Goal: Information Seeking & Learning: Learn about a topic

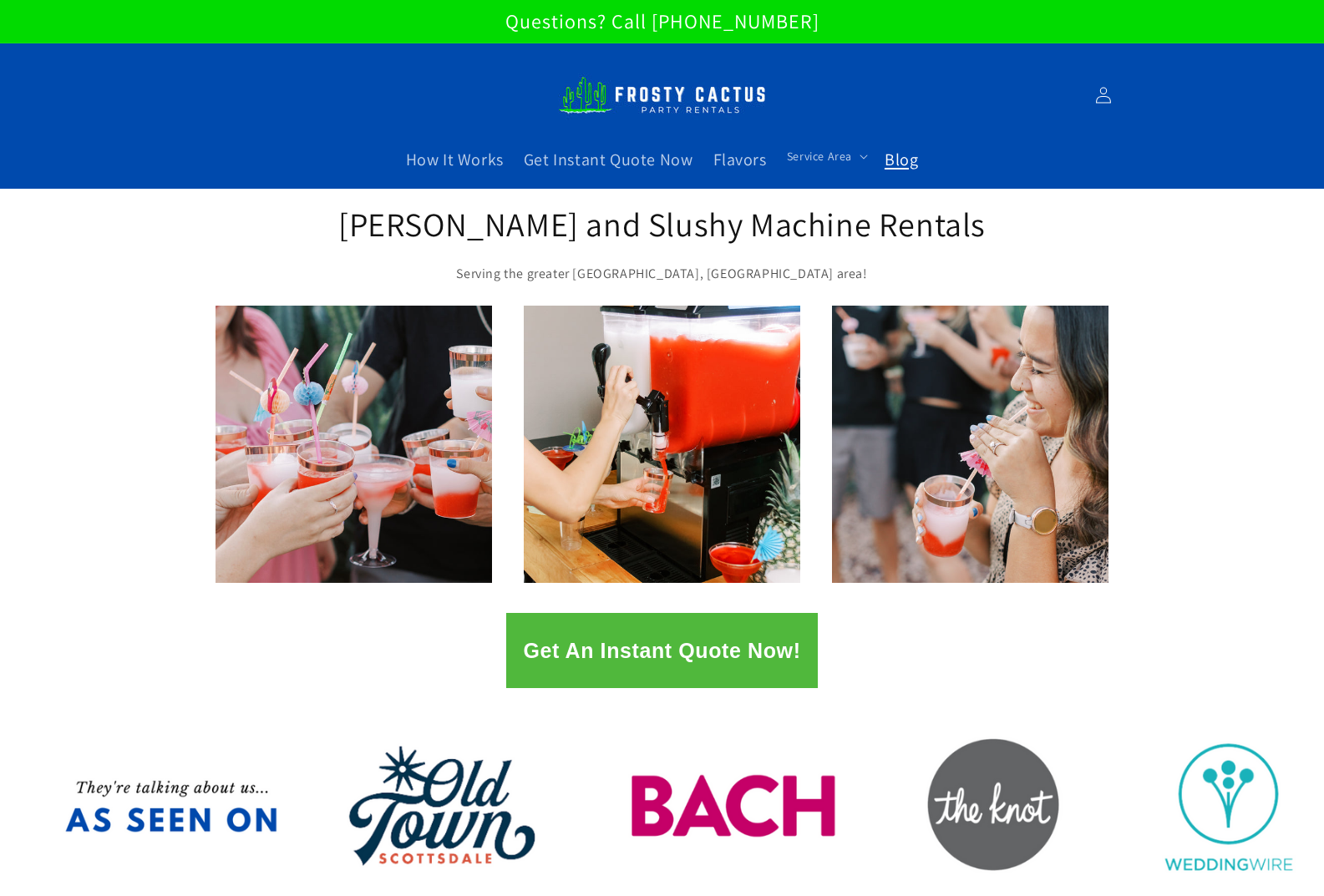
click at [907, 152] on span "Blog" at bounding box center [901, 159] width 34 height 22
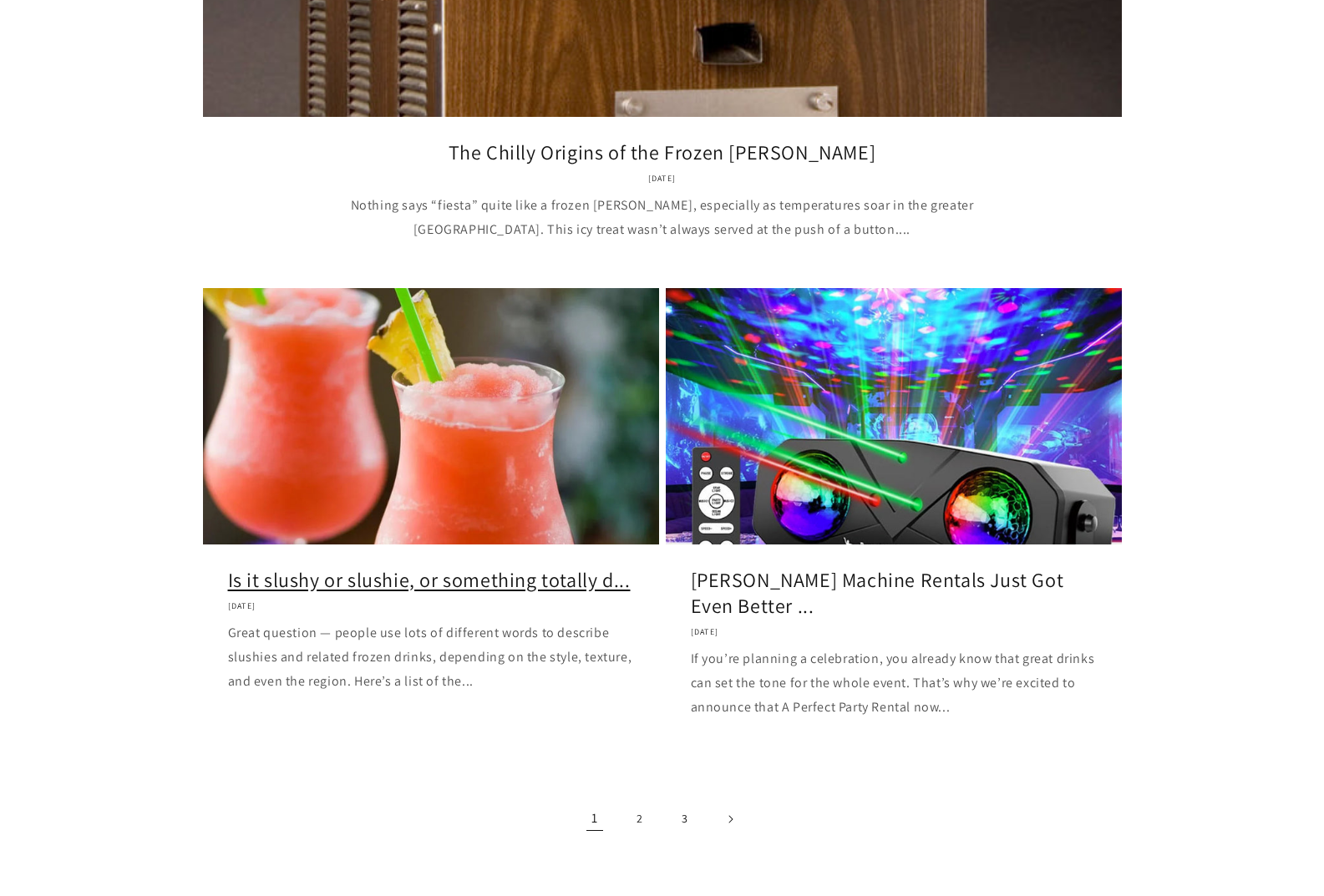
scroll to position [1754, 0]
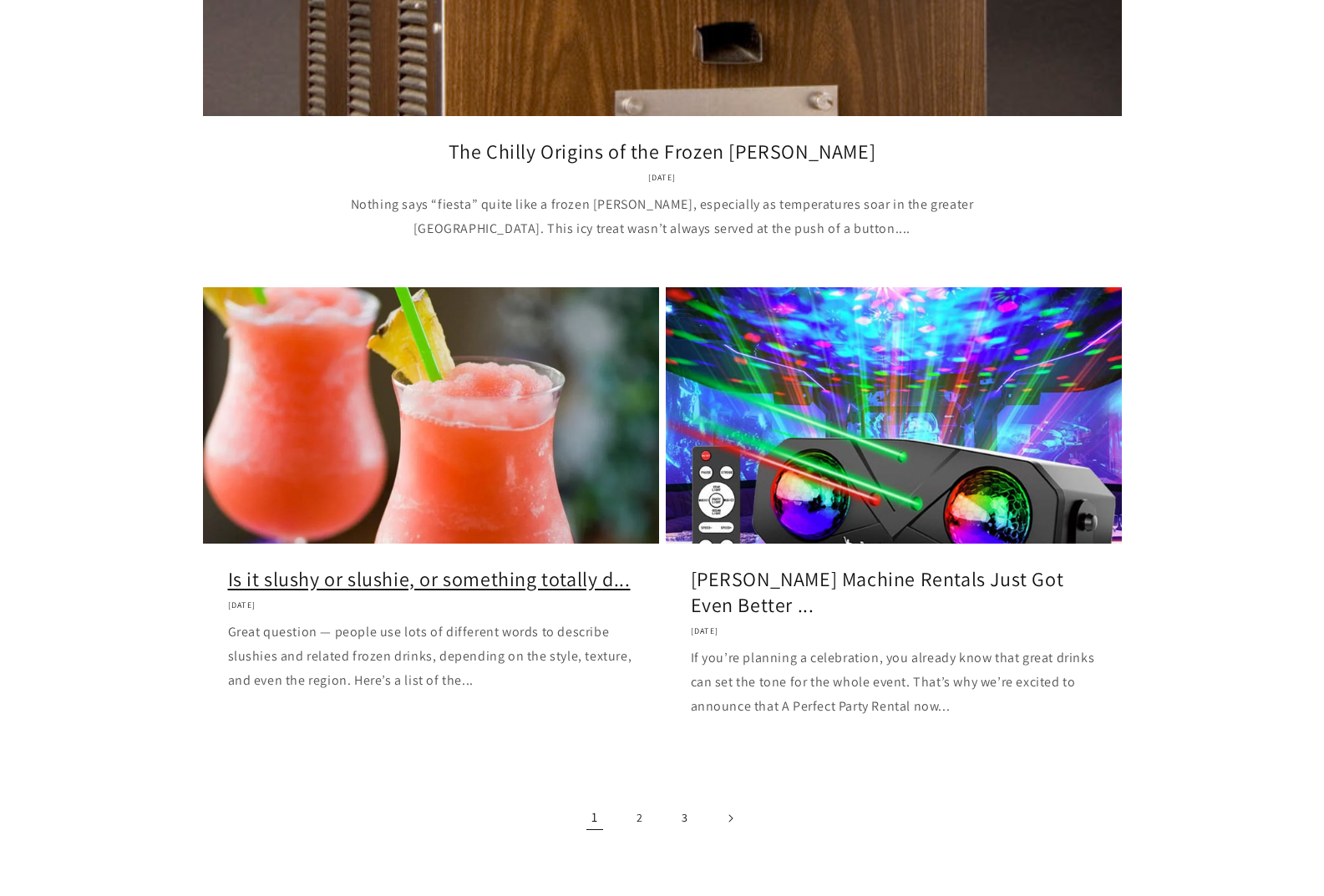
click at [458, 566] on link "Is it slushy or slushie, or something totally d..." at bounding box center [431, 579] width 406 height 26
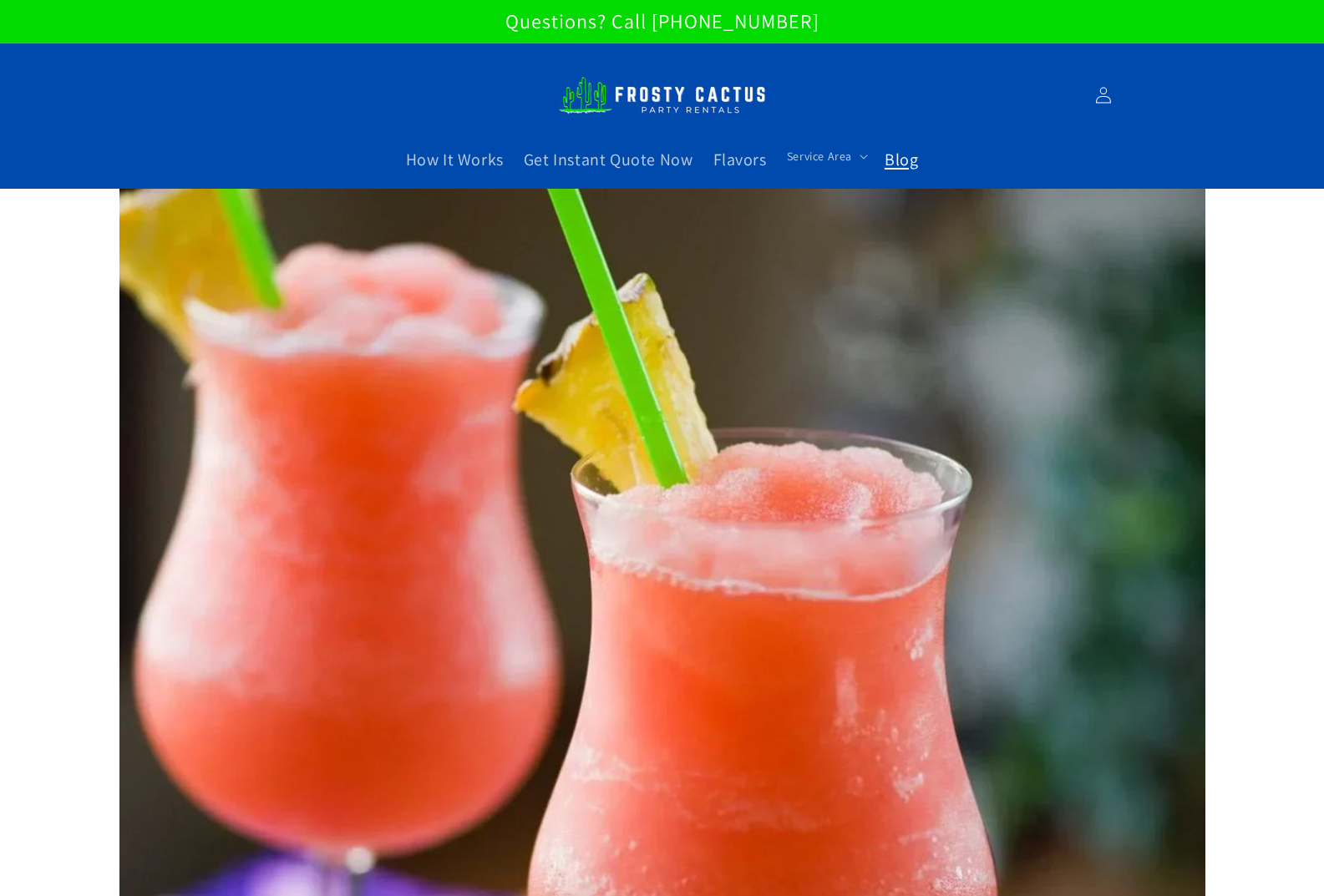
click at [888, 159] on span "Blog" at bounding box center [901, 159] width 34 height 22
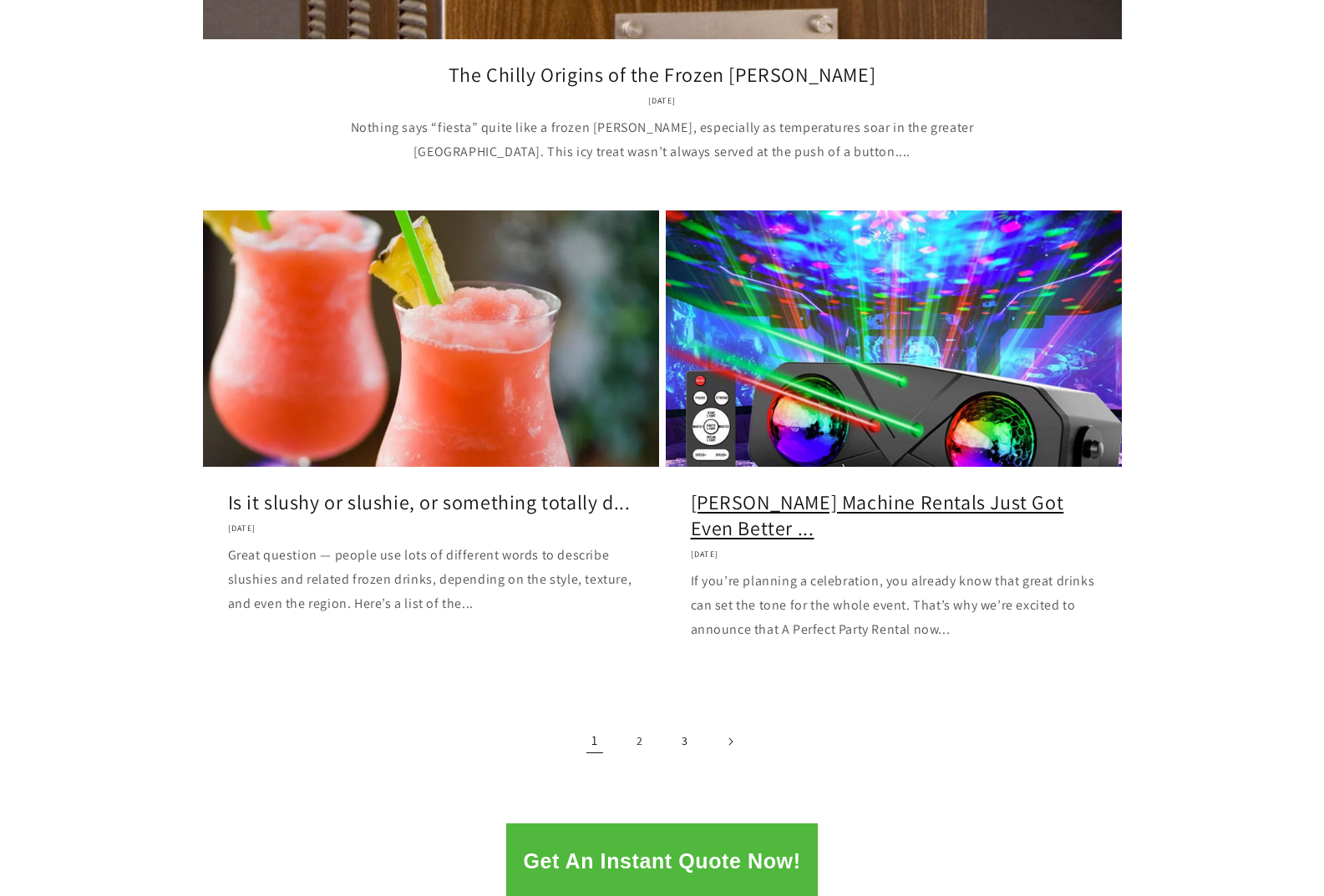
scroll to position [1837, 0]
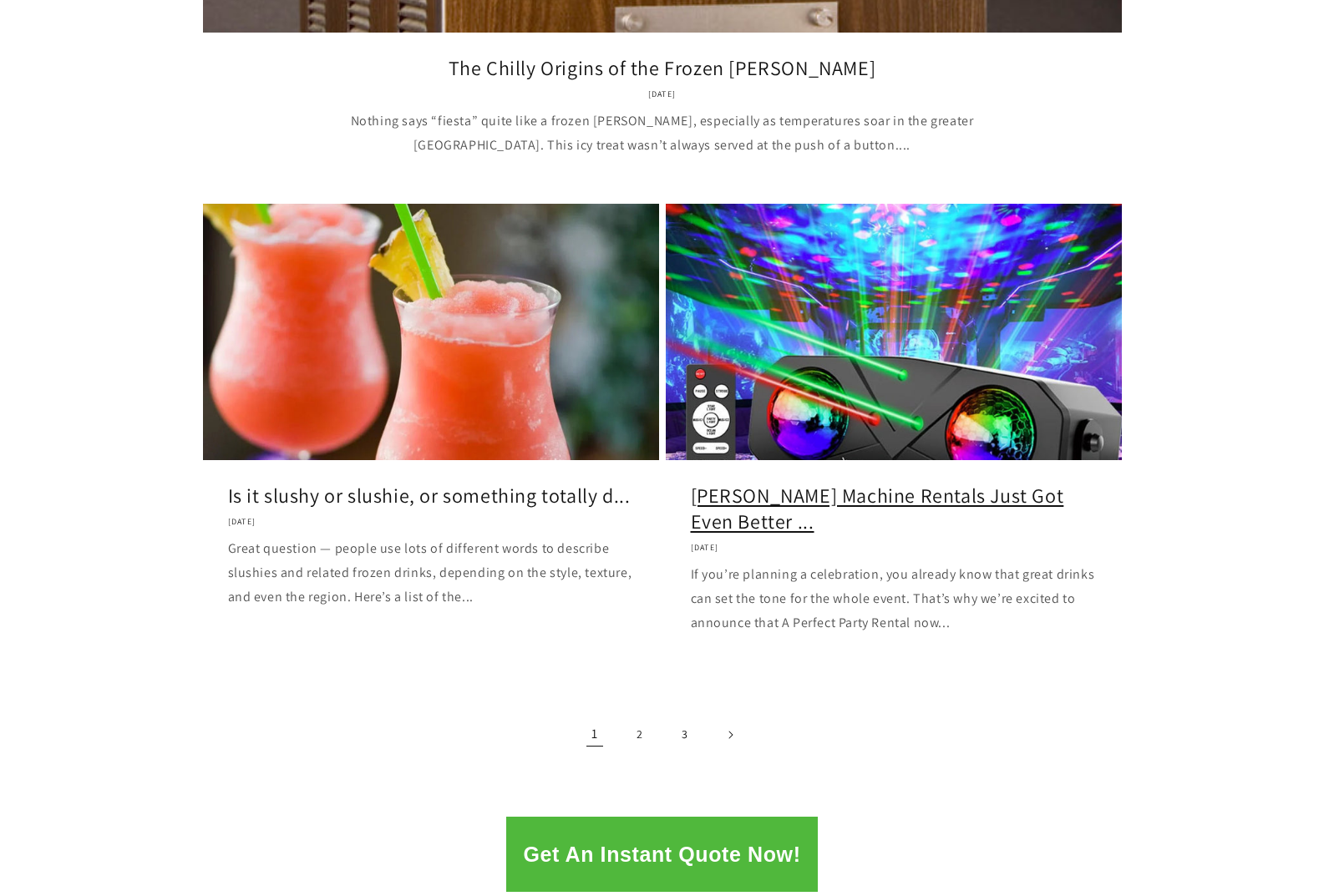
click at [755, 482] on link "Margarita Machine Rentals Just Got Even Better ..." at bounding box center [894, 508] width 406 height 52
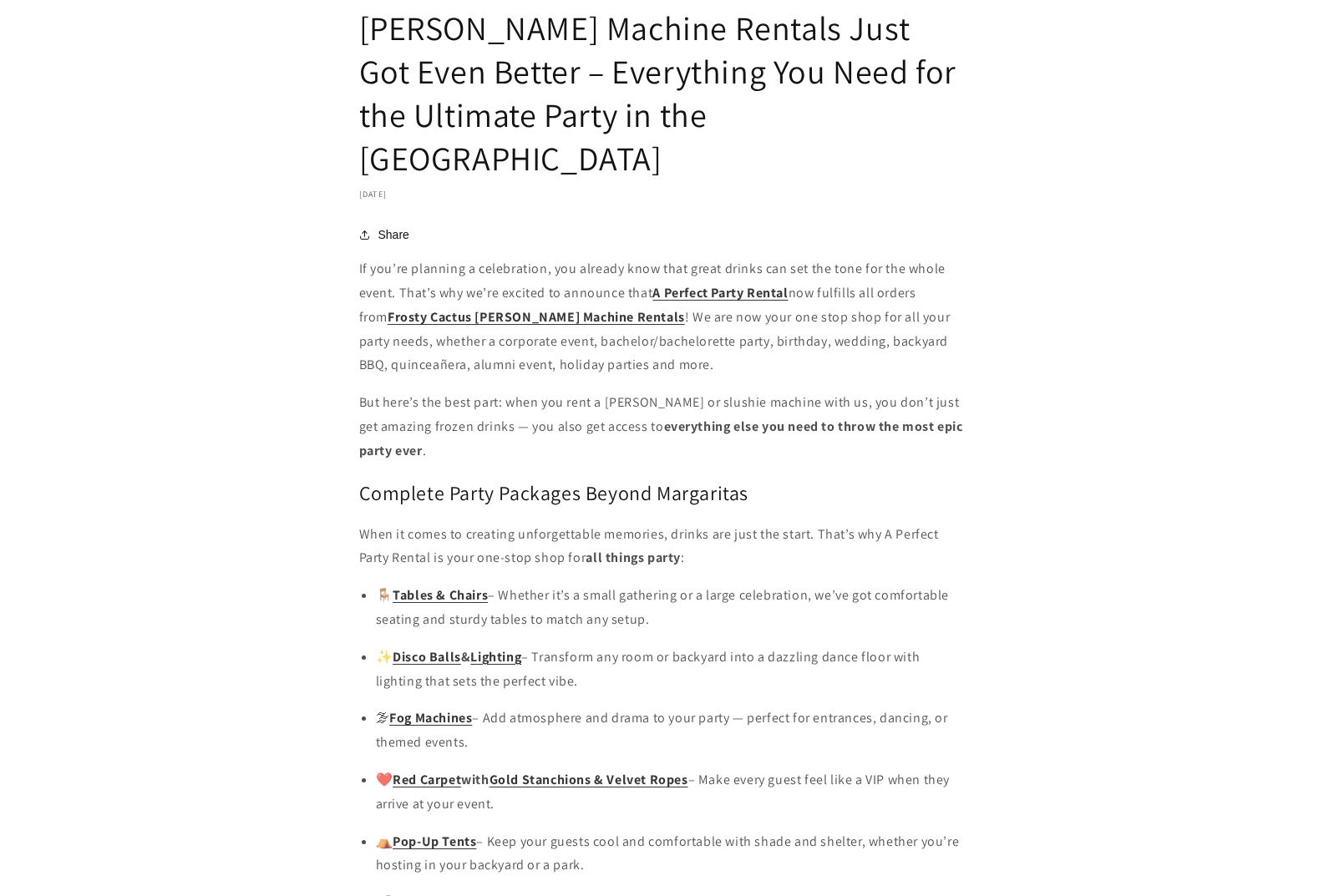
scroll to position [1420, 0]
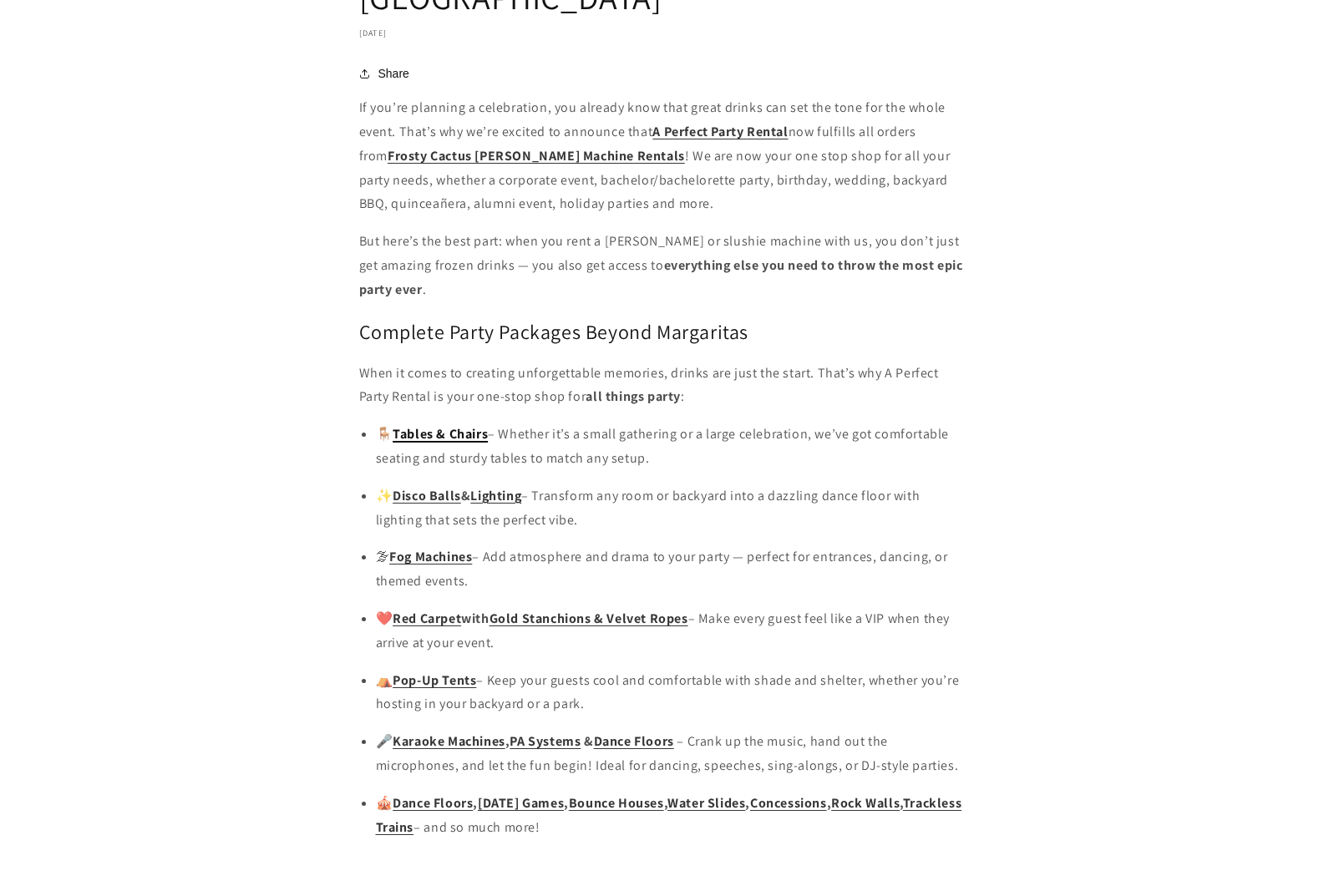
click at [428, 425] on strong "Tables & Chairs" at bounding box center [440, 434] width 95 height 18
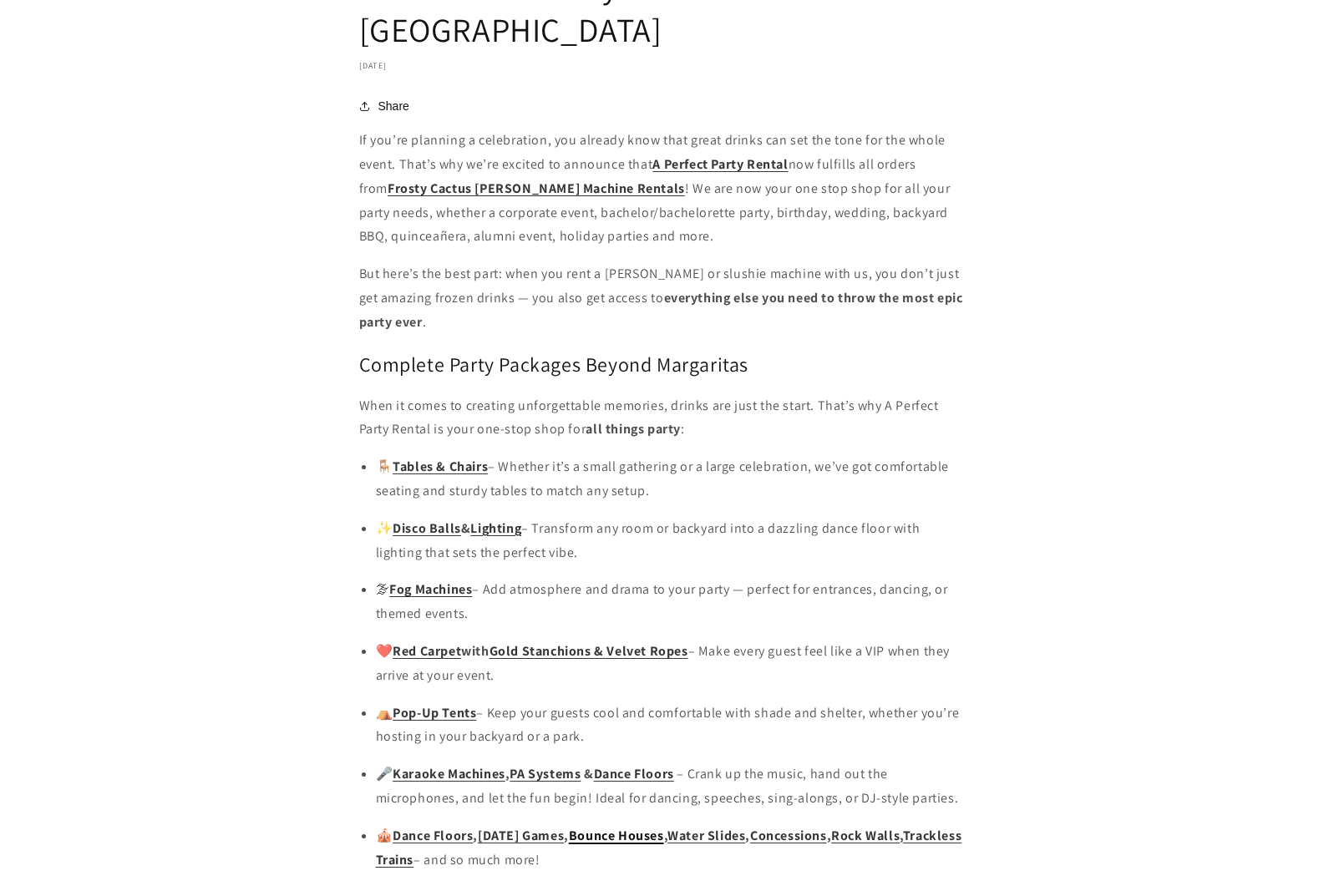
click at [658, 827] on link "Bounce Houses" at bounding box center [616, 836] width 95 height 18
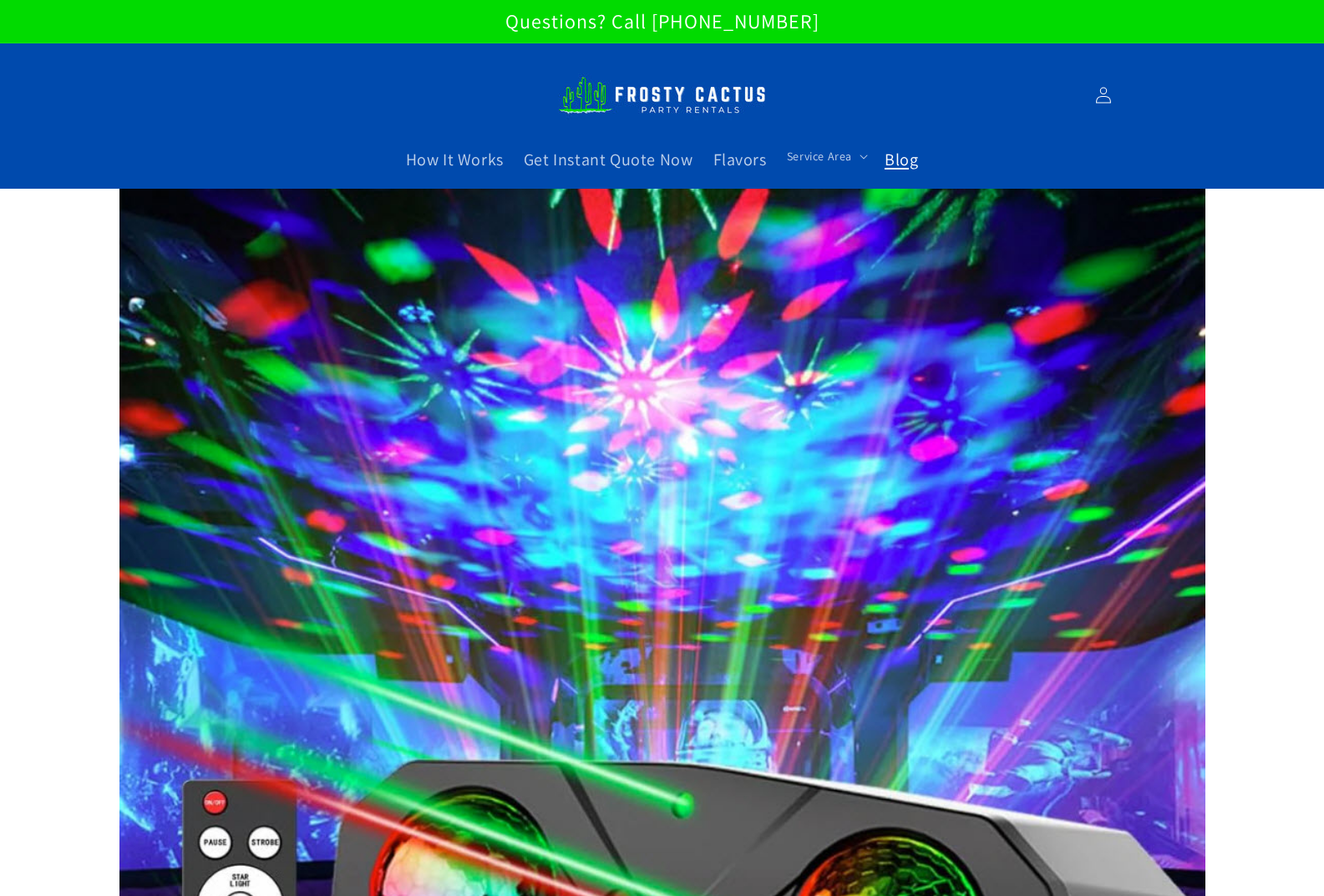
click at [908, 158] on span "Blog" at bounding box center [901, 159] width 34 height 22
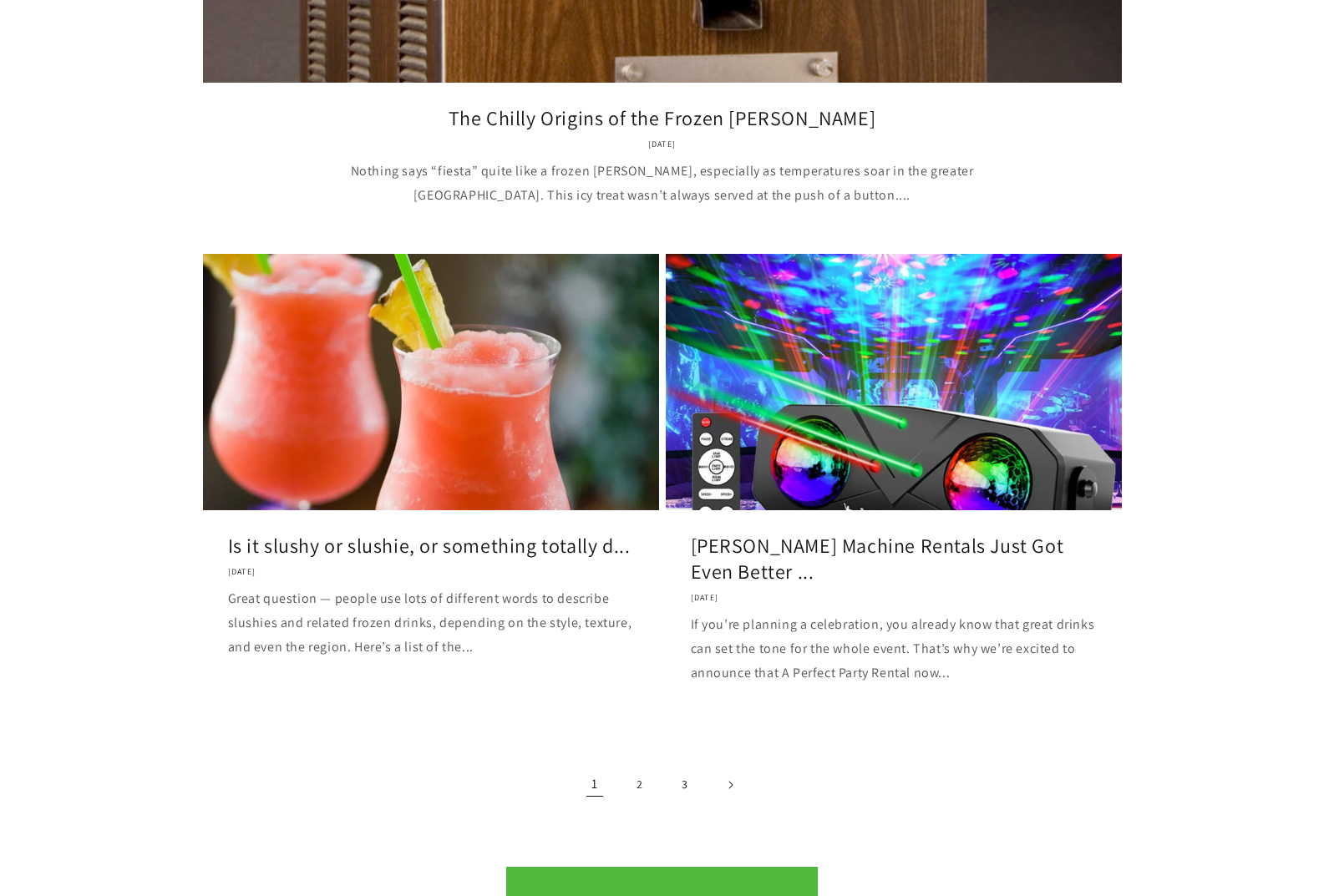
scroll to position [1818, 0]
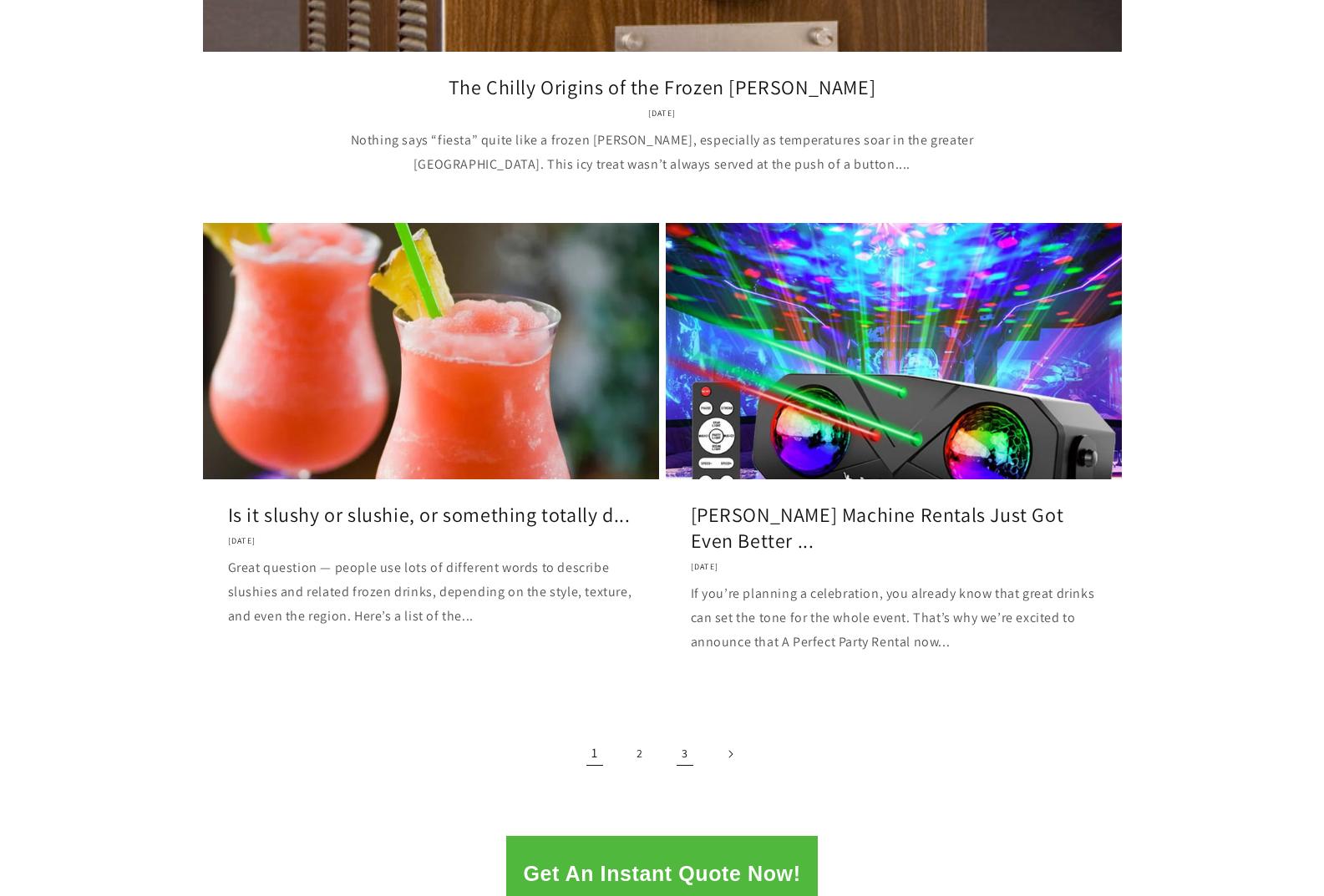
click at [691, 759] on link "3" at bounding box center [685, 754] width 37 height 37
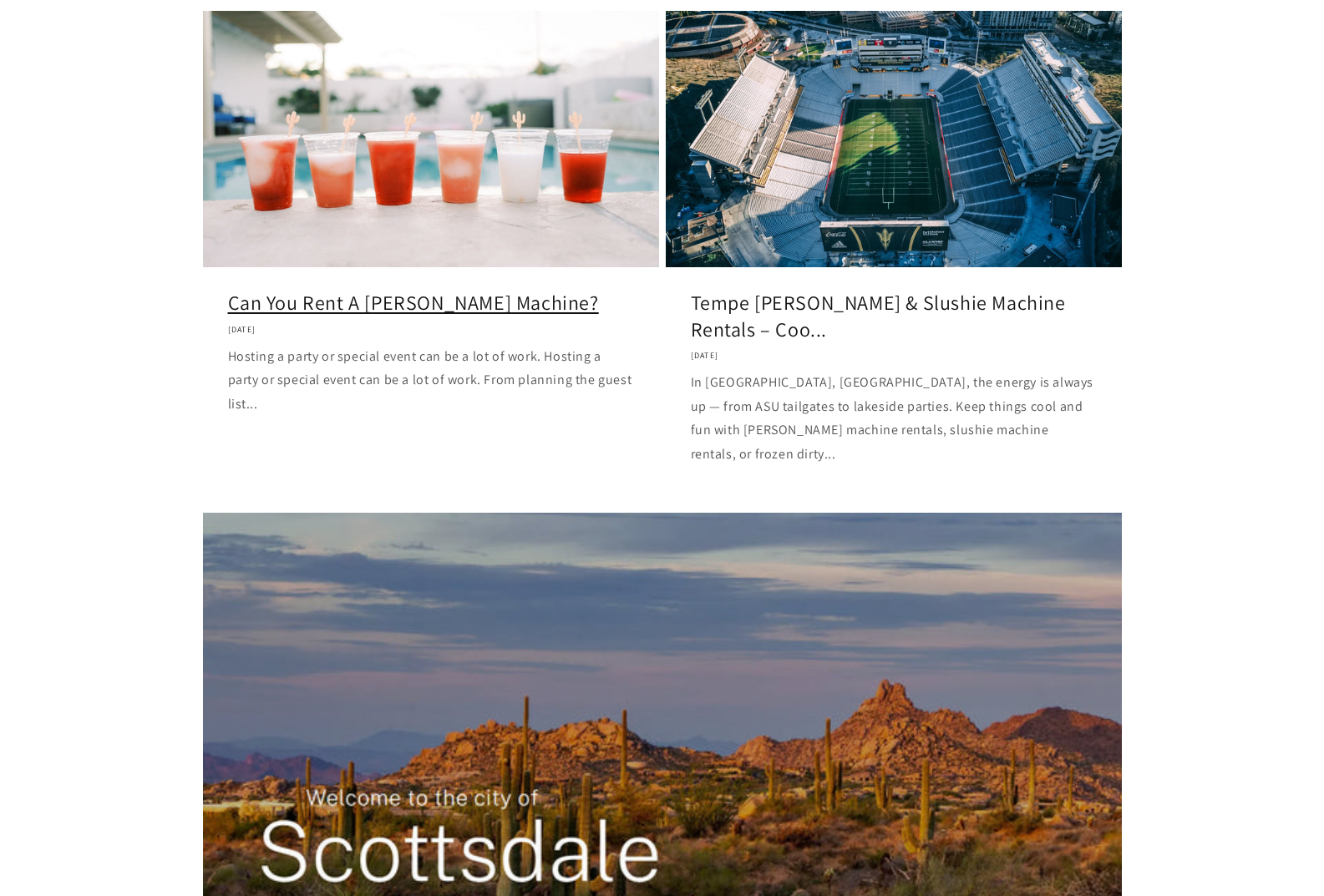
scroll to position [919, 0]
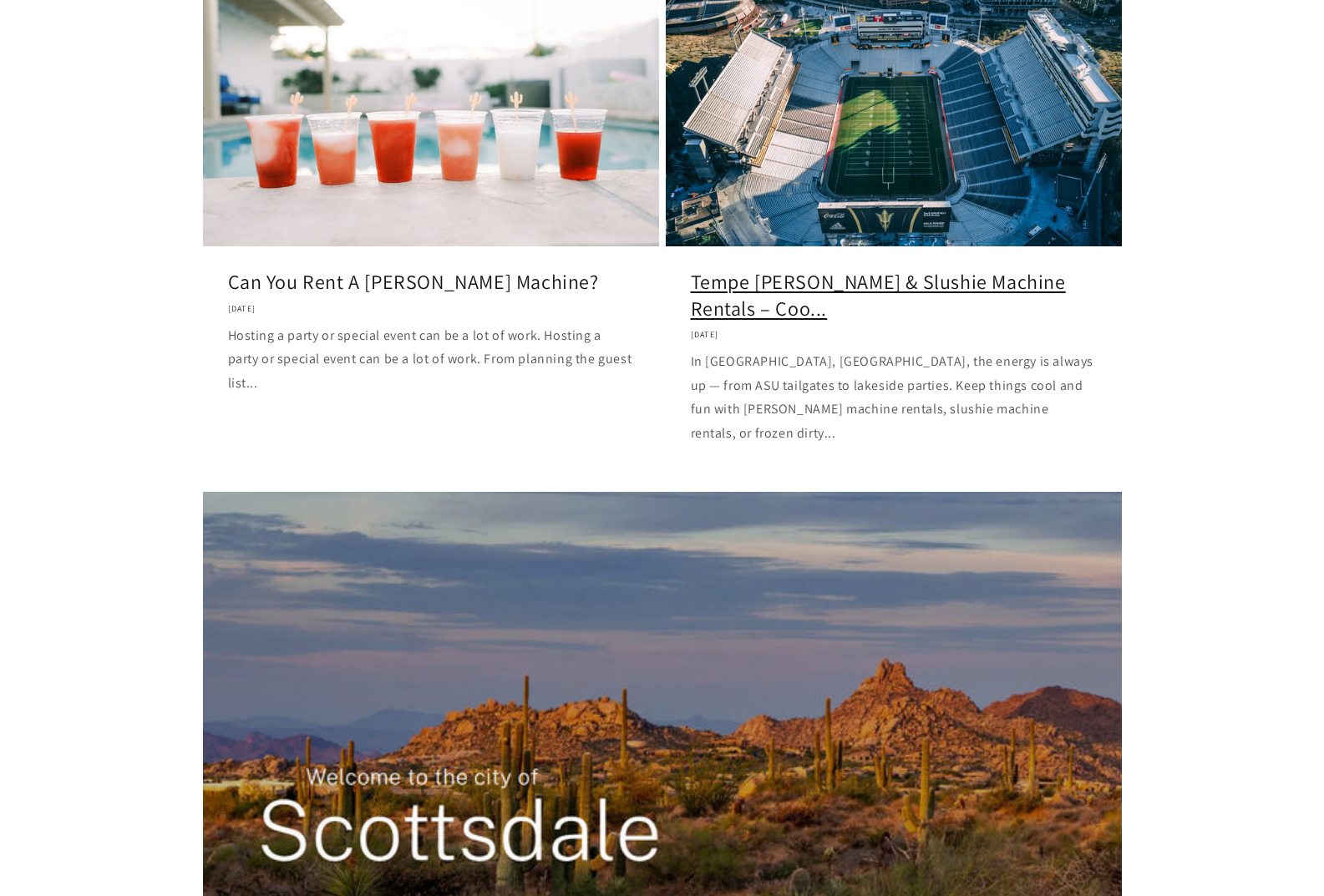
click at [820, 269] on link "Tempe Margarita & Slushie Machine Rentals – Coo..." at bounding box center [894, 295] width 406 height 52
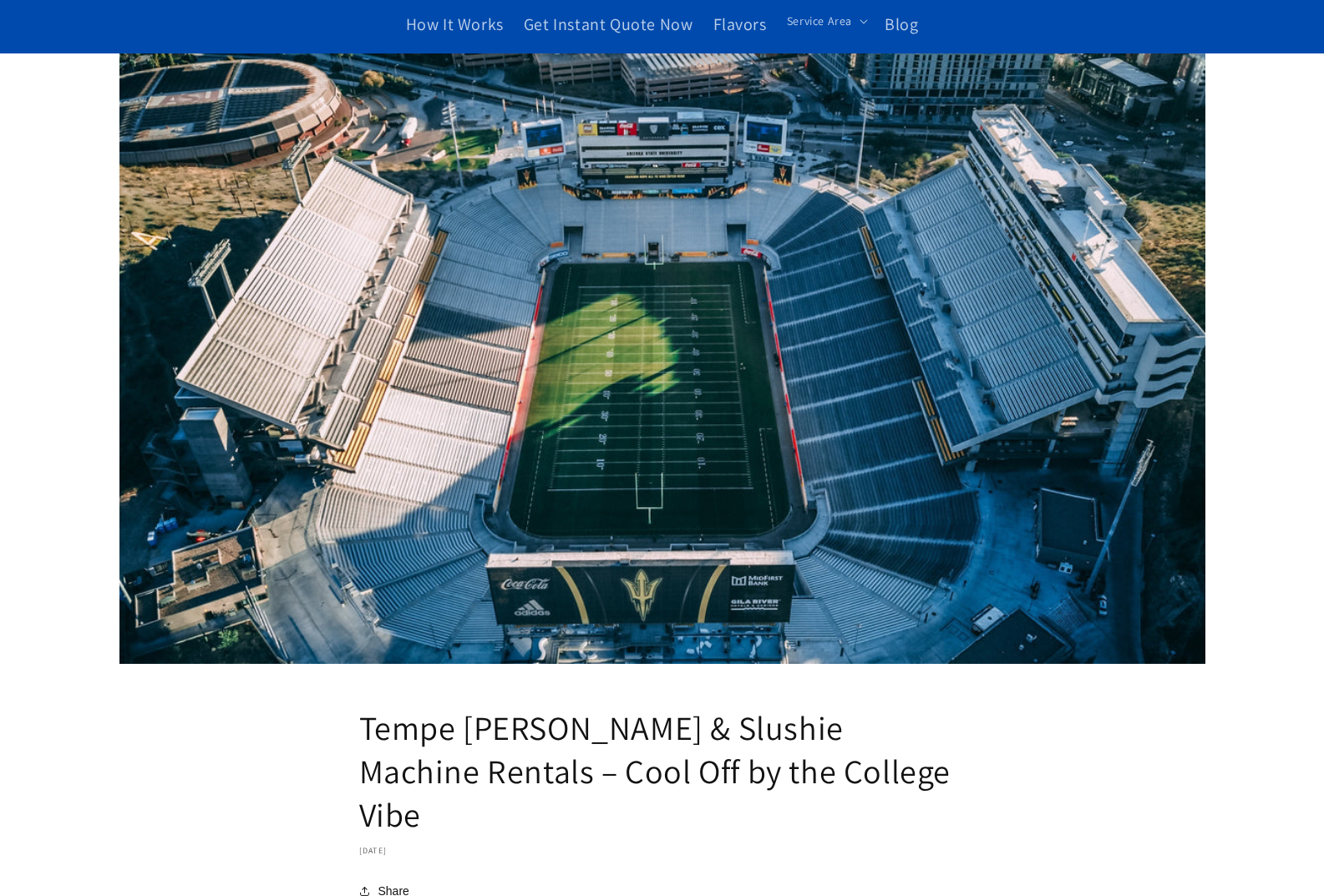
scroll to position [585, 0]
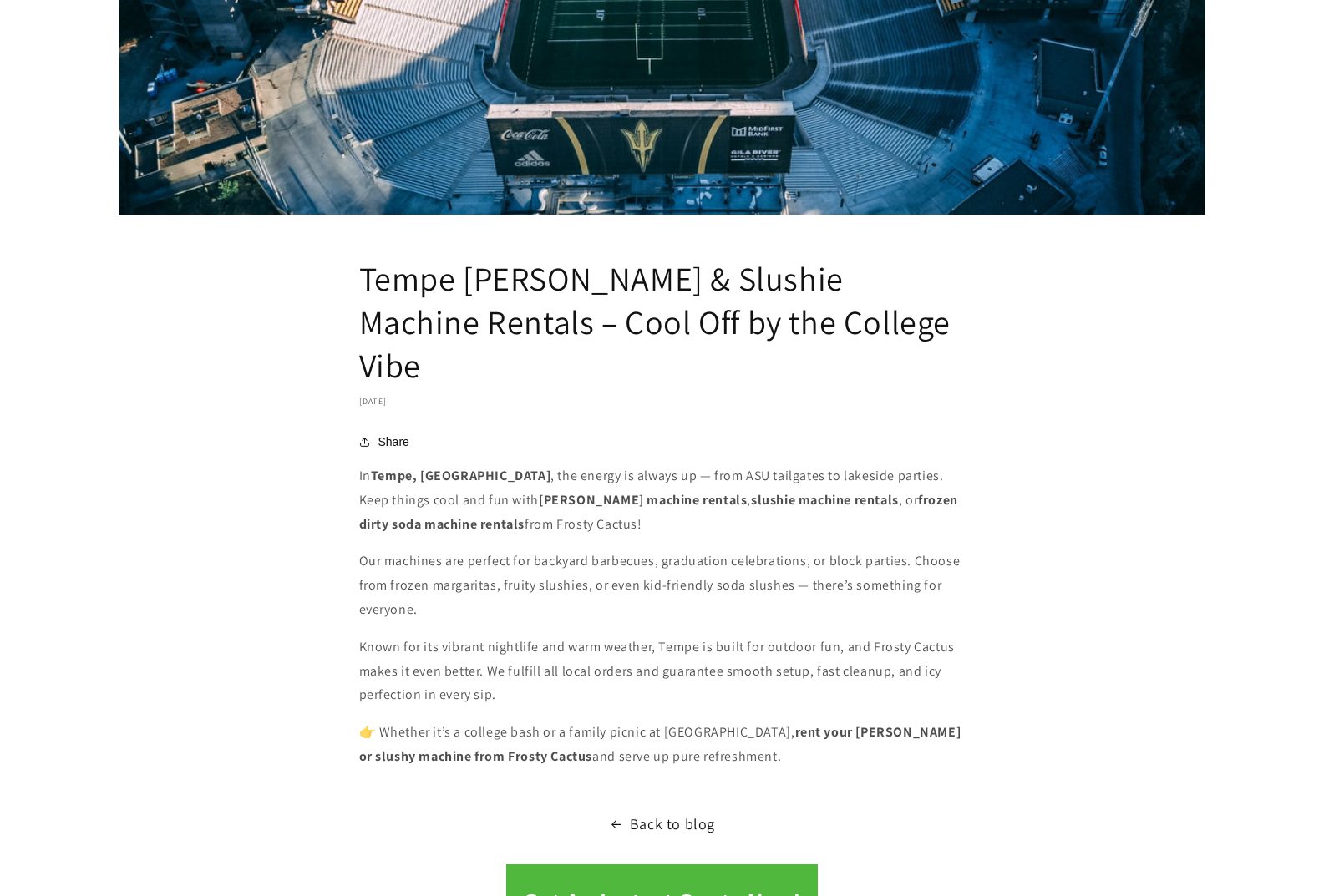
click at [1027, 438] on article "Tempe Margarita & Slushie Machine Rentals – Cool Off by the College Vibe Novemb…" at bounding box center [662, 221] width 1324 height 1233
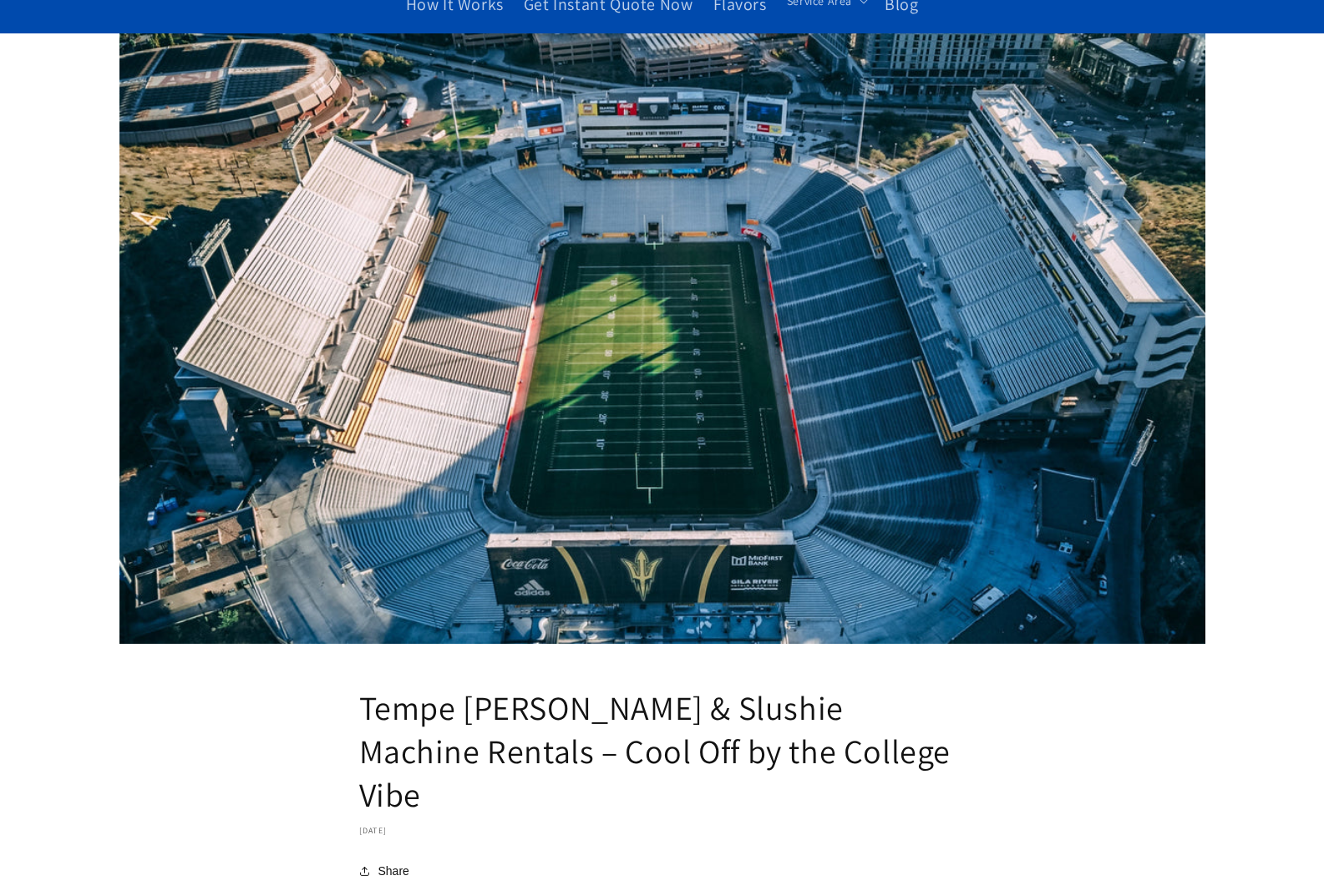
scroll to position [0, 0]
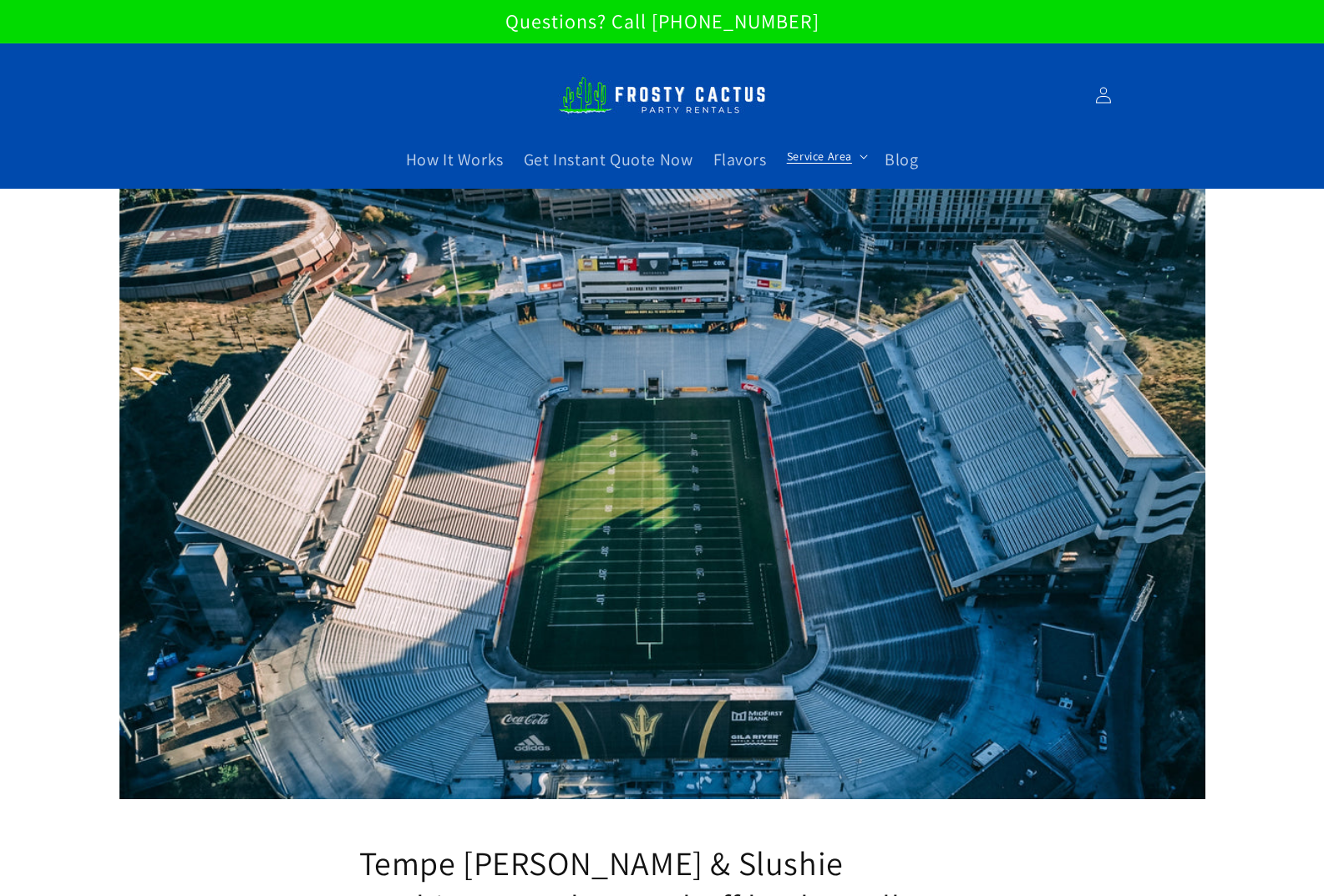
click at [844, 162] on span "Service Area" at bounding box center [820, 156] width 65 height 15
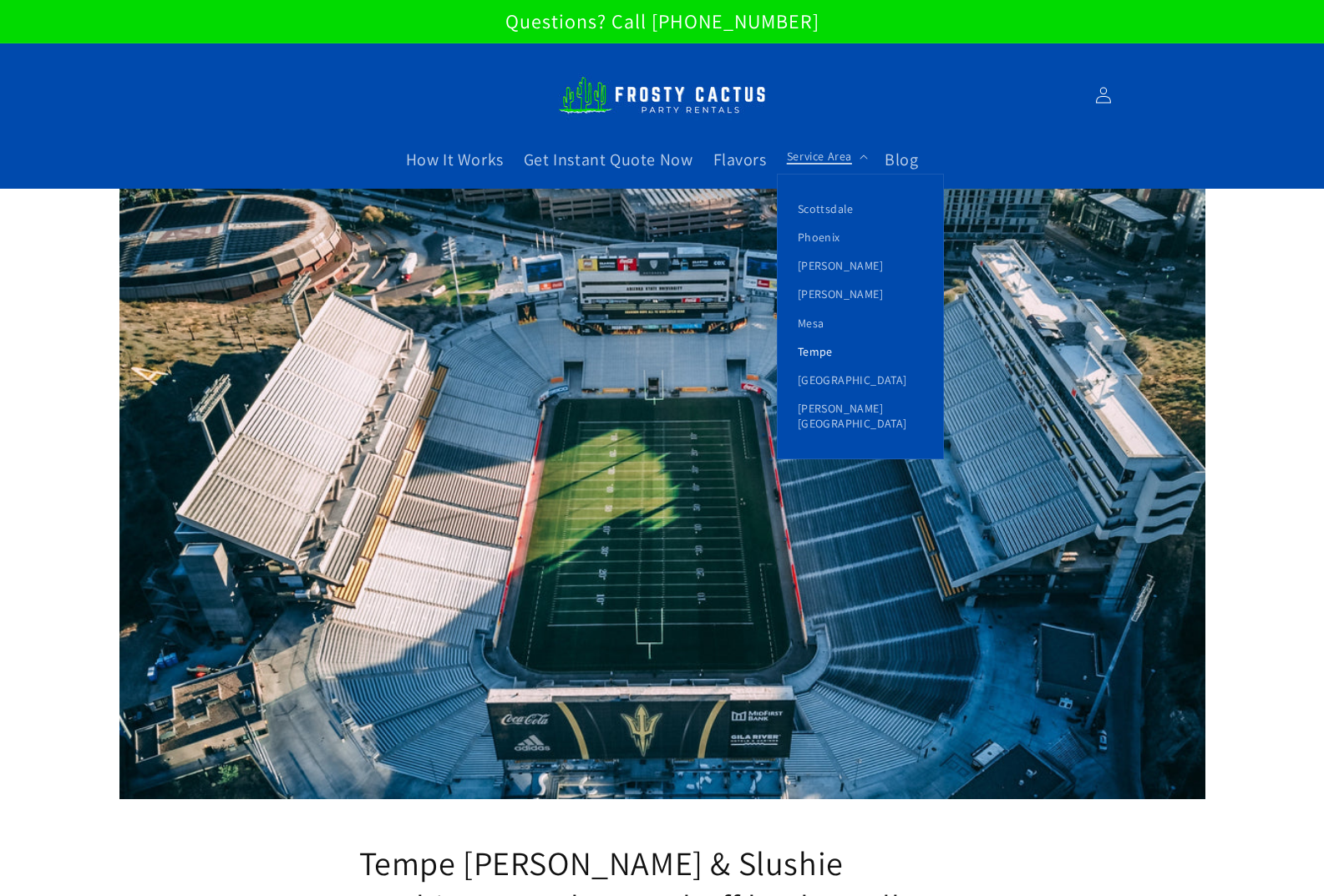
click at [820, 349] on link "Tempe" at bounding box center [860, 352] width 165 height 29
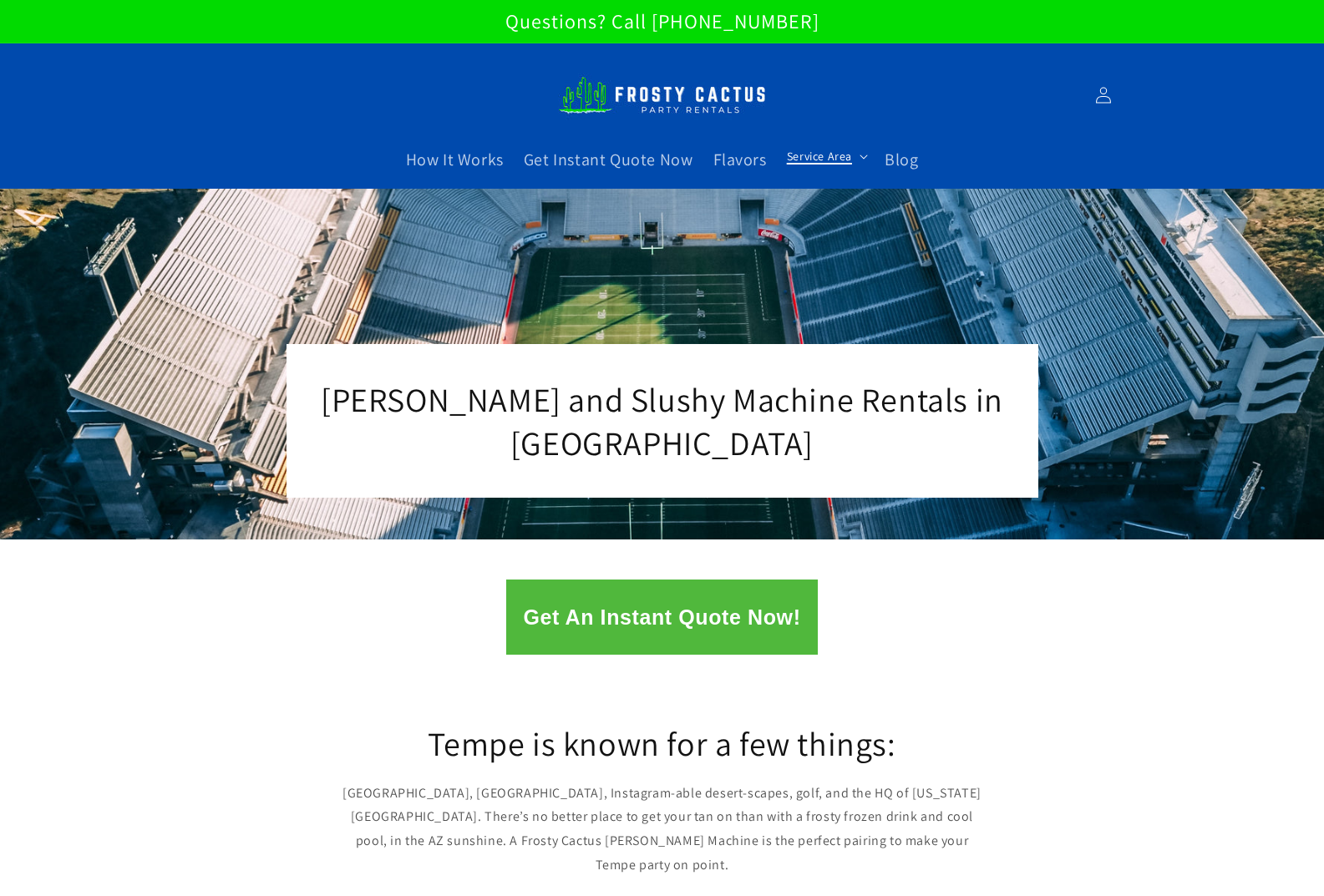
click at [819, 155] on span "Service Area" at bounding box center [820, 156] width 65 height 15
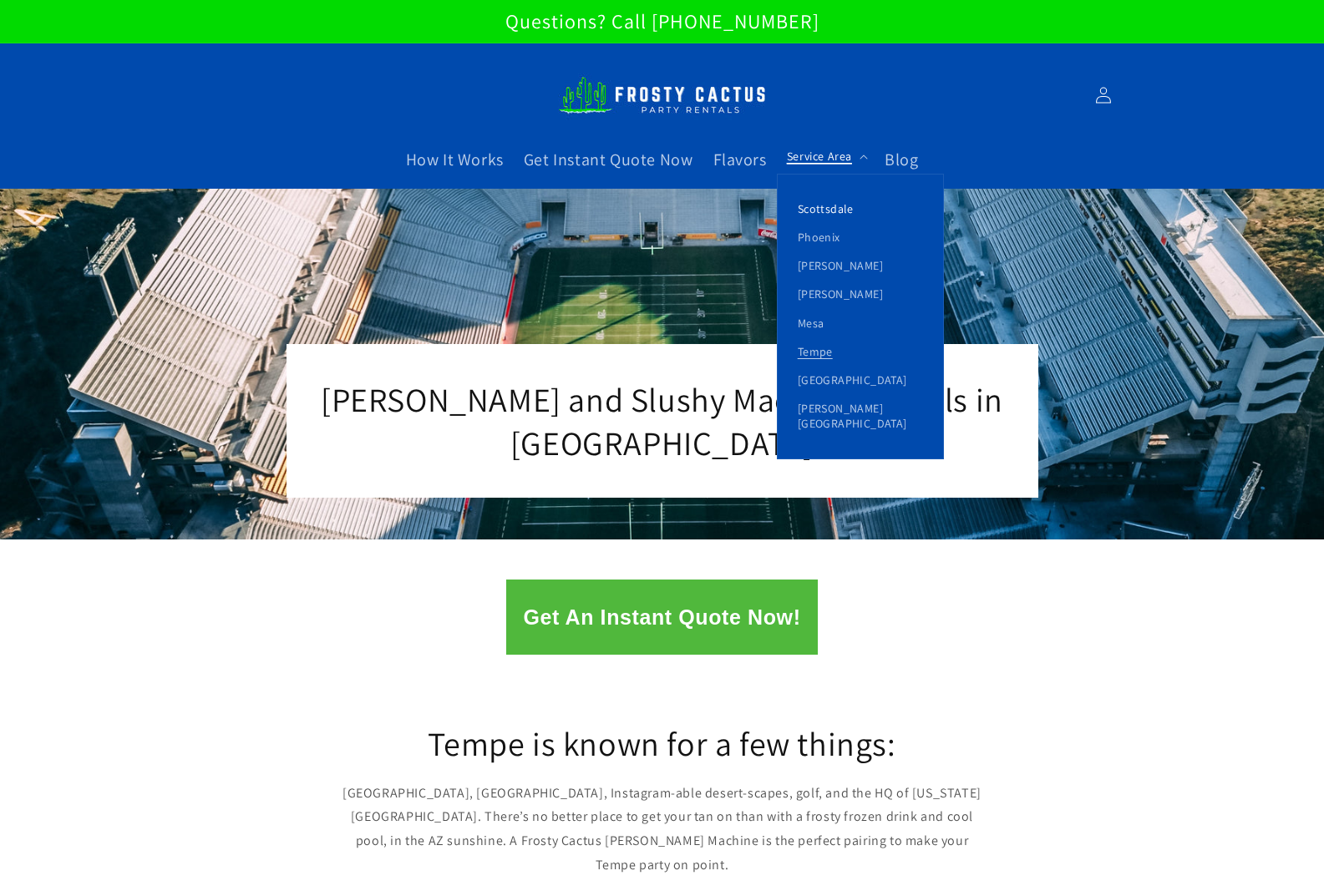
click at [833, 206] on link "Scottsdale" at bounding box center [860, 209] width 165 height 29
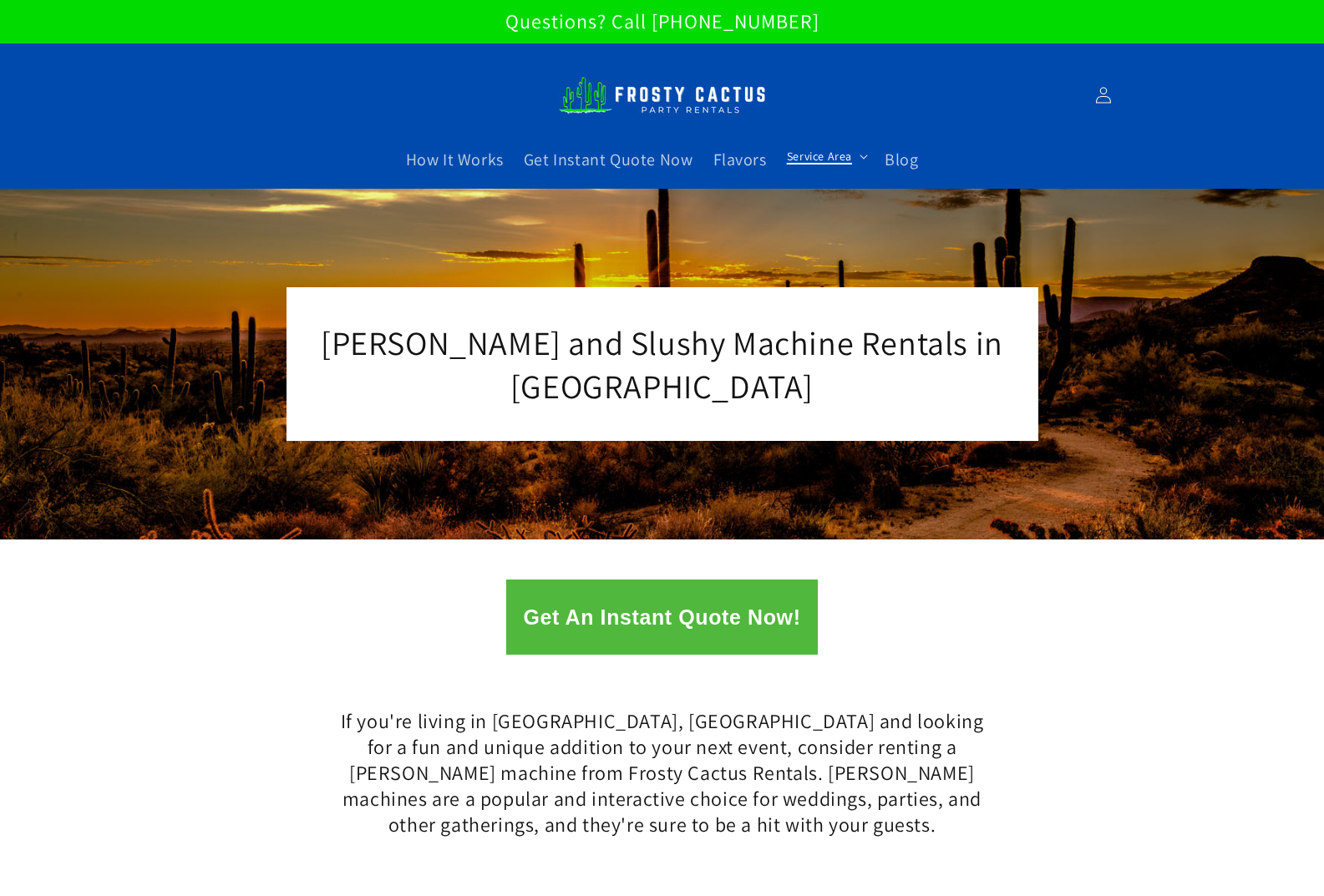
click at [805, 168] on summary "Service Area" at bounding box center [826, 156] width 97 height 35
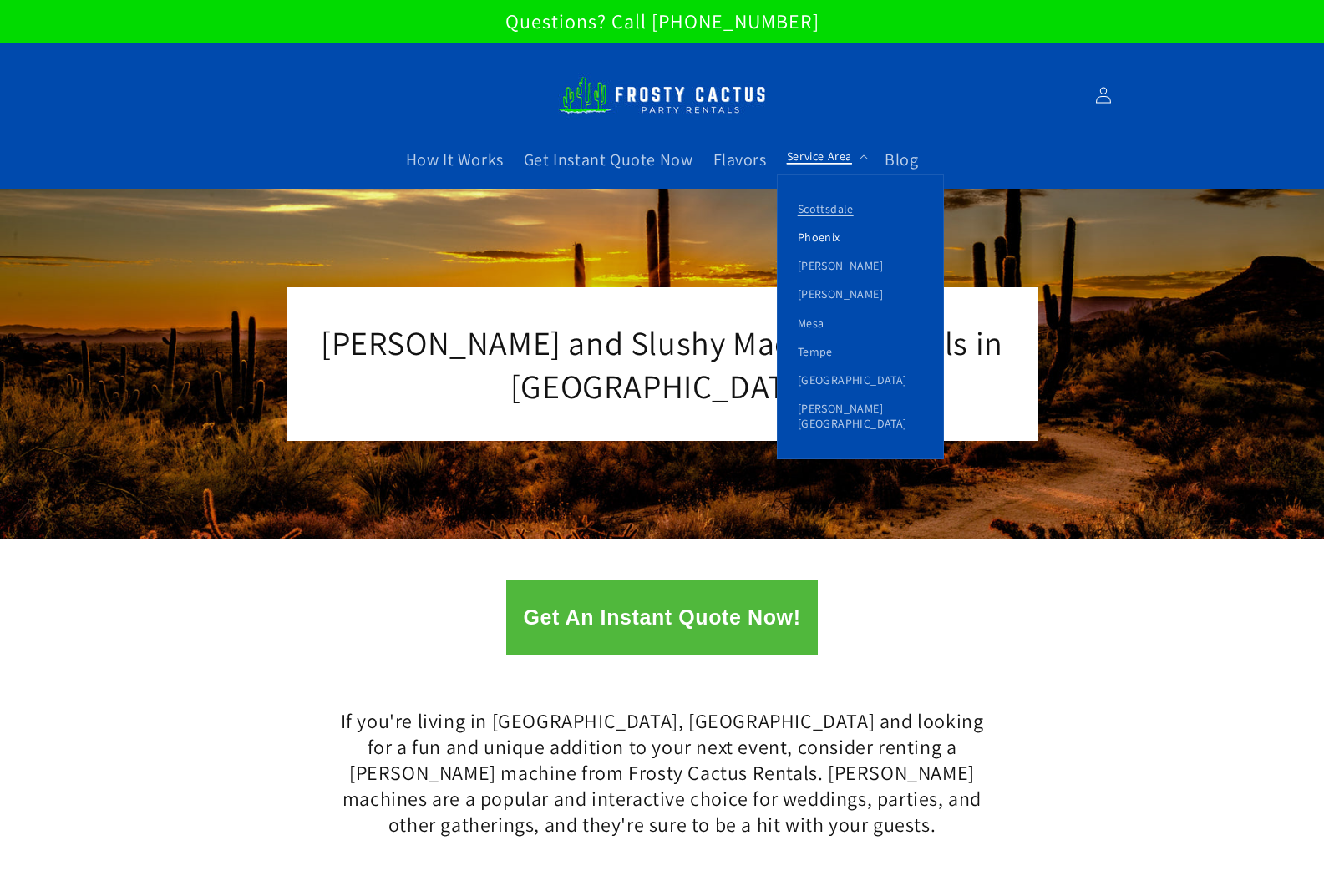
click at [822, 232] on link "Phoenix" at bounding box center [860, 237] width 165 height 29
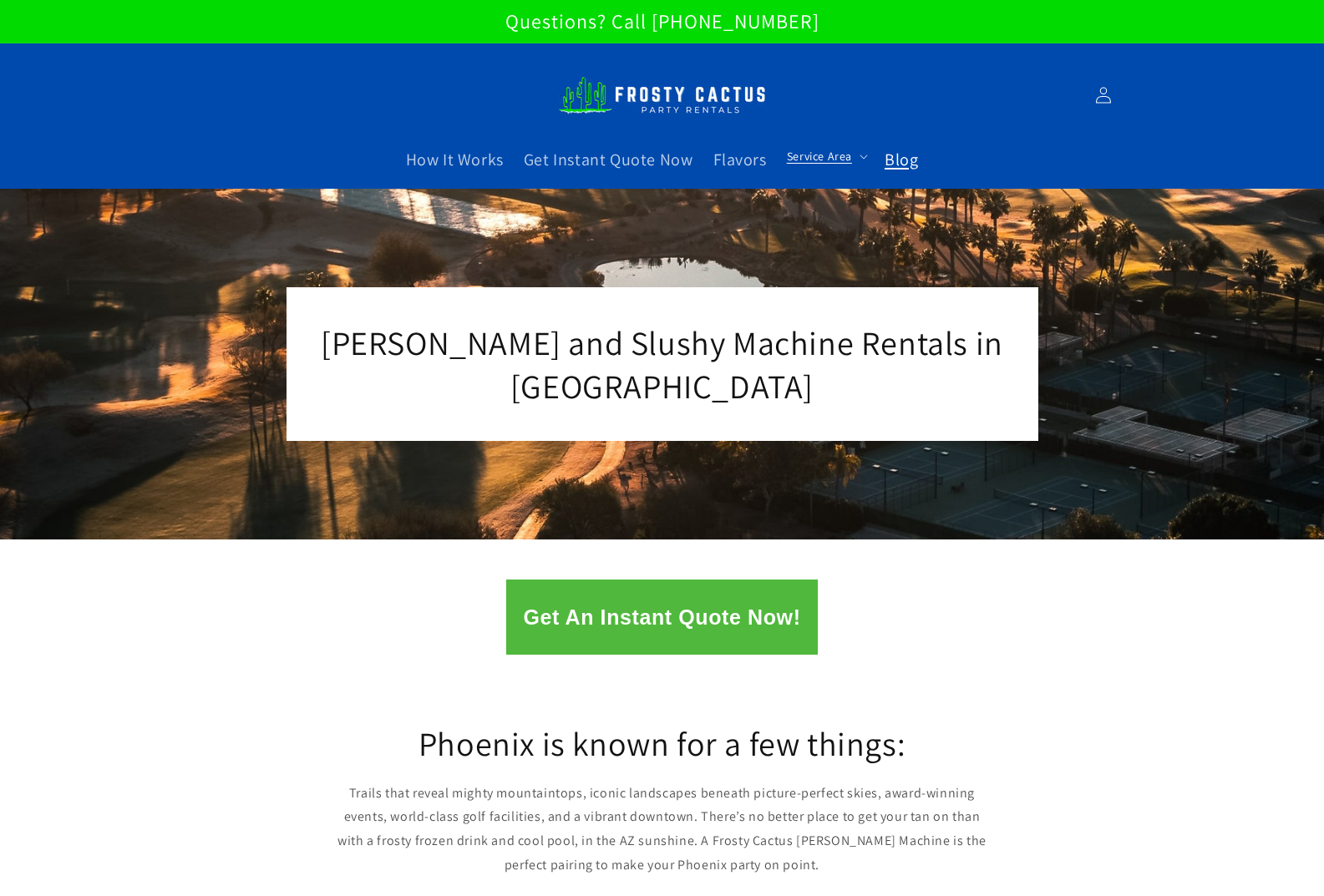
click at [908, 164] on span "Blog" at bounding box center [901, 159] width 34 height 22
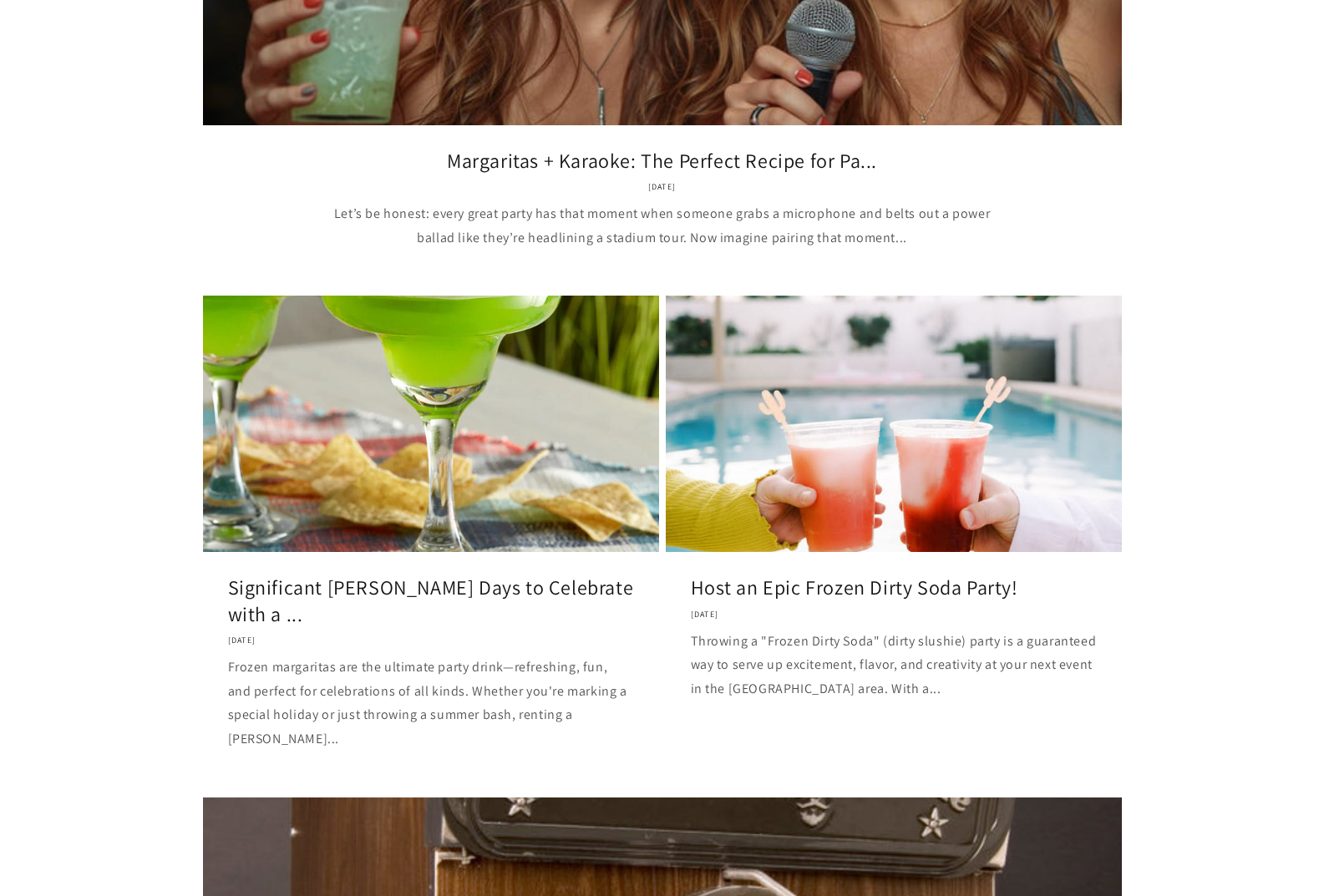
scroll to position [585, 0]
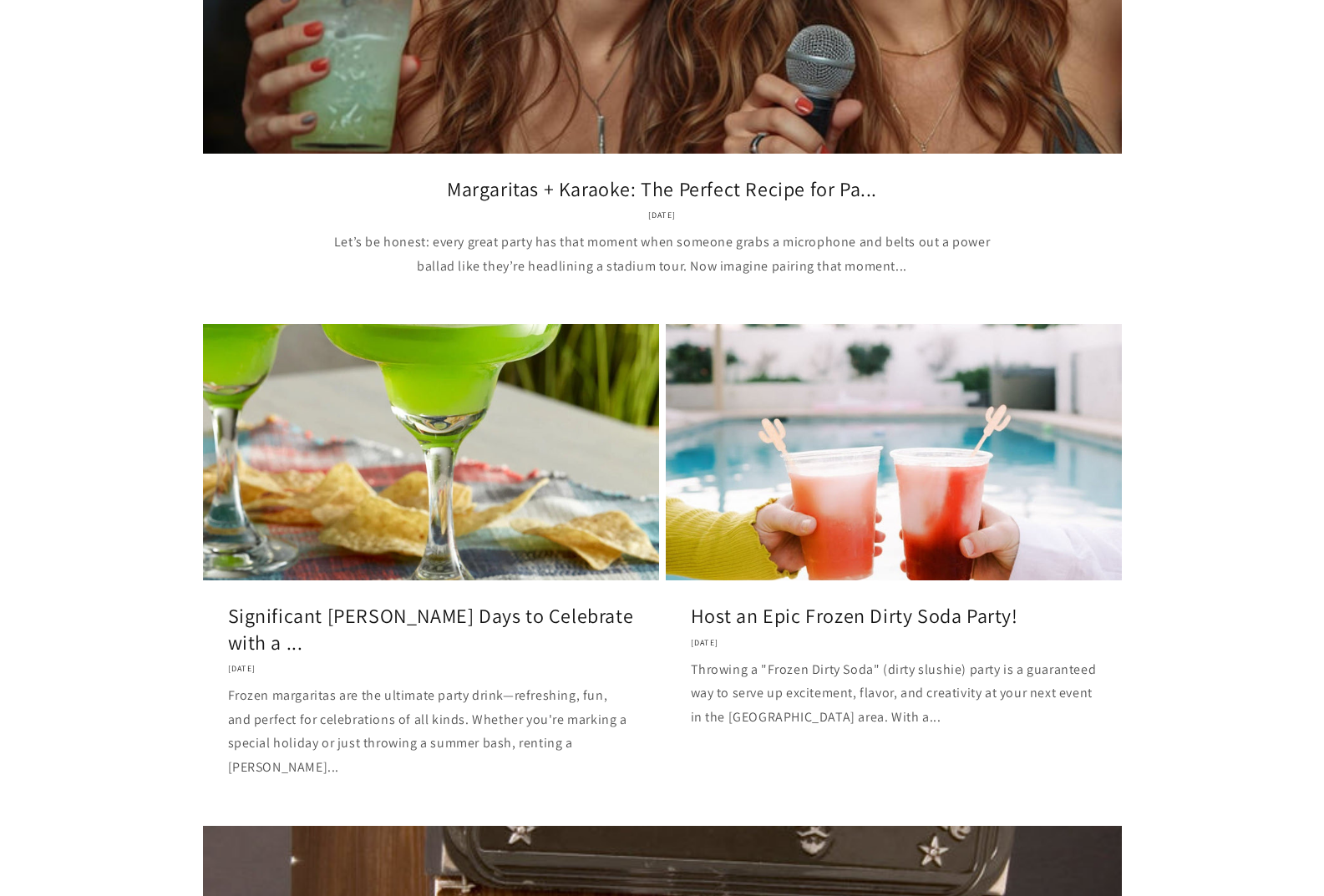
click at [776, 603] on link "Host an Epic Frozen Dirty Soda Party!" at bounding box center [894, 616] width 406 height 26
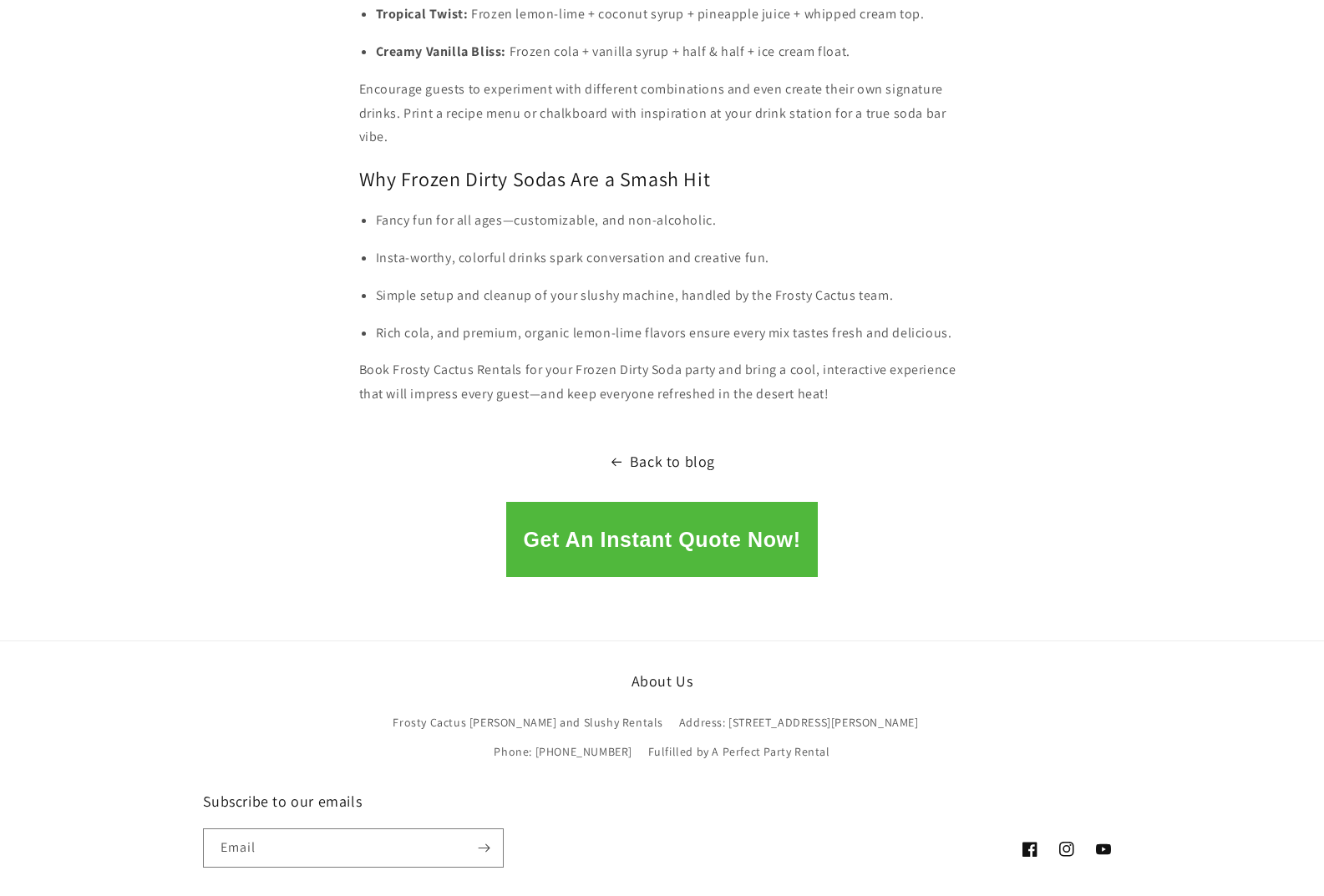
scroll to position [2647, 0]
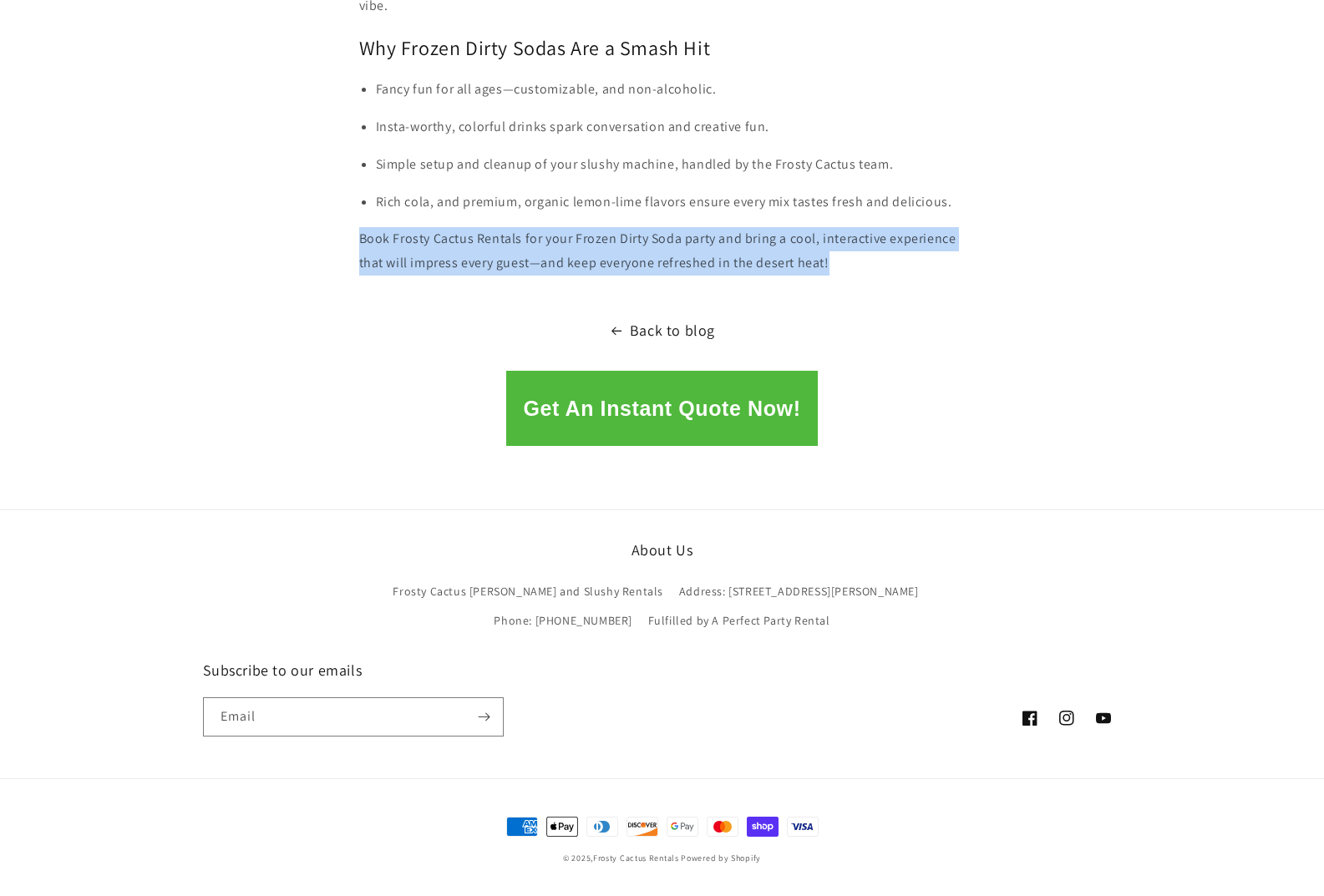
drag, startPoint x: 842, startPoint y: 263, endPoint x: 359, endPoint y: 248, distance: 483.2
click at [359, 248] on p "Book Frosty Cactus Rentals for your Frozen Dirty Soda party and bring a cool, i…" at bounding box center [662, 252] width 607 height 49
copy p "Book Frosty Cactus Rentals for your Frozen Dirty Soda party and bring a cool, i…"
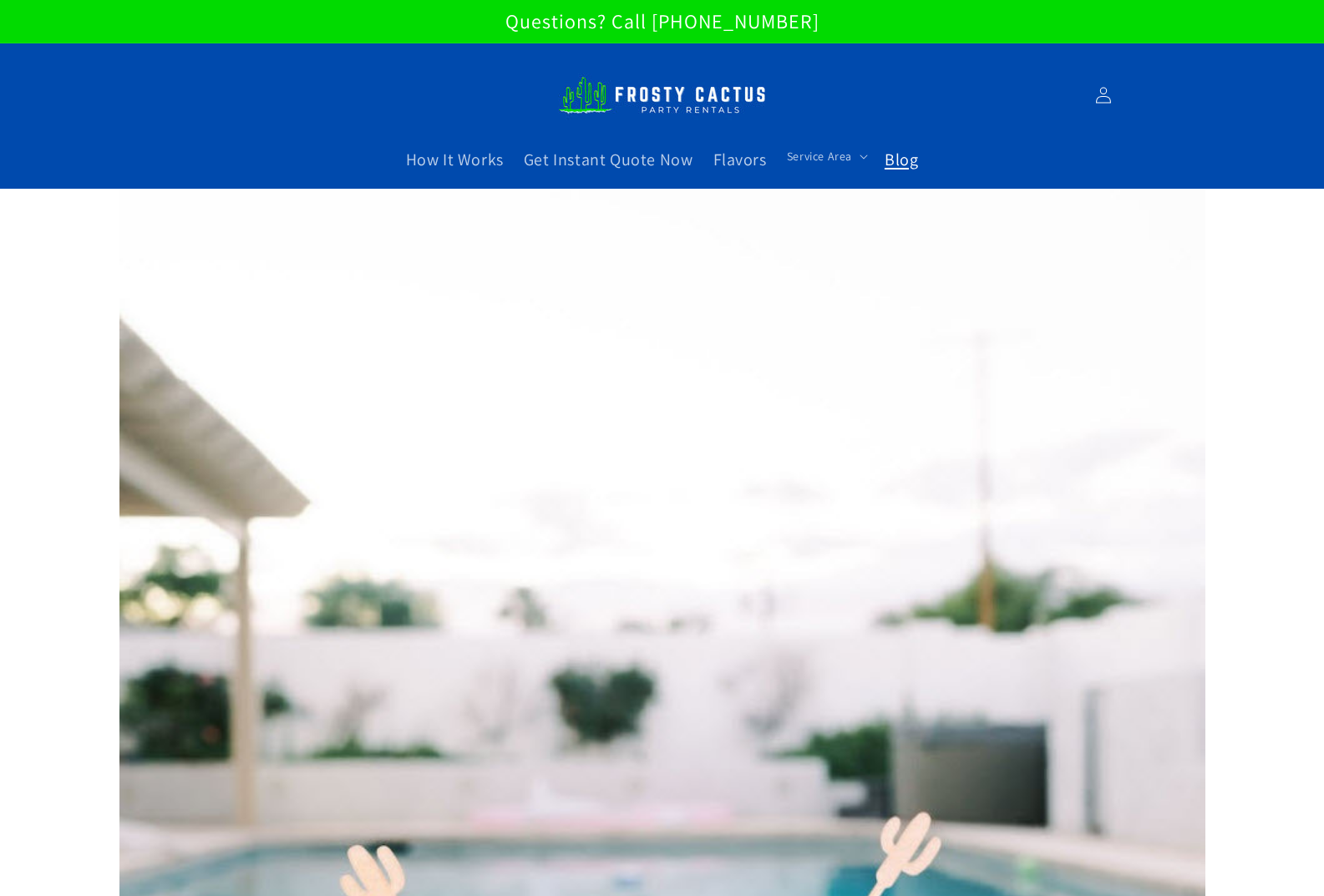
click at [907, 166] on span "Blog" at bounding box center [901, 159] width 34 height 22
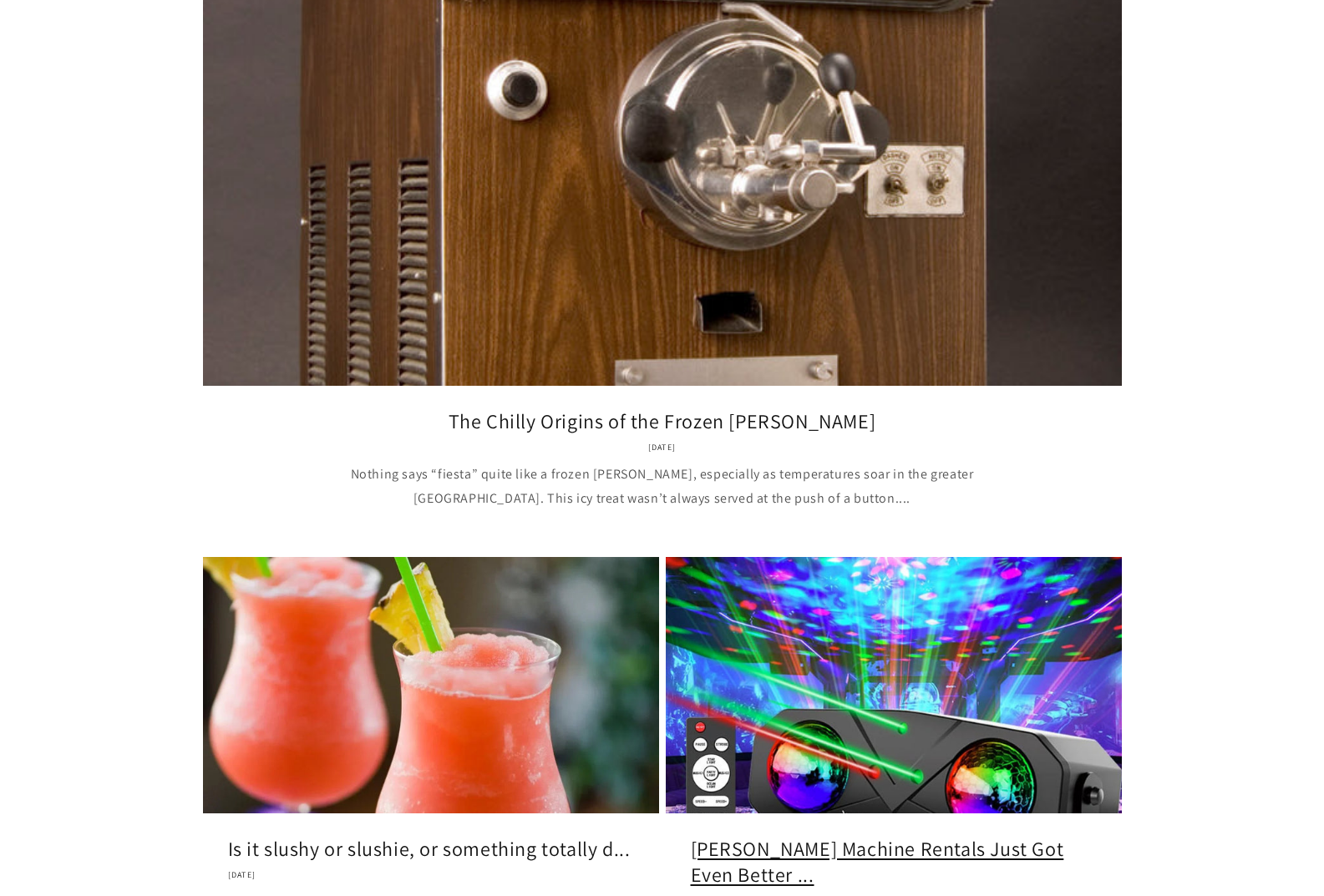
scroll to position [2171, 0]
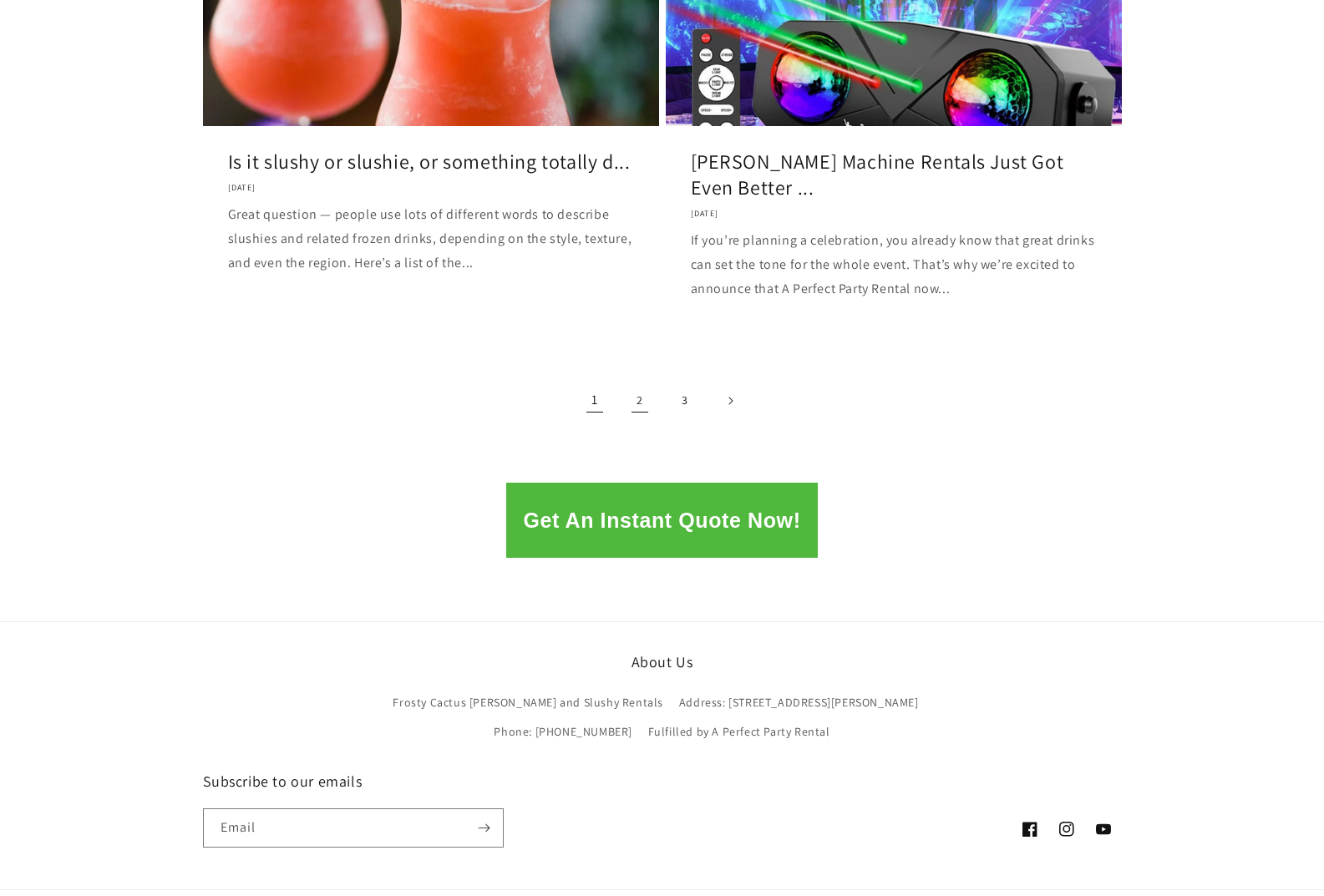
click at [632, 407] on link "2" at bounding box center [640, 401] width 37 height 37
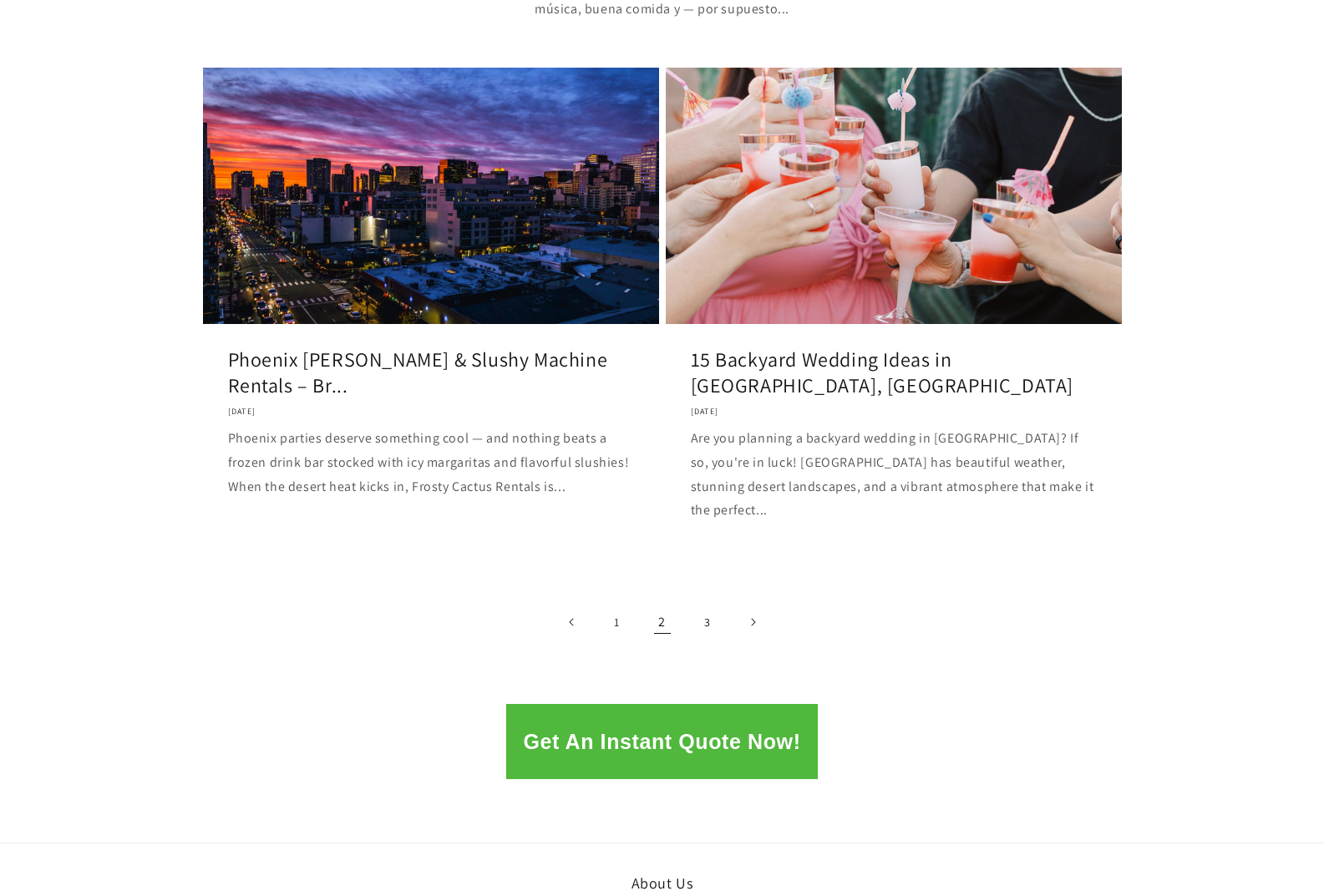
scroll to position [2004, 0]
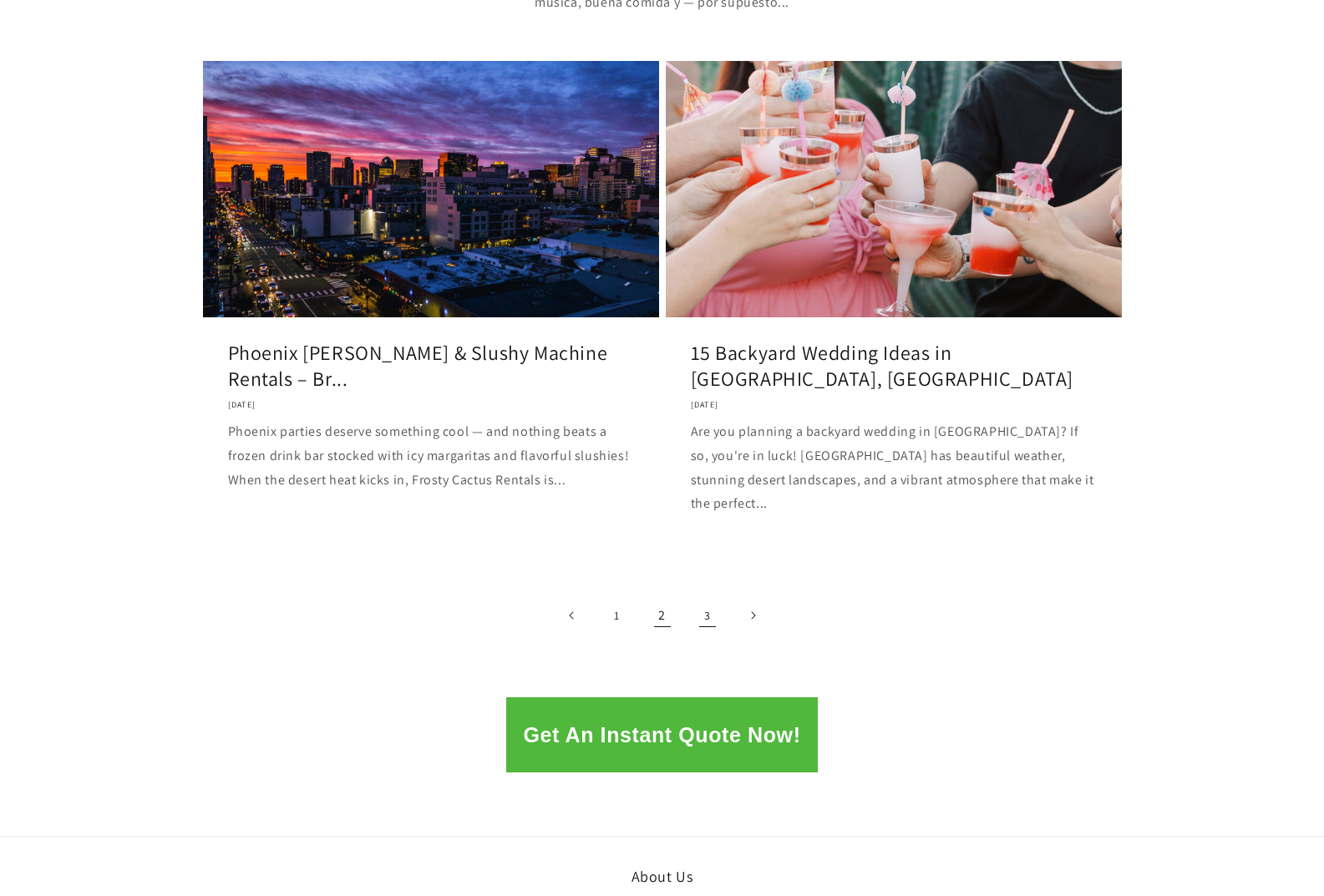
click at [711, 597] on link "3" at bounding box center [707, 616] width 37 height 37
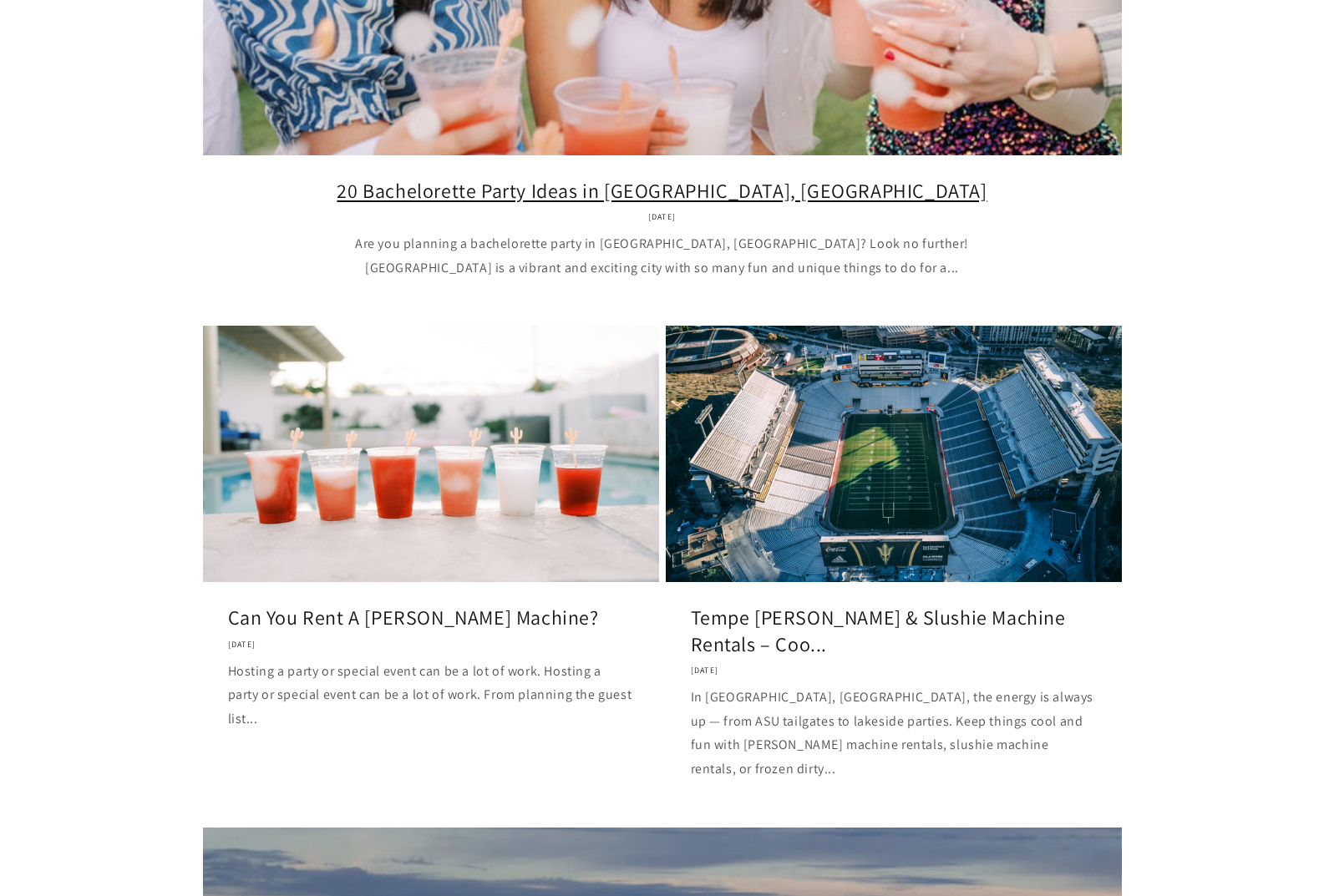
scroll to position [585, 0]
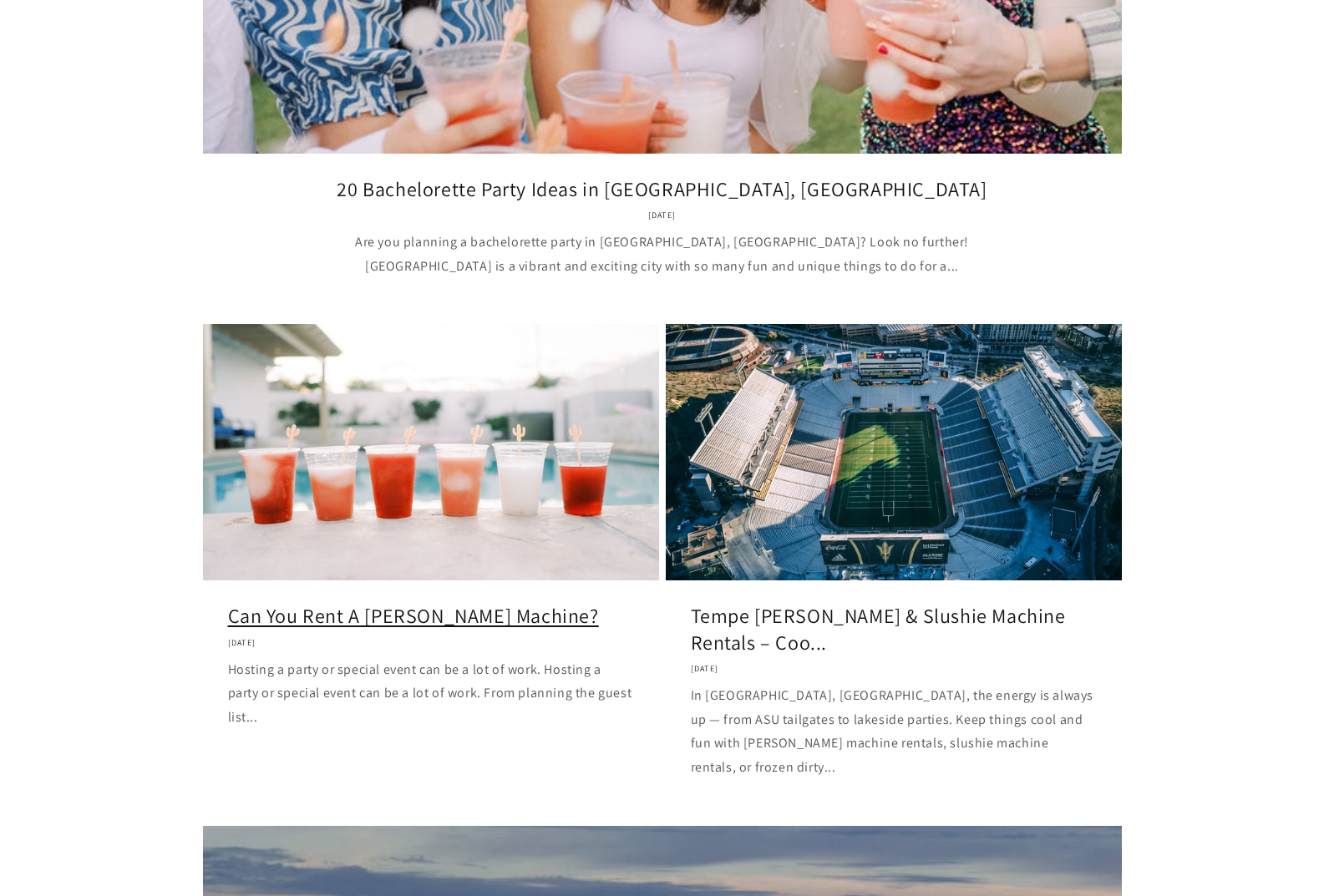
click at [480, 603] on link "Can You Rent A [PERSON_NAME] Machine?" at bounding box center [431, 616] width 406 height 26
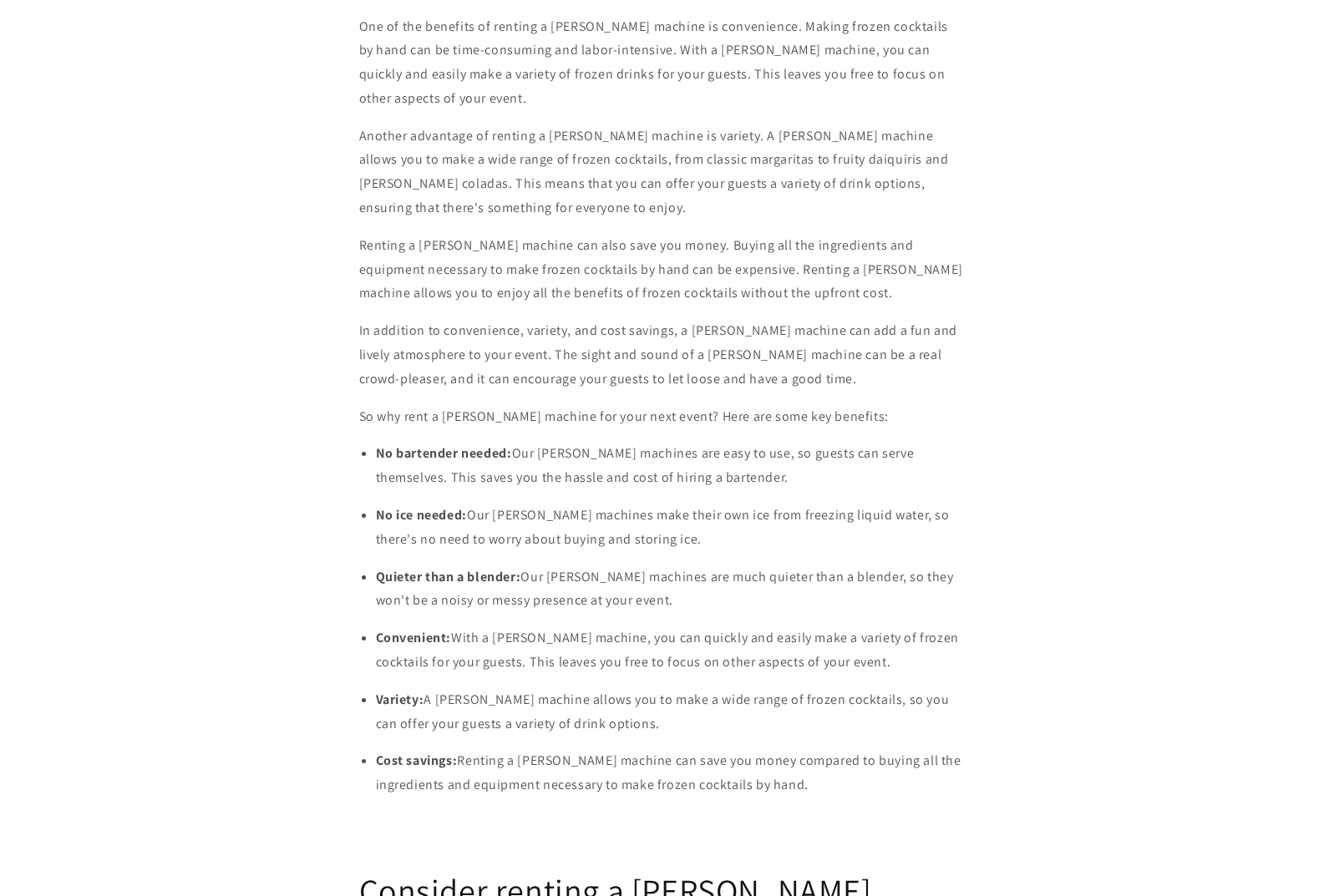
scroll to position [2171, 0]
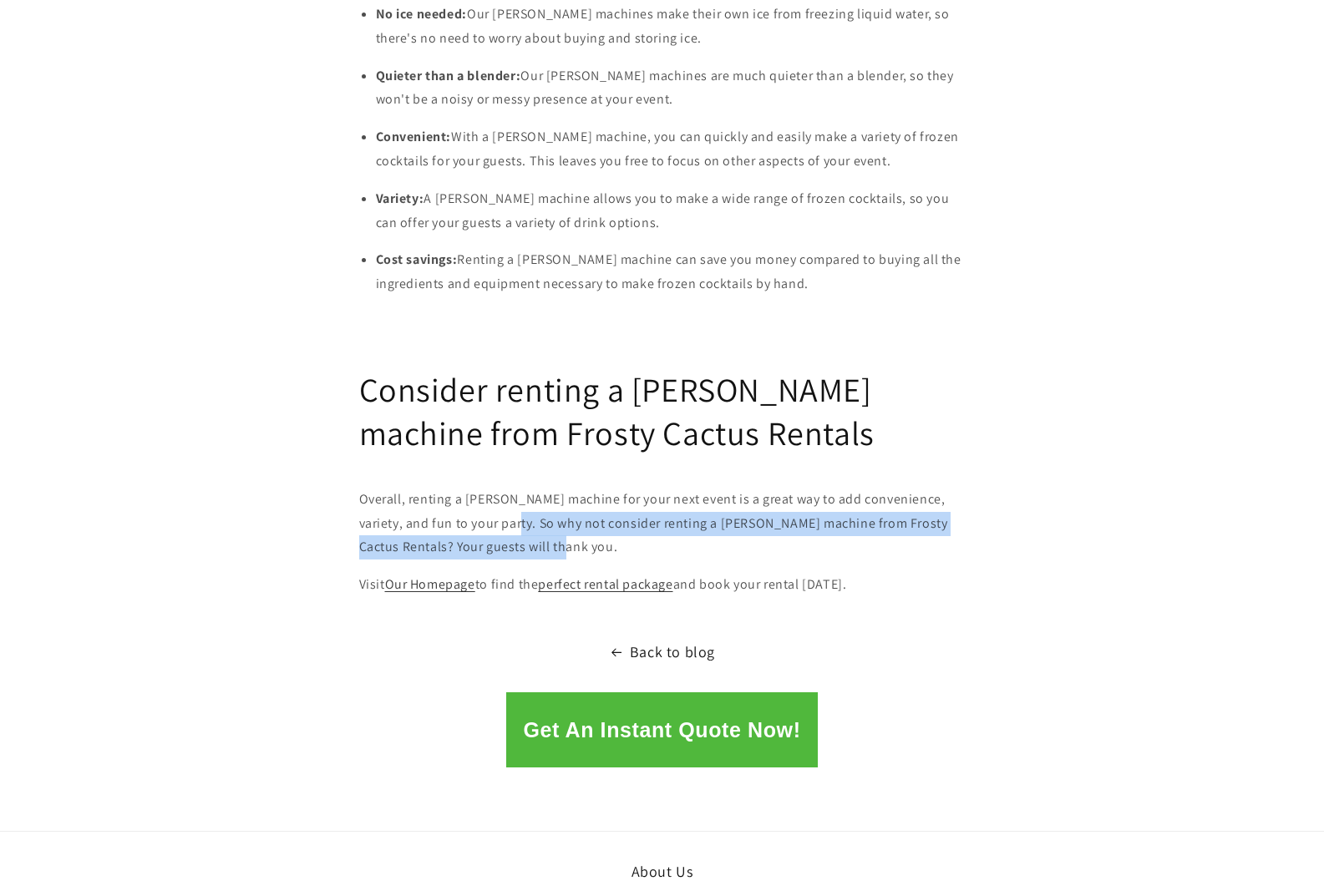
drag, startPoint x: 523, startPoint y: 503, endPoint x: 493, endPoint y: 487, distance: 34.0
click at [493, 487] on p "Overall, renting a [PERSON_NAME] machine for your next event is a great way to …" at bounding box center [662, 524] width 607 height 72
copy p "So why not consider renting a margarita machine from Frosty Cactus Rentals? You…"
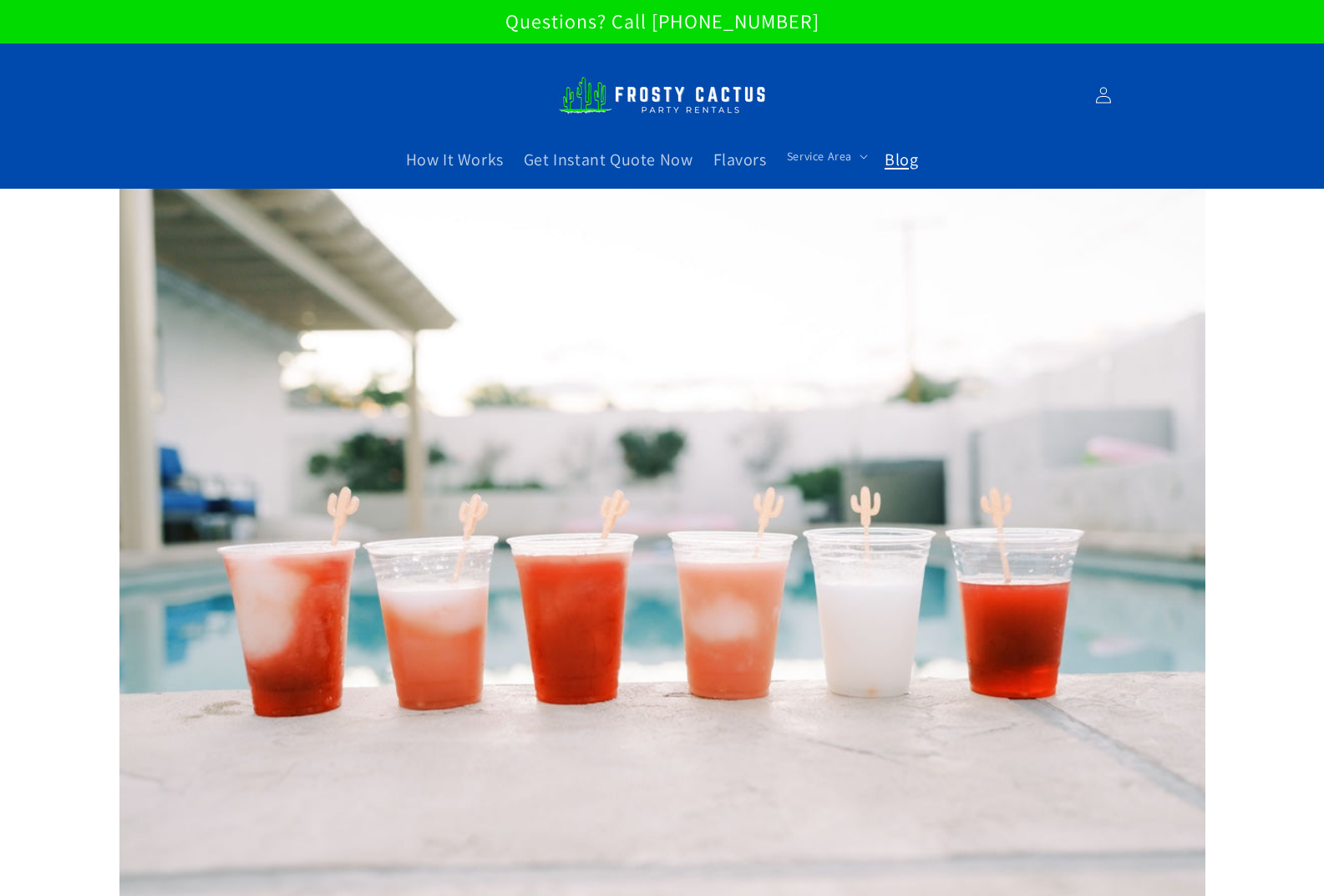
click at [902, 154] on span "Blog" at bounding box center [901, 159] width 34 height 22
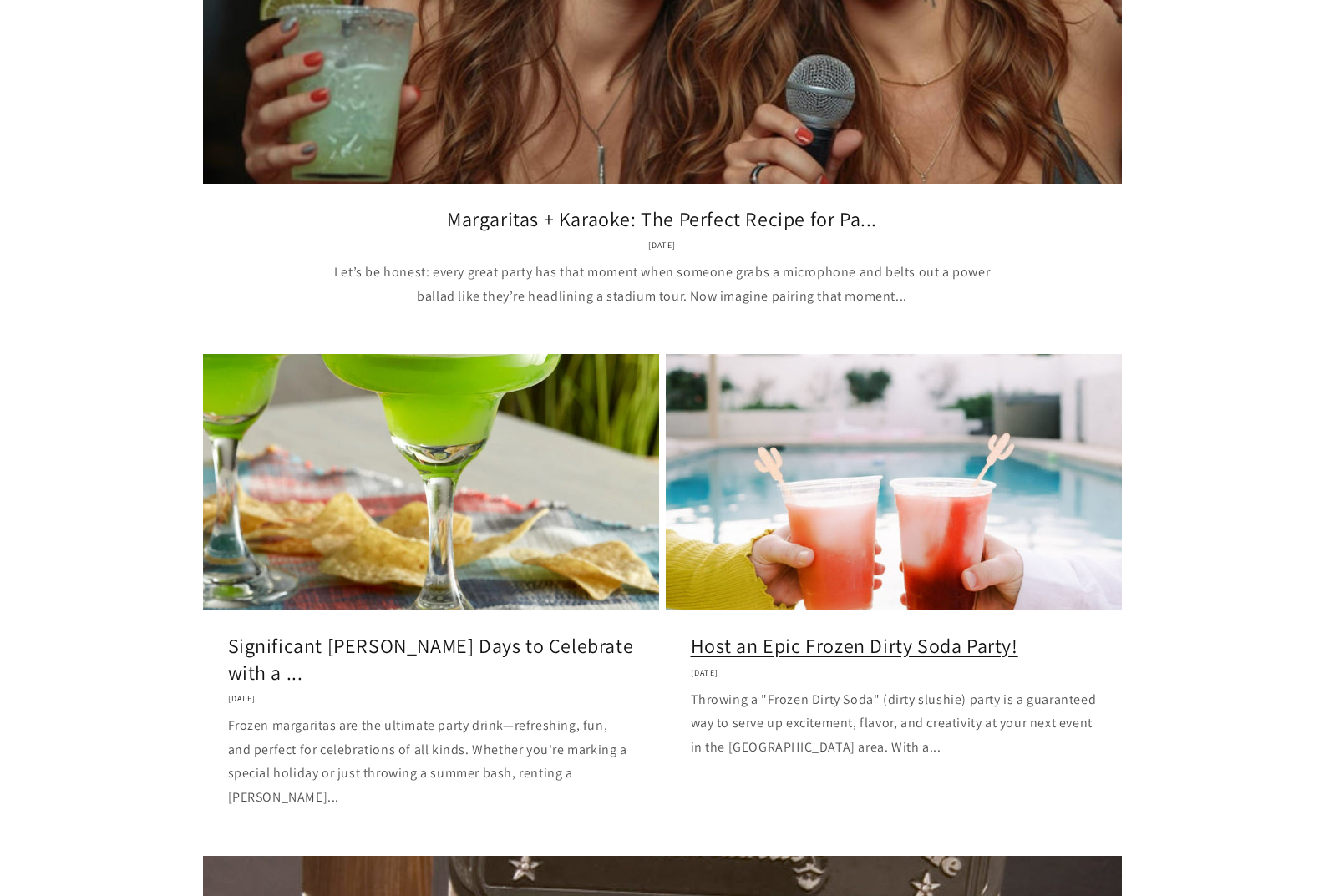
scroll to position [836, 0]
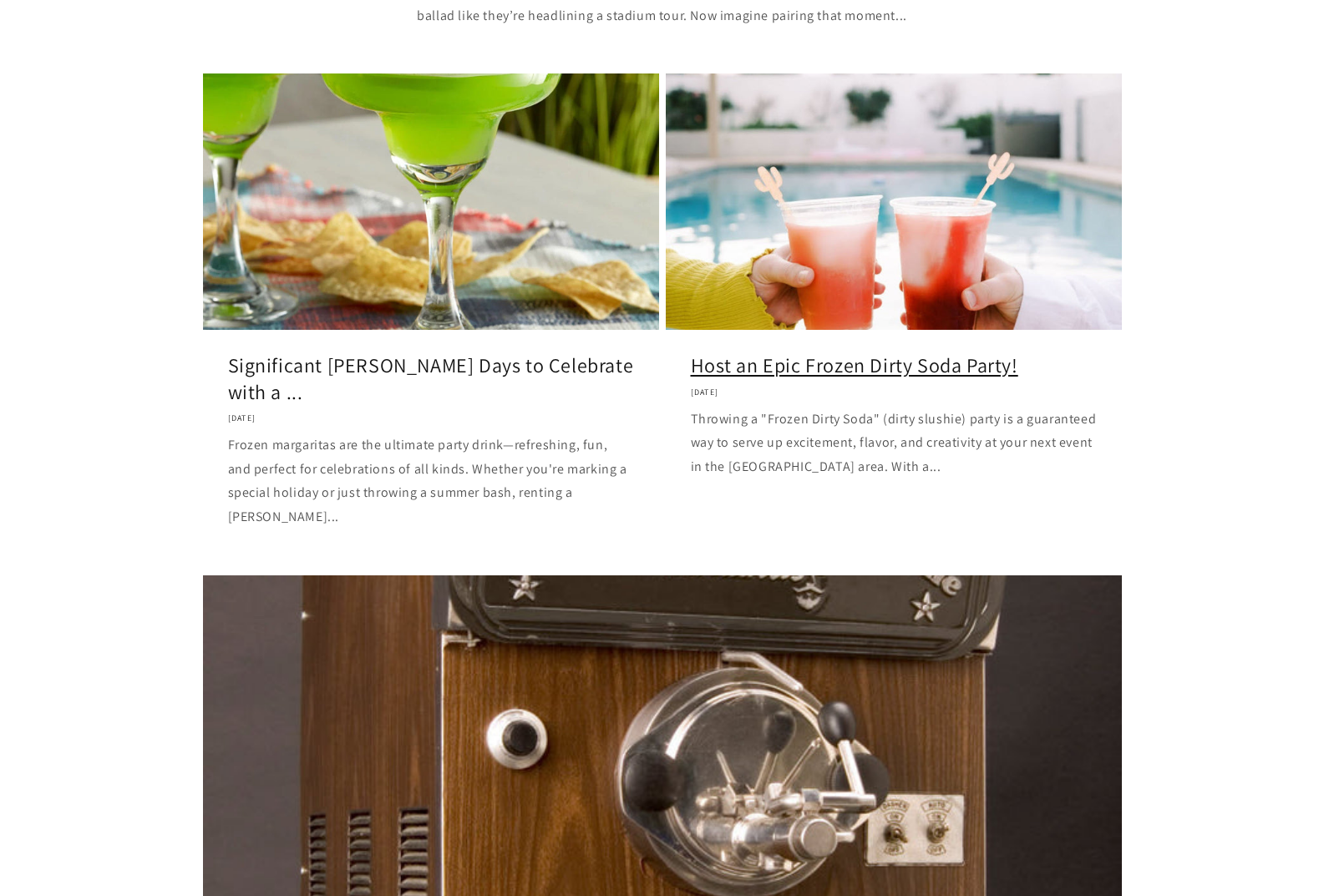
click at [795, 352] on link "Host an Epic Frozen Dirty Soda Party!" at bounding box center [894, 365] width 406 height 26
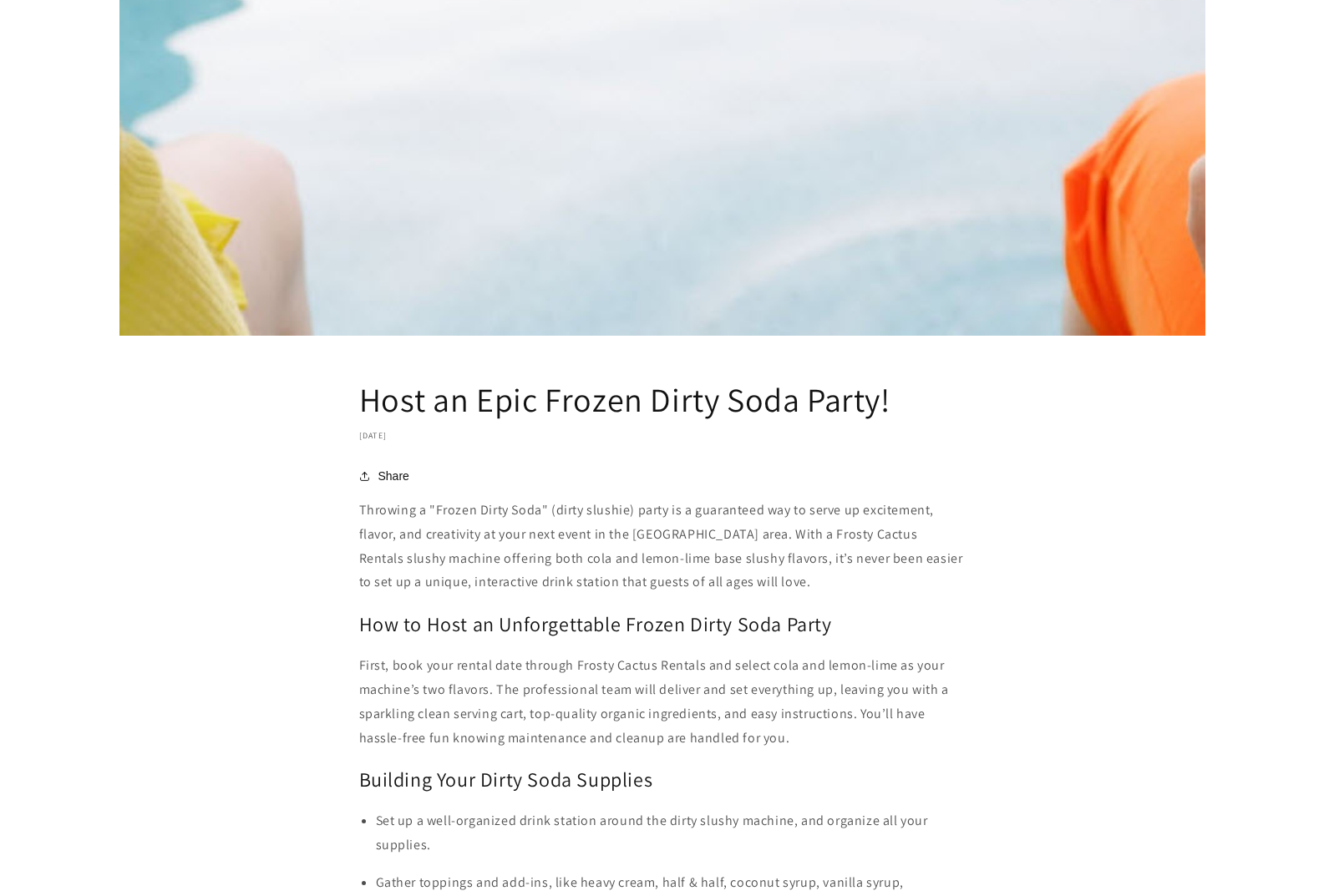
scroll to position [1336, 0]
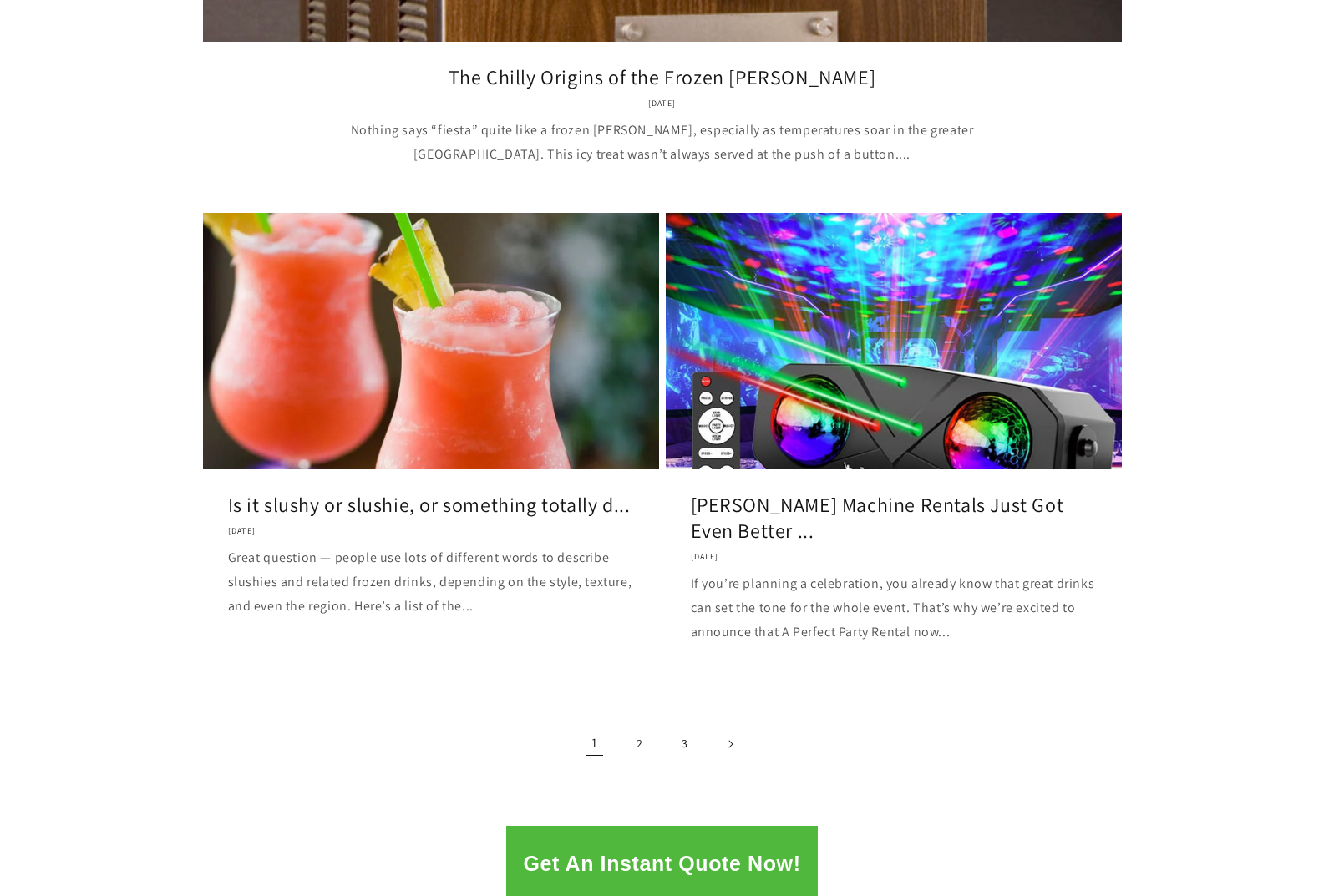
scroll to position [2283, 0]
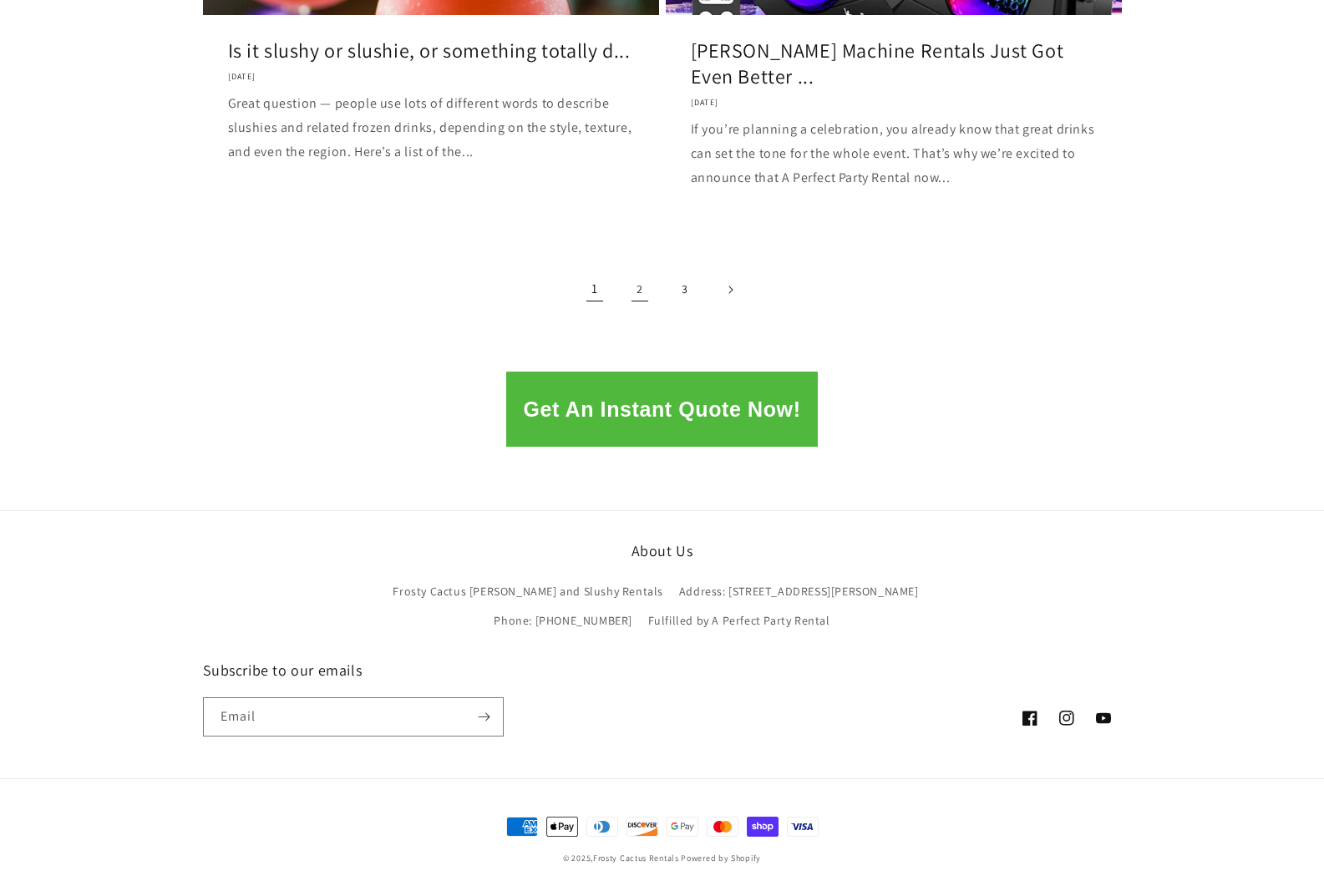
click at [636, 301] on link "2" at bounding box center [640, 290] width 37 height 37
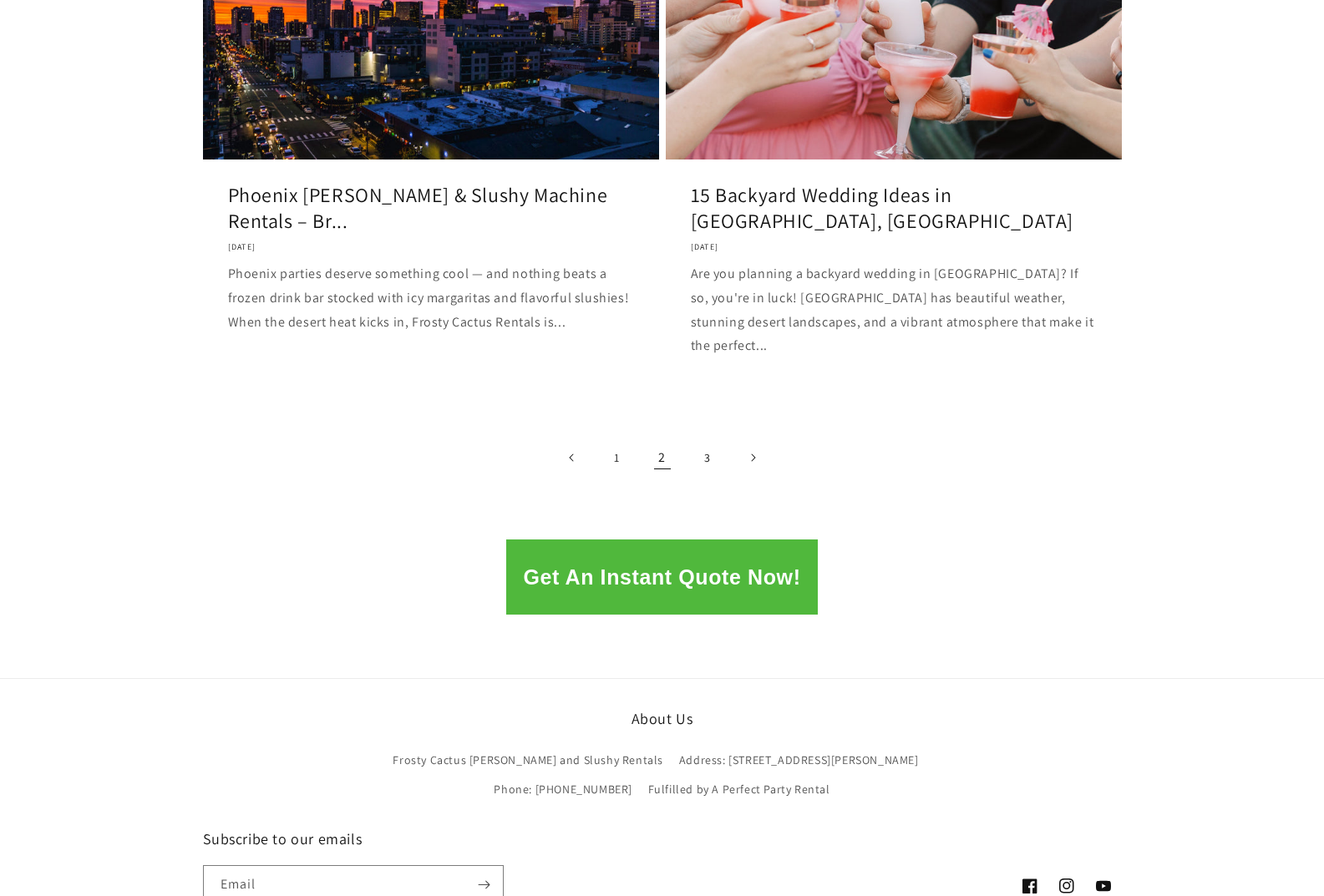
scroll to position [2171, 0]
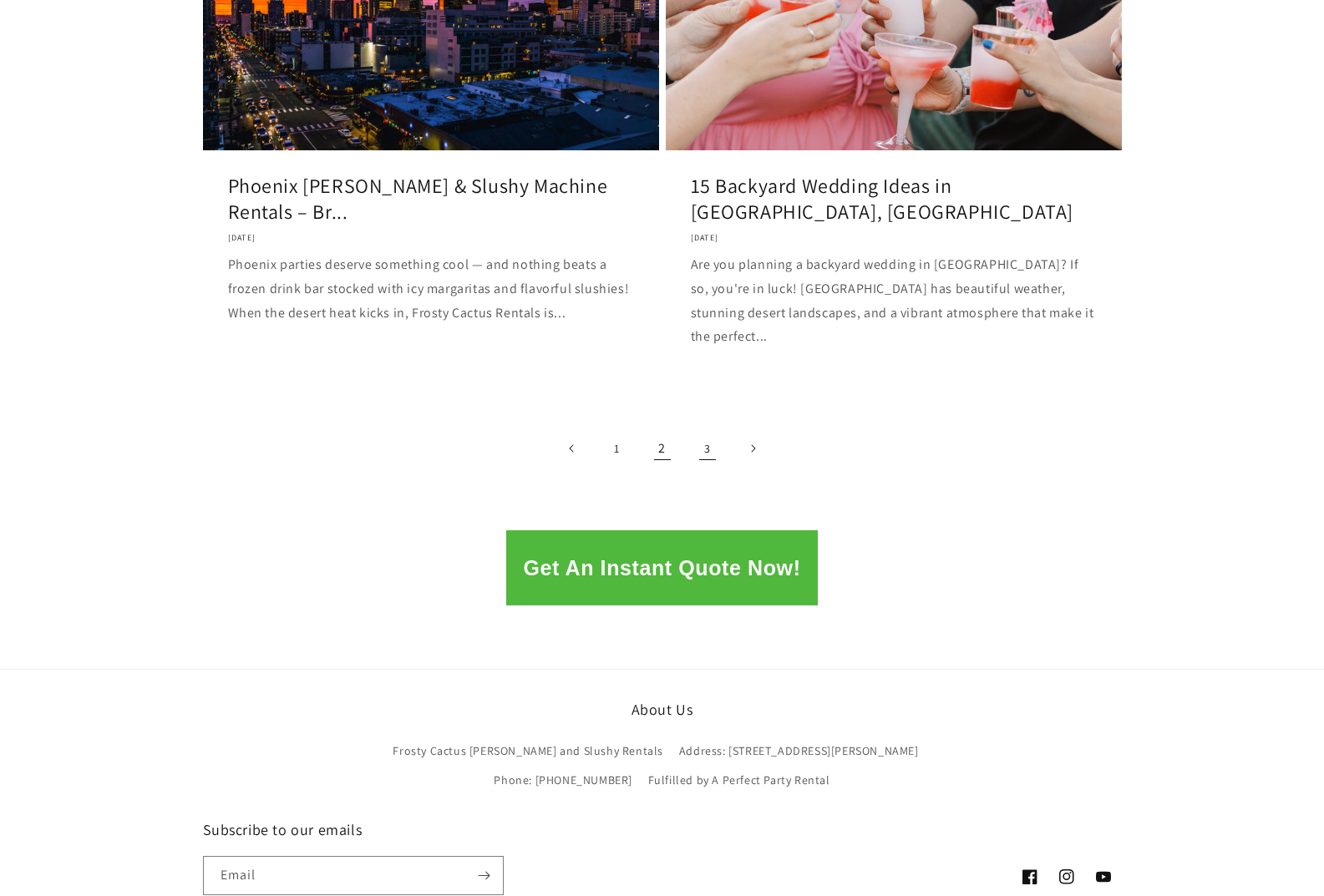
click at [702, 430] on link "3" at bounding box center [707, 449] width 37 height 37
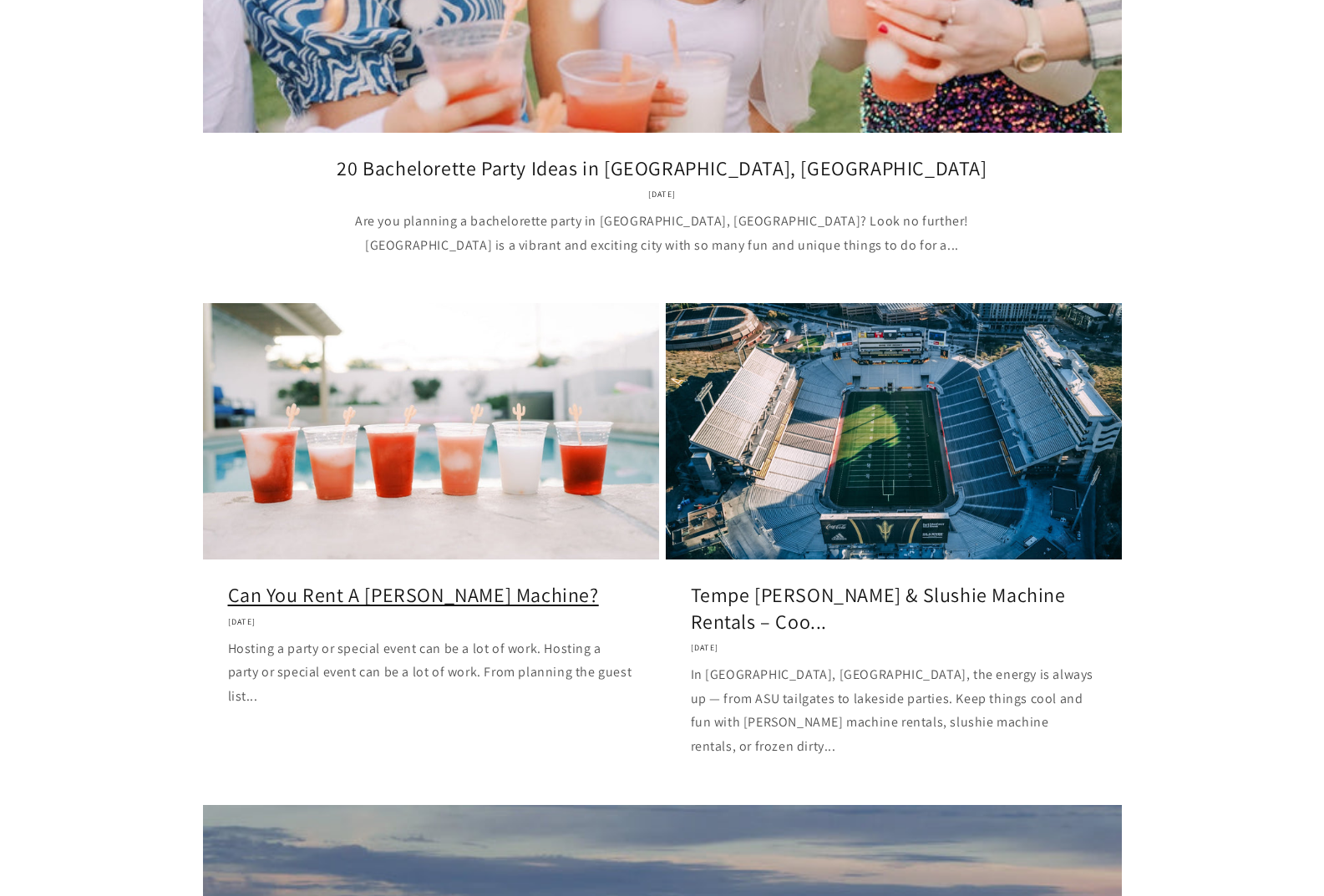
scroll to position [668, 0]
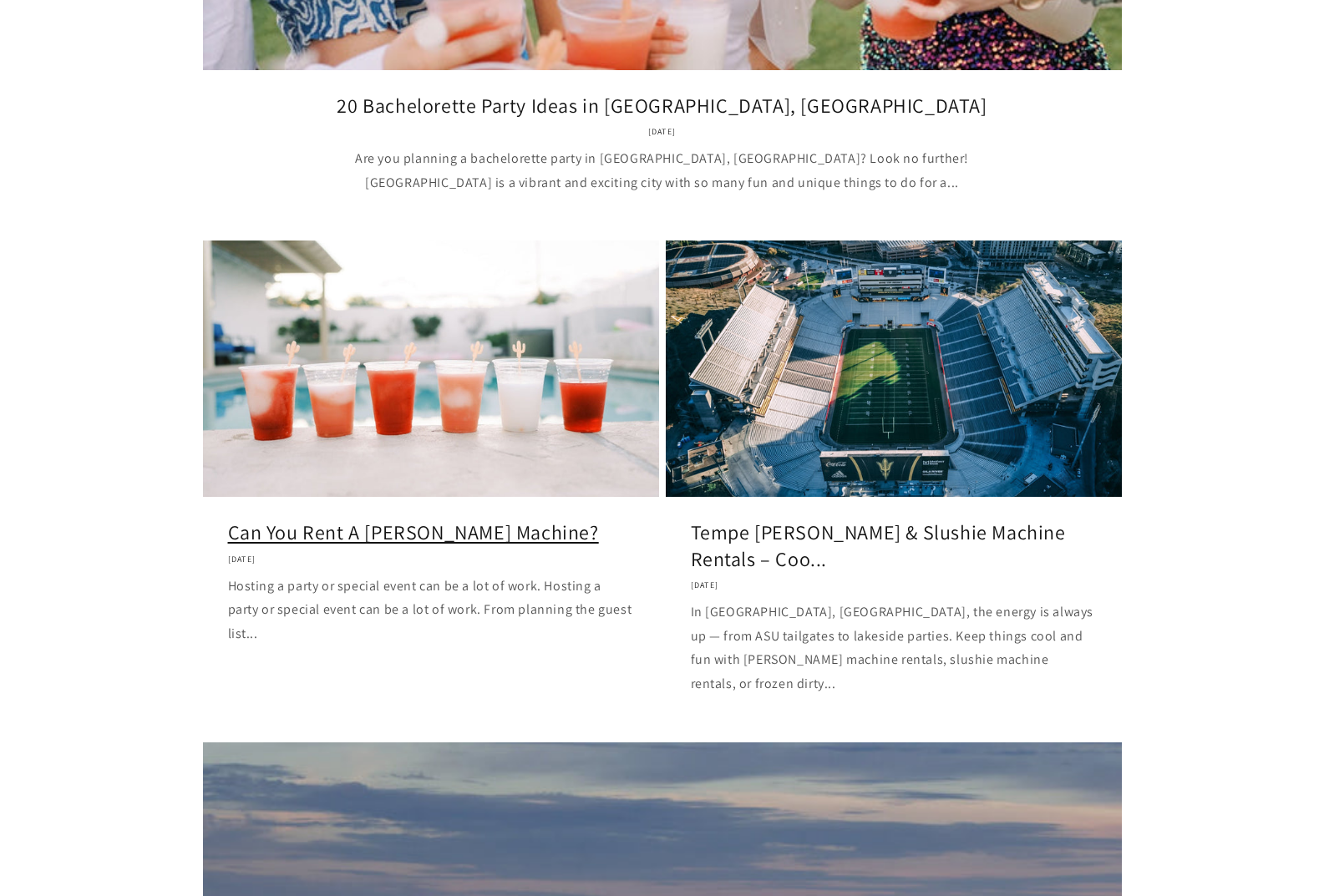
click at [497, 519] on link "Can You Rent A Margarita Machine?" at bounding box center [431, 532] width 406 height 26
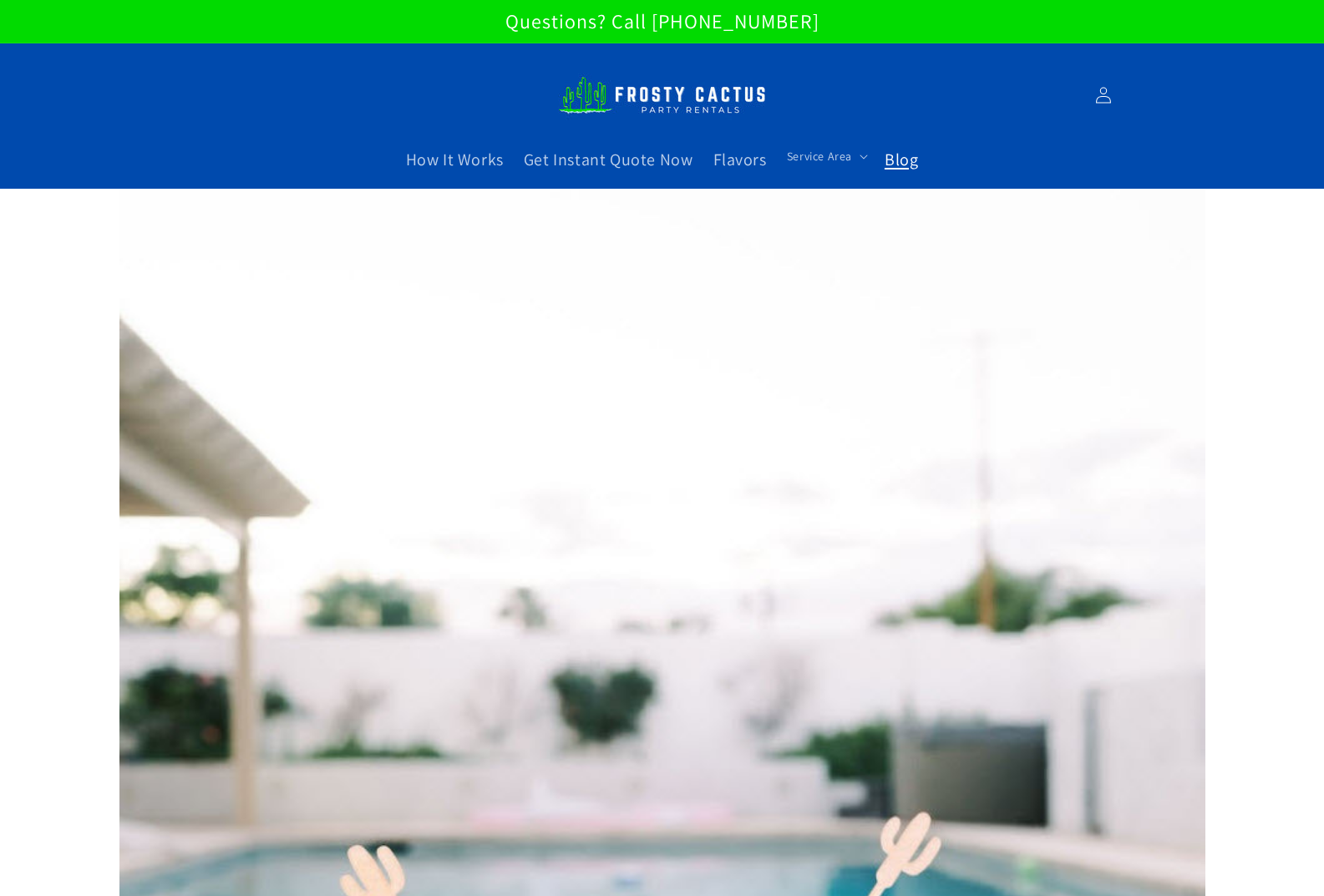
click at [901, 172] on link "Blog" at bounding box center [901, 159] width 54 height 42
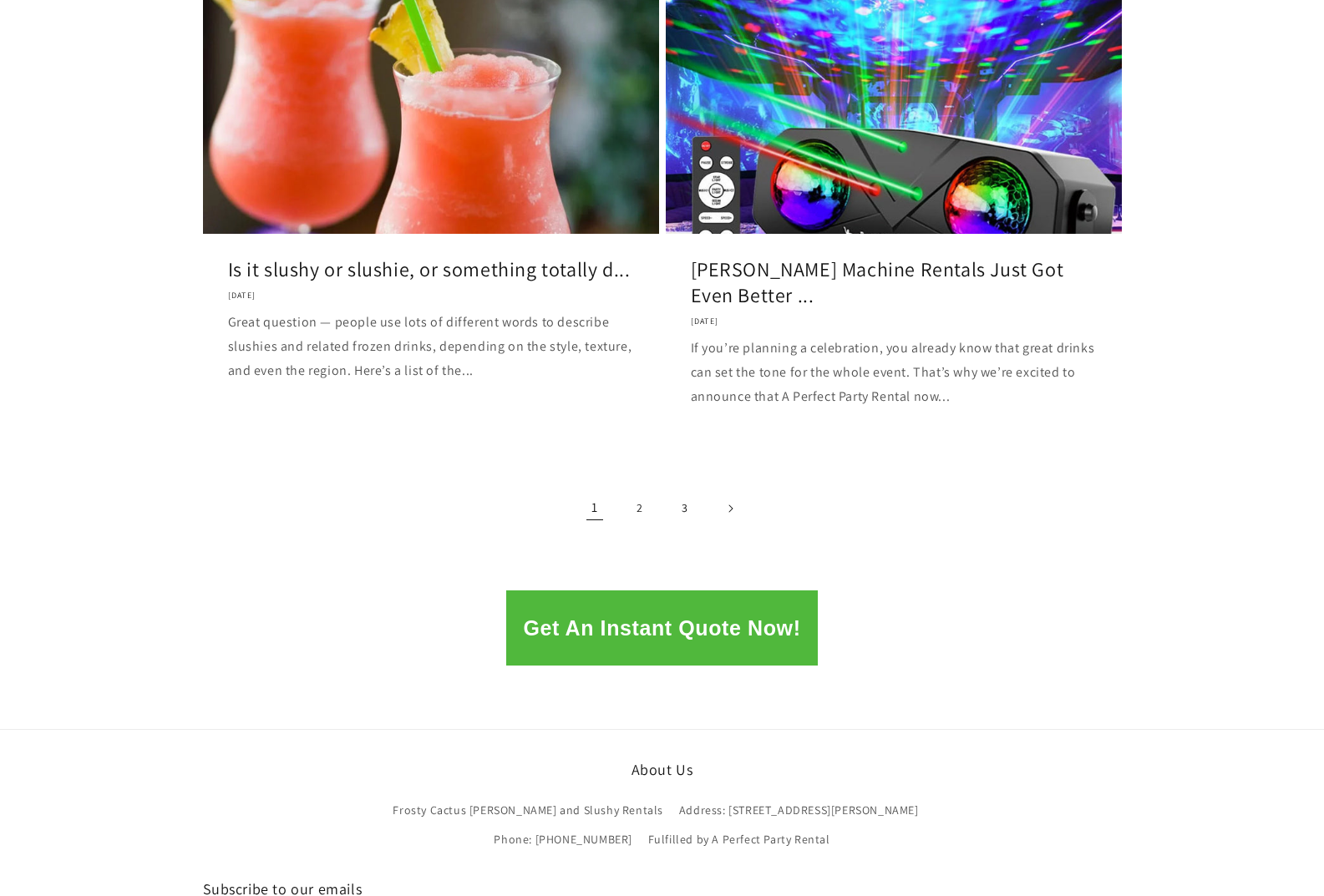
scroll to position [2236, 0]
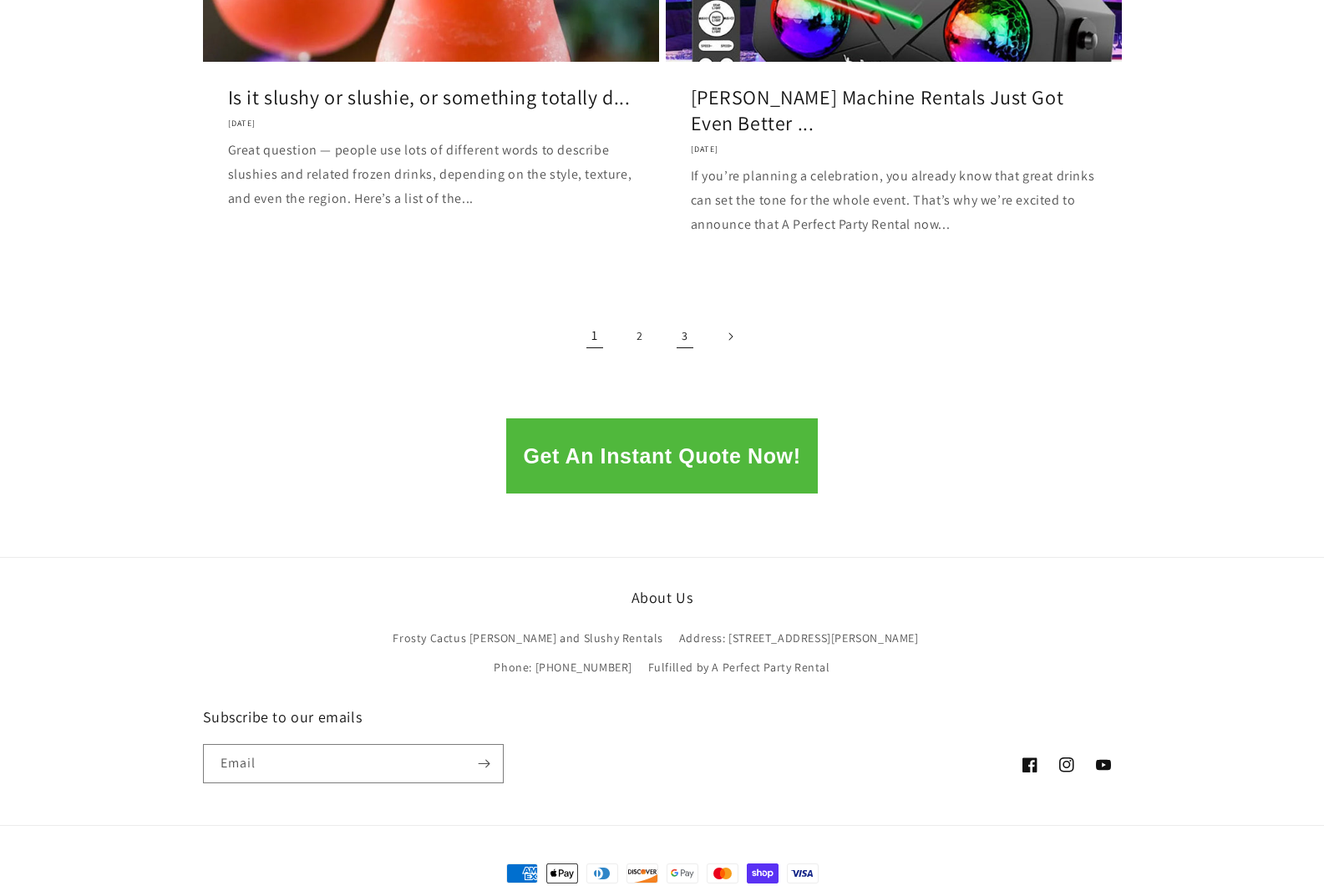
click at [686, 336] on link "3" at bounding box center [685, 336] width 37 height 37
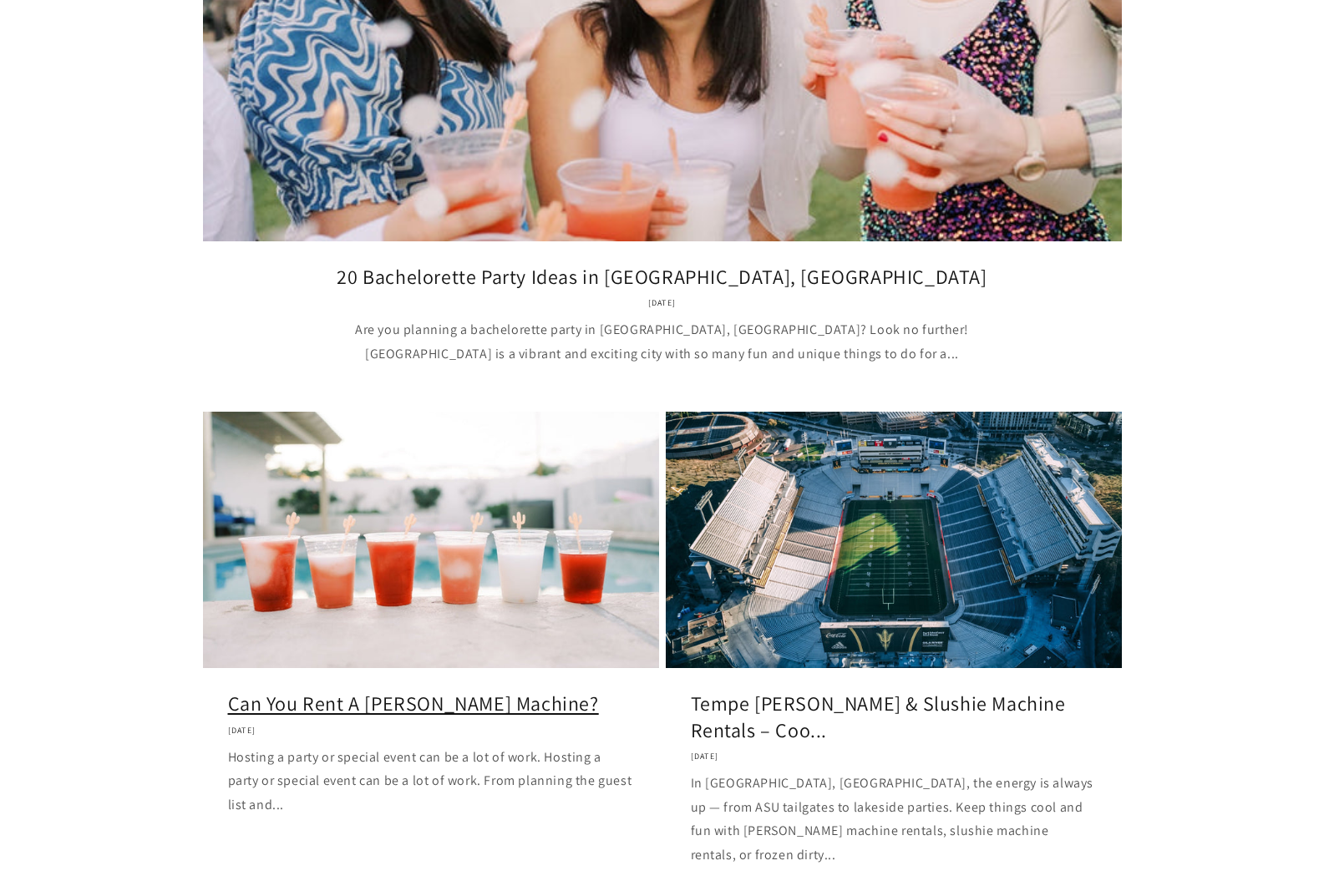
scroll to position [668, 0]
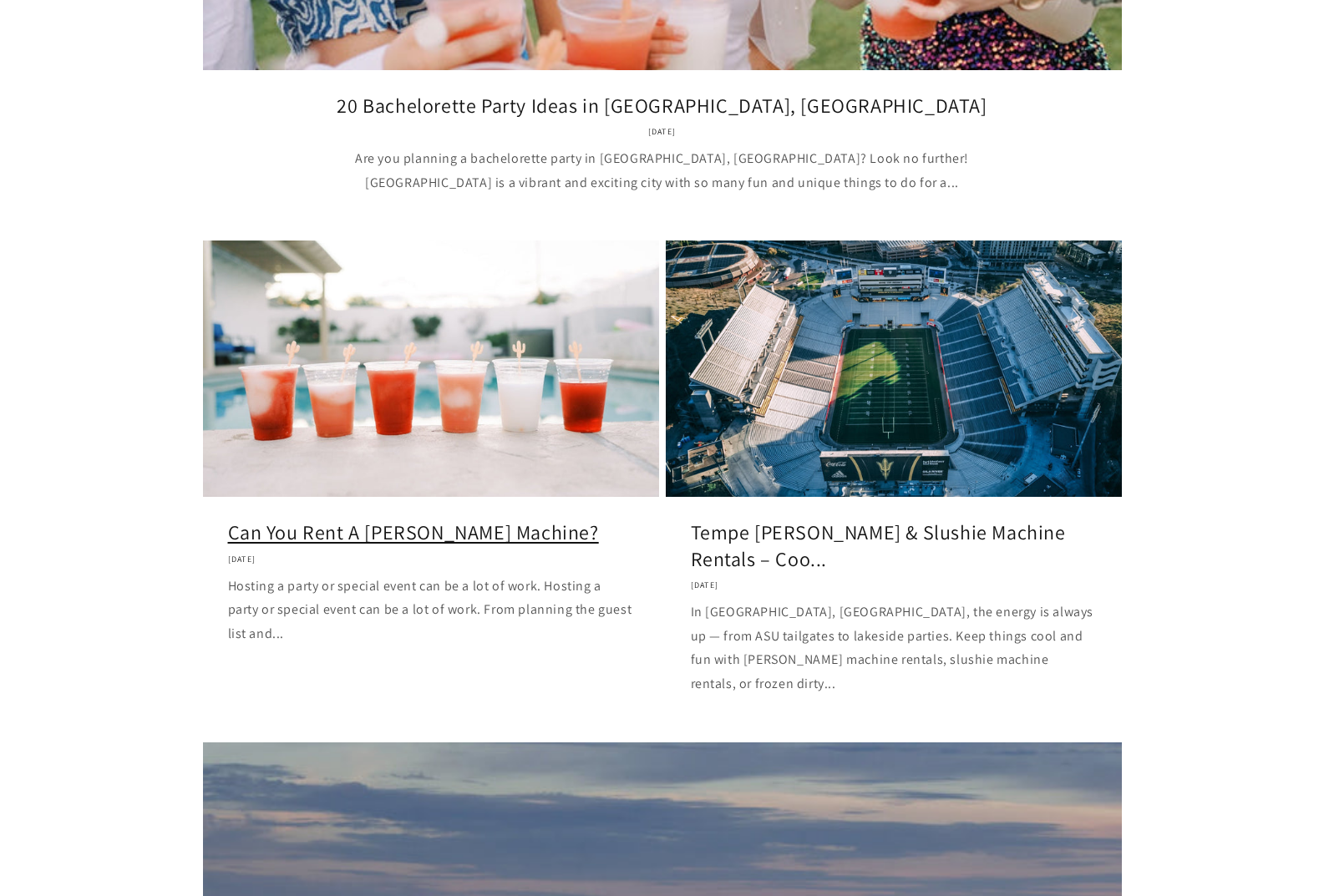
click at [414, 519] on link "Can You Rent A Margarita Machine?" at bounding box center [431, 532] width 406 height 26
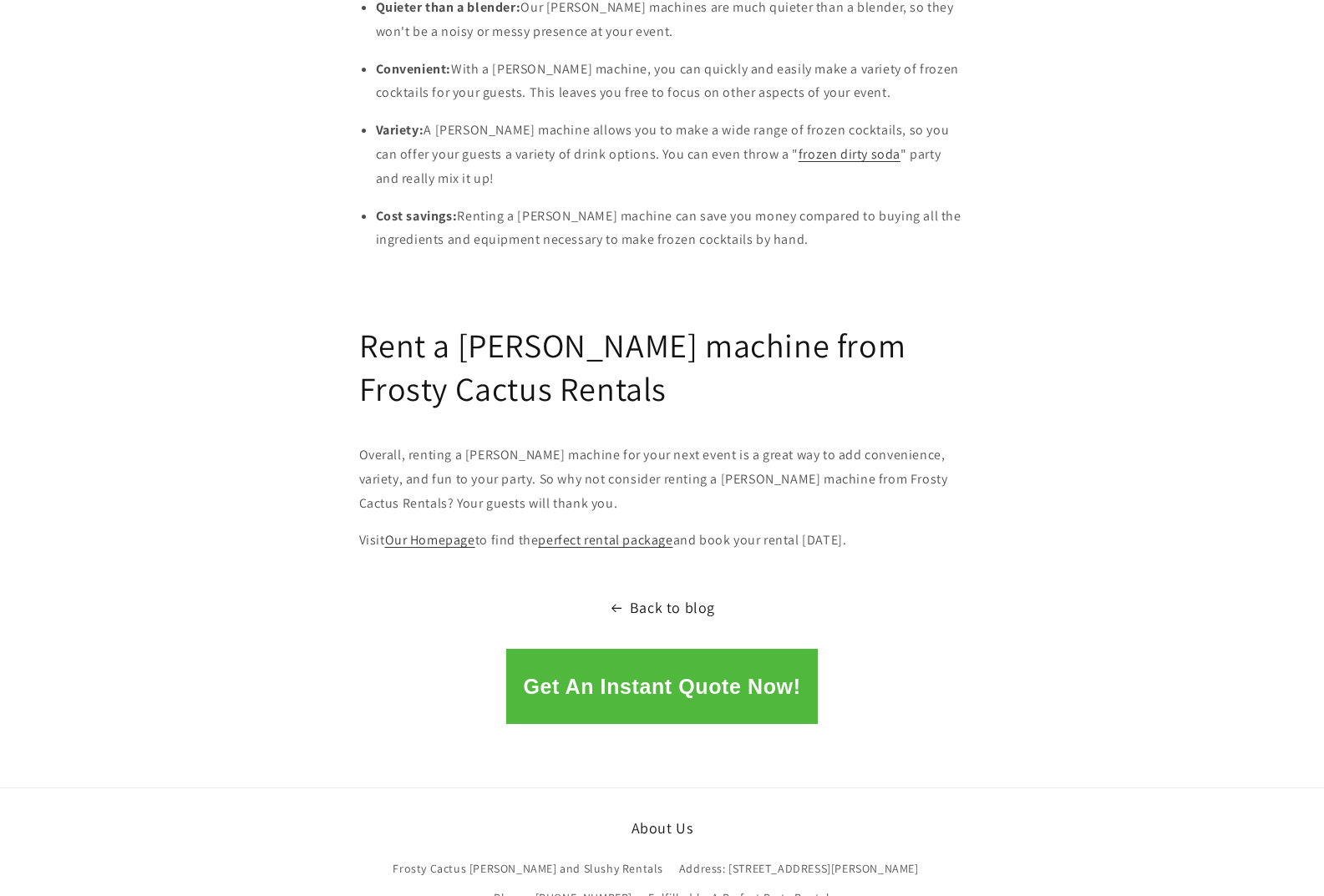
scroll to position [2171, 0]
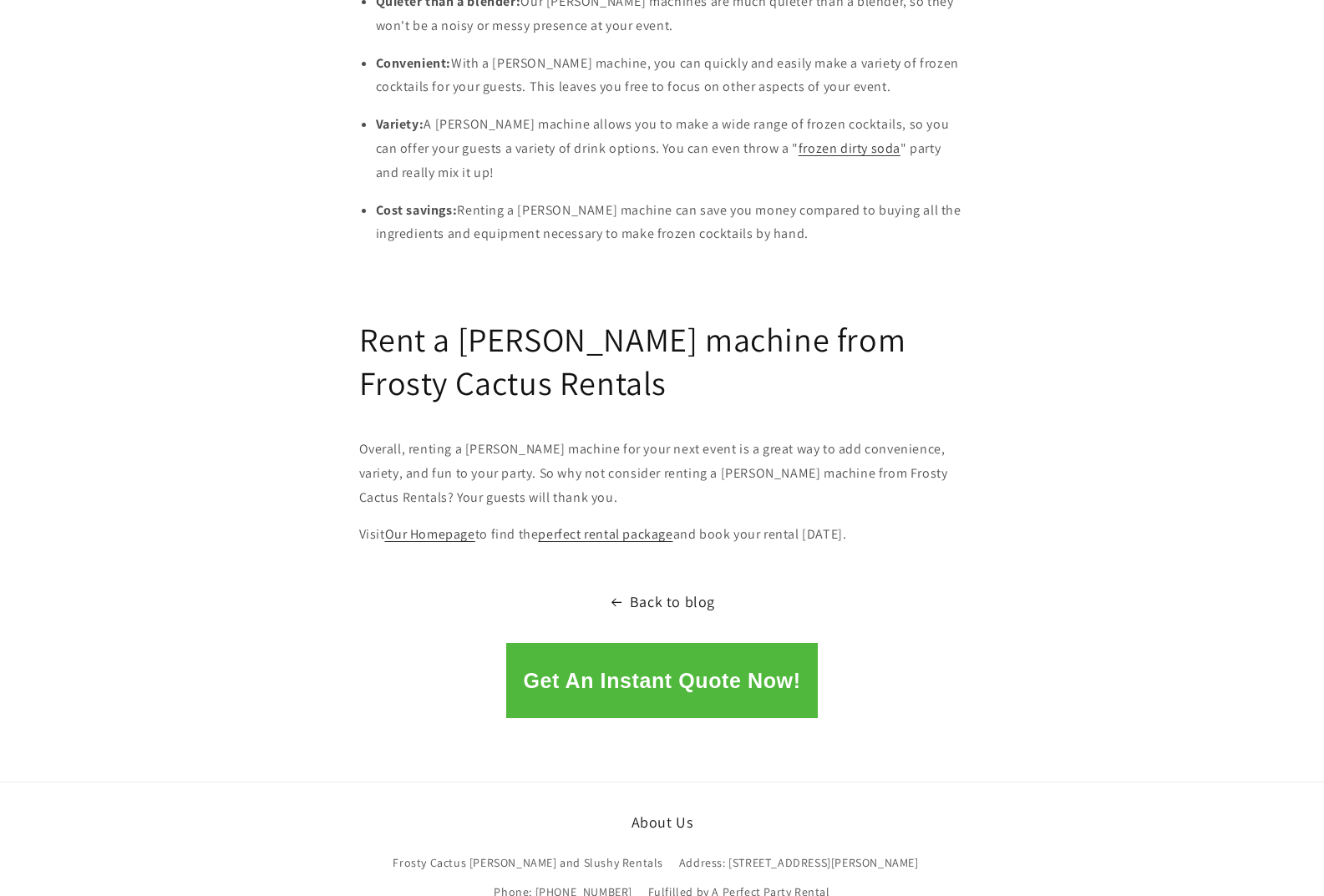
click at [817, 114] on p "Variety: A [PERSON_NAME] machine allows you to make a wide range of frozen cock…" at bounding box center [670, 148] width 590 height 72
click at [816, 139] on link "frozen dirty soda" at bounding box center [849, 148] width 102 height 18
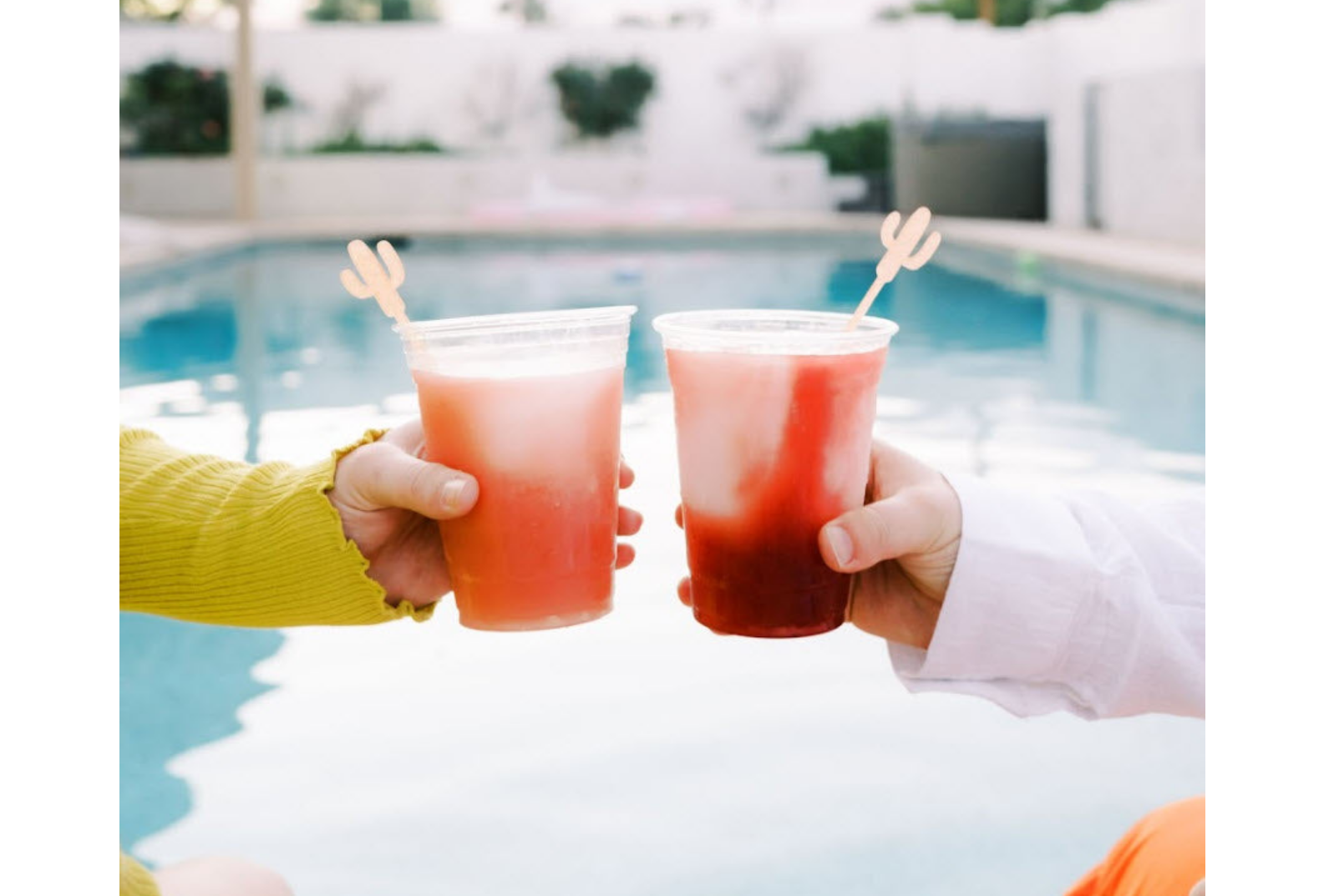
scroll to position [1086, 0]
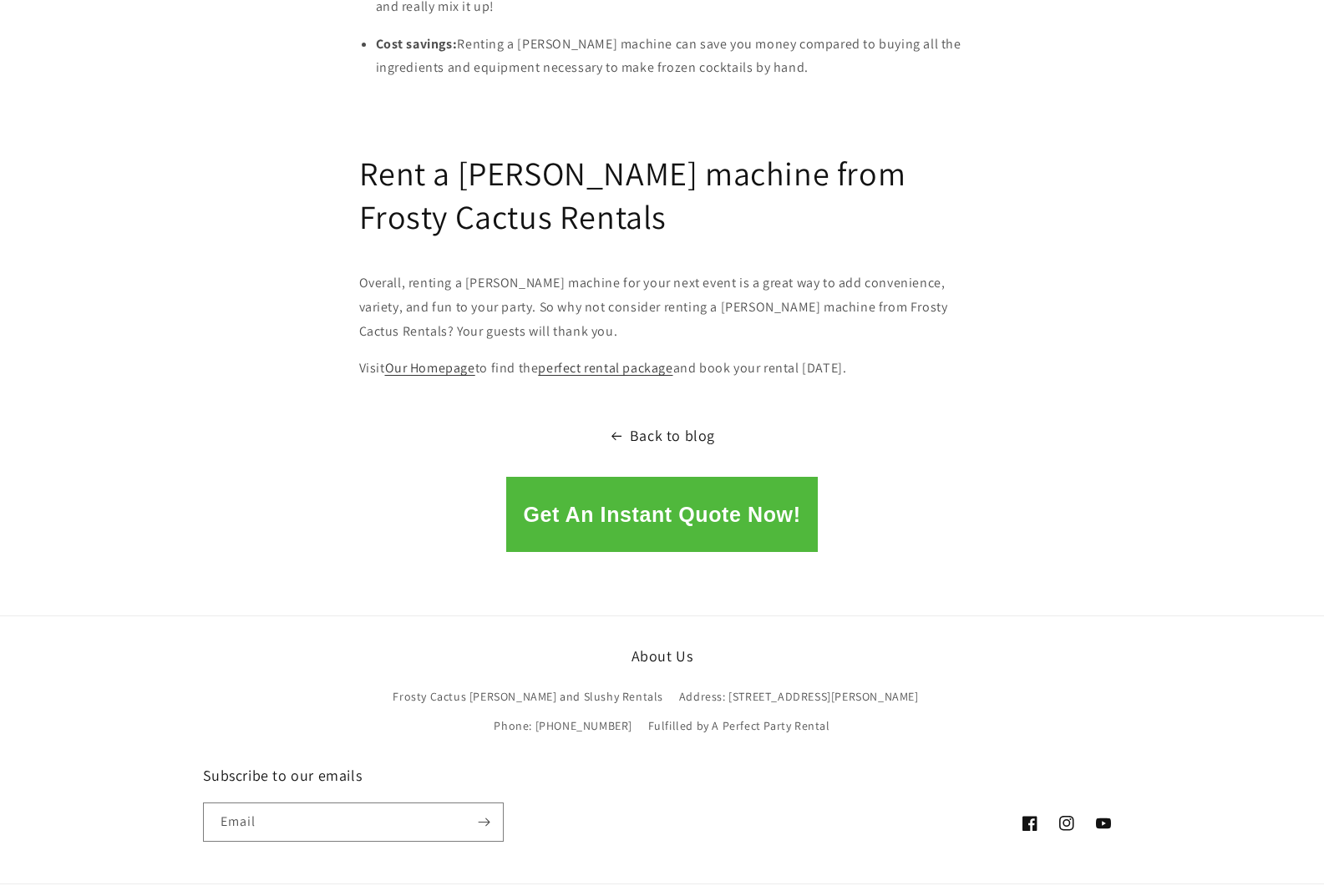
scroll to position [2339, 0]
click at [679, 422] on link "Back to blog" at bounding box center [662, 435] width 1324 height 27
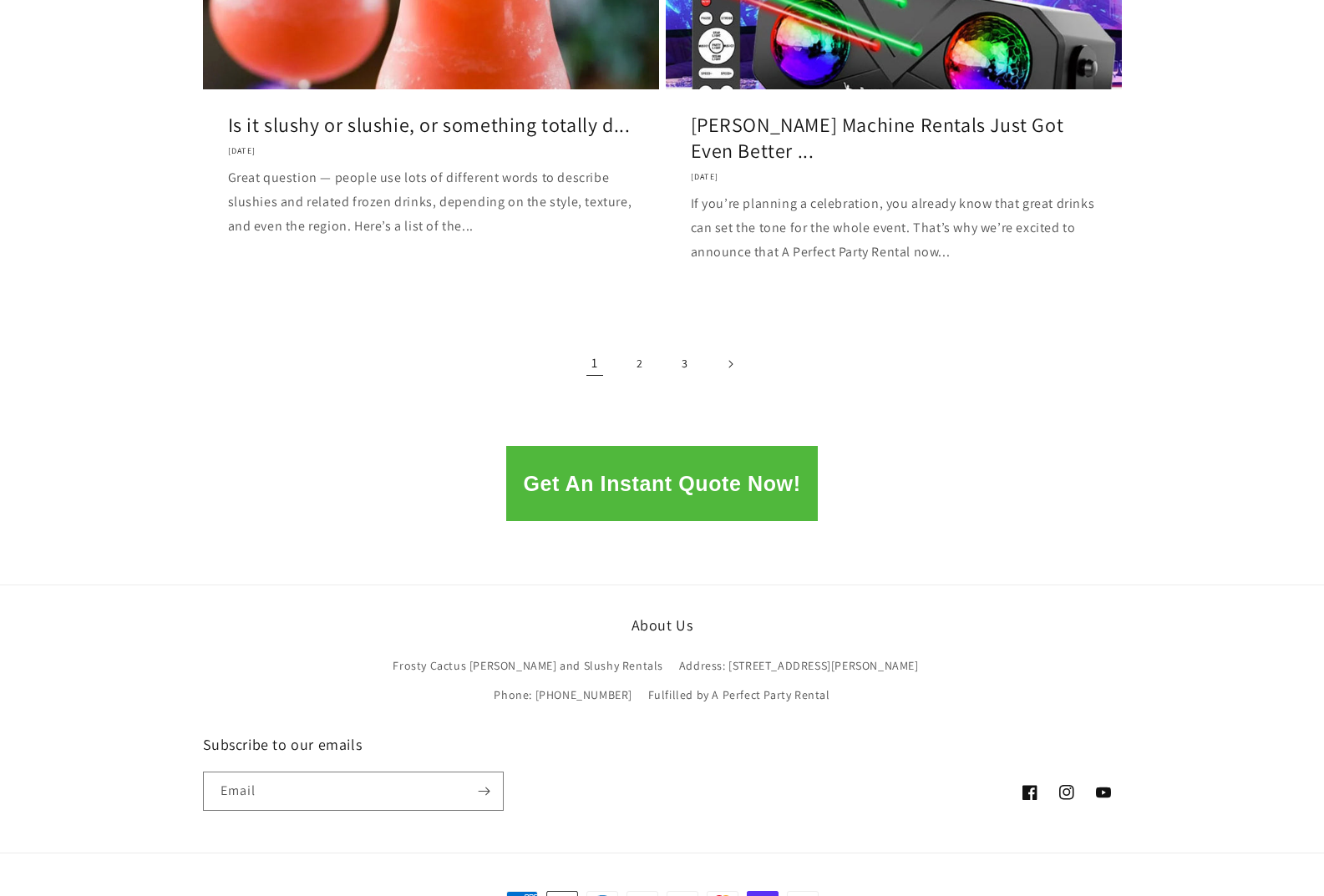
scroll to position [2283, 0]
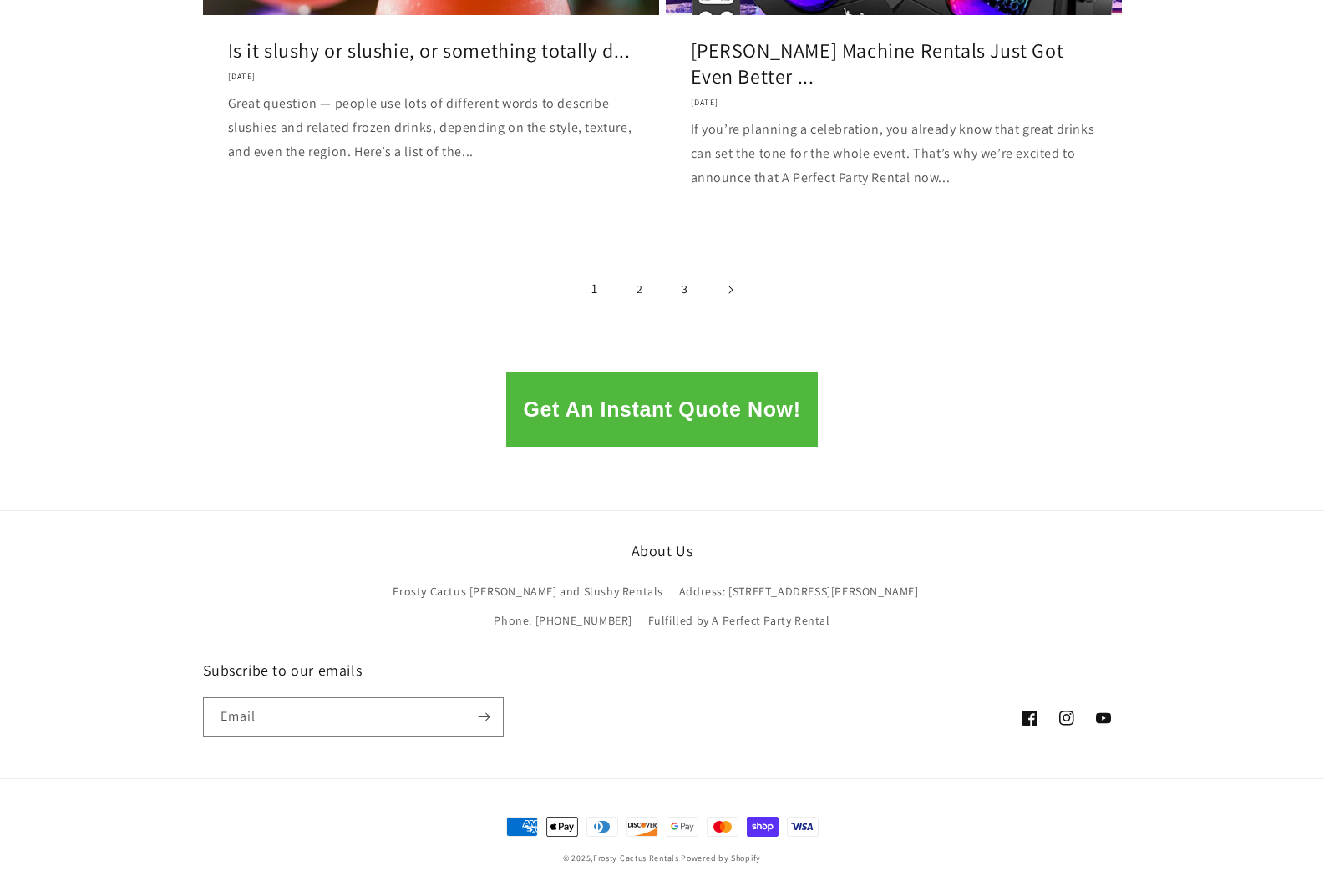
click at [648, 296] on link "2" at bounding box center [640, 290] width 37 height 37
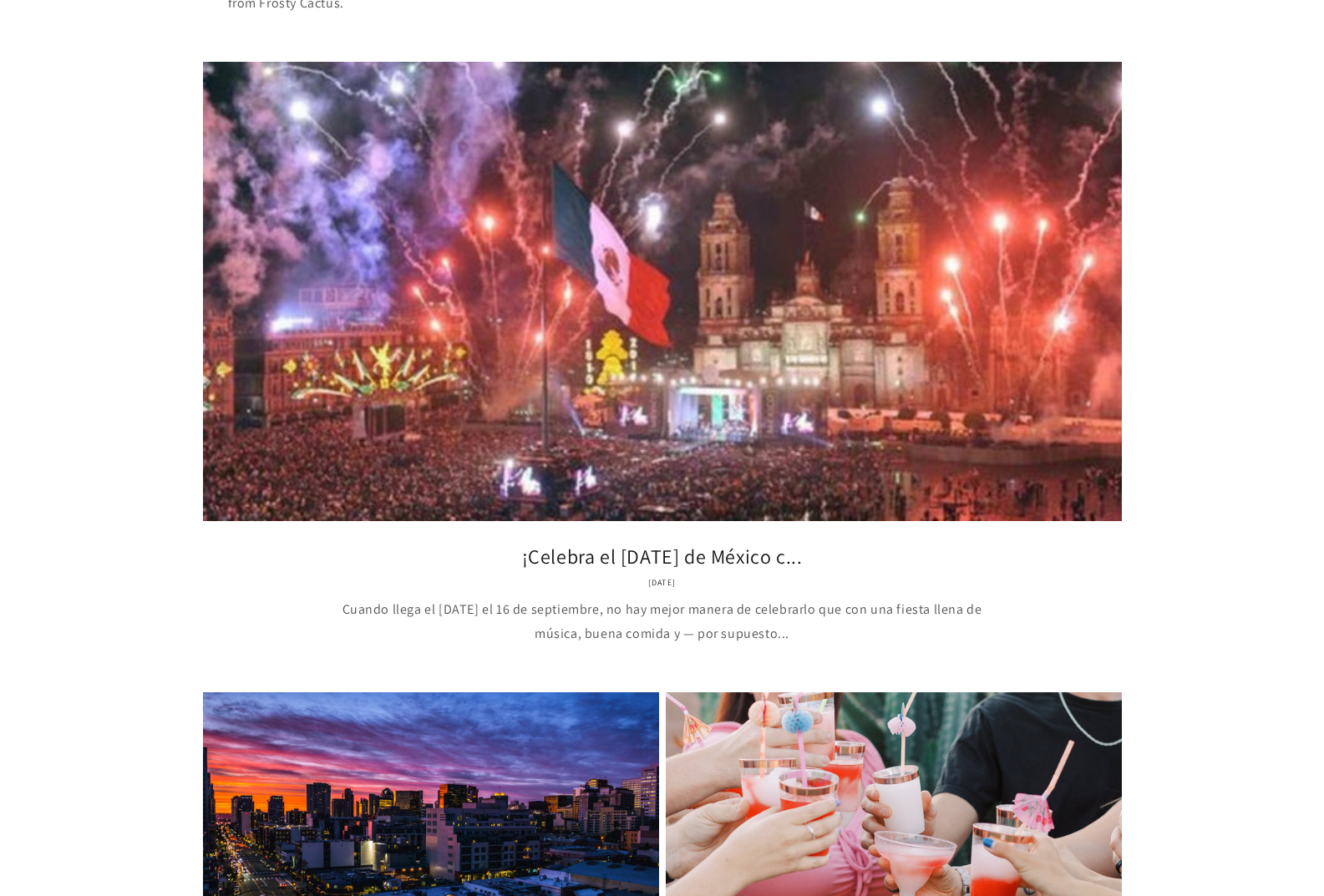
scroll to position [1921, 0]
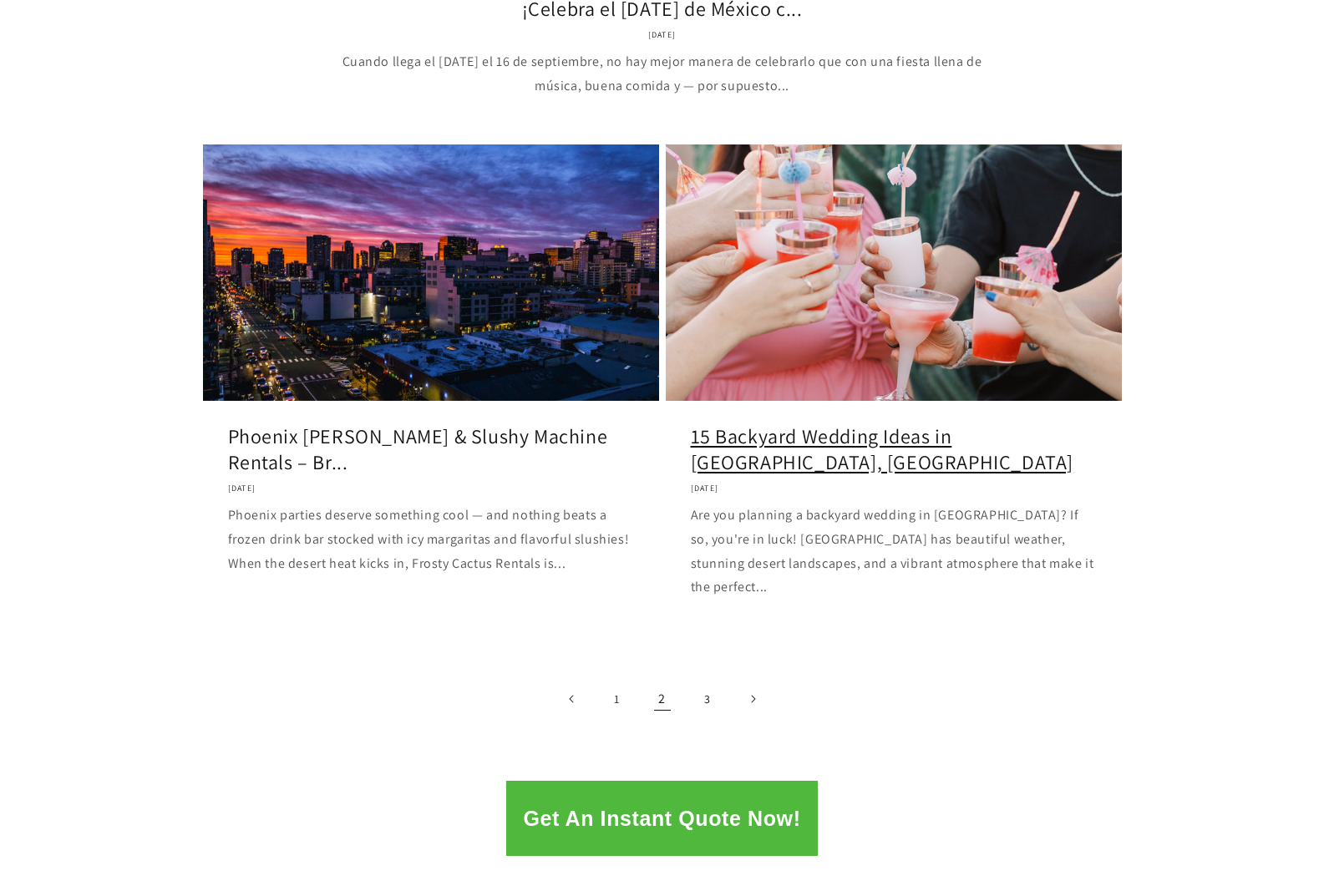
click at [980, 424] on link "15 Backyard Wedding Ideas in Phoenix, AZ" at bounding box center [894, 450] width 406 height 52
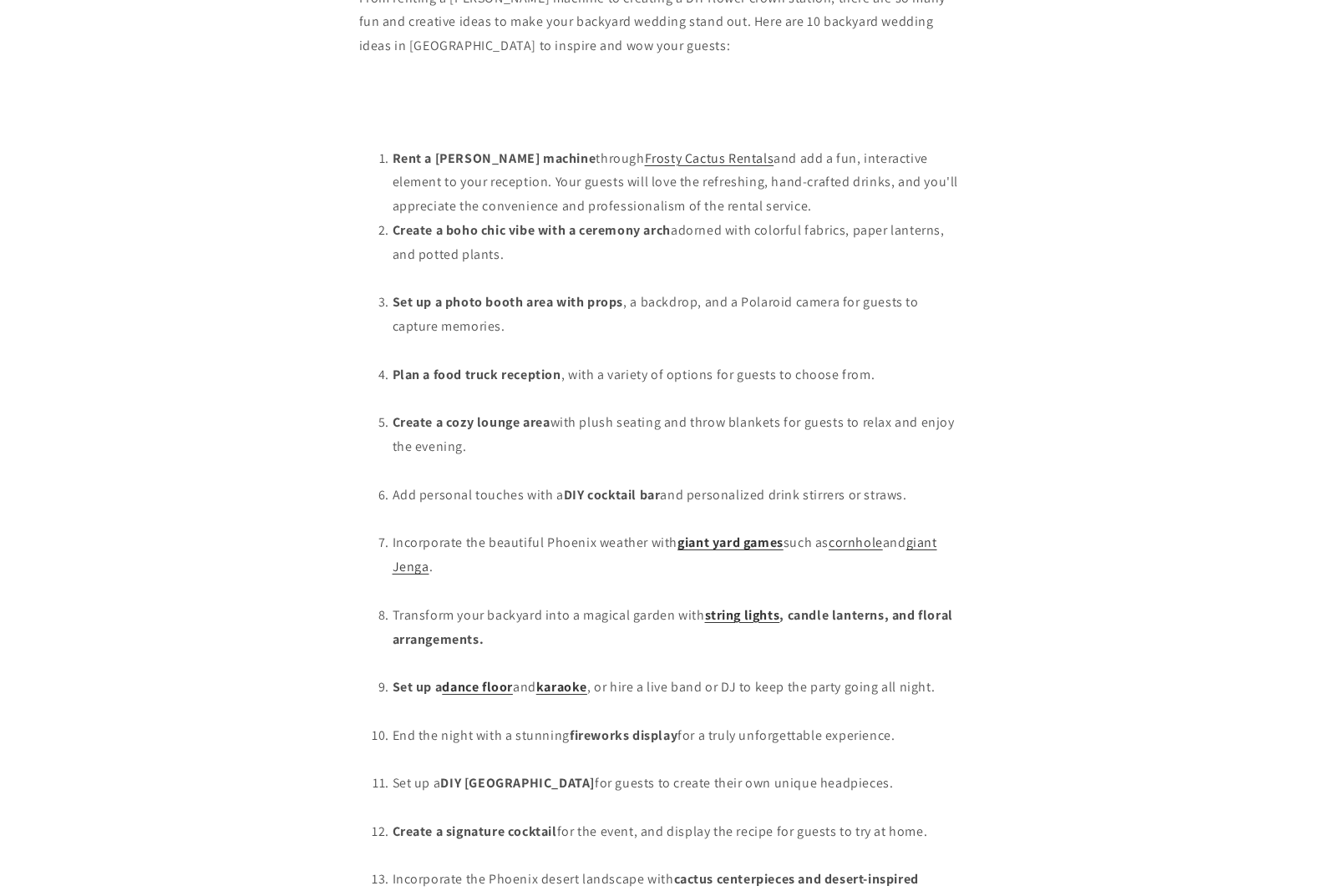
scroll to position [1420, 0]
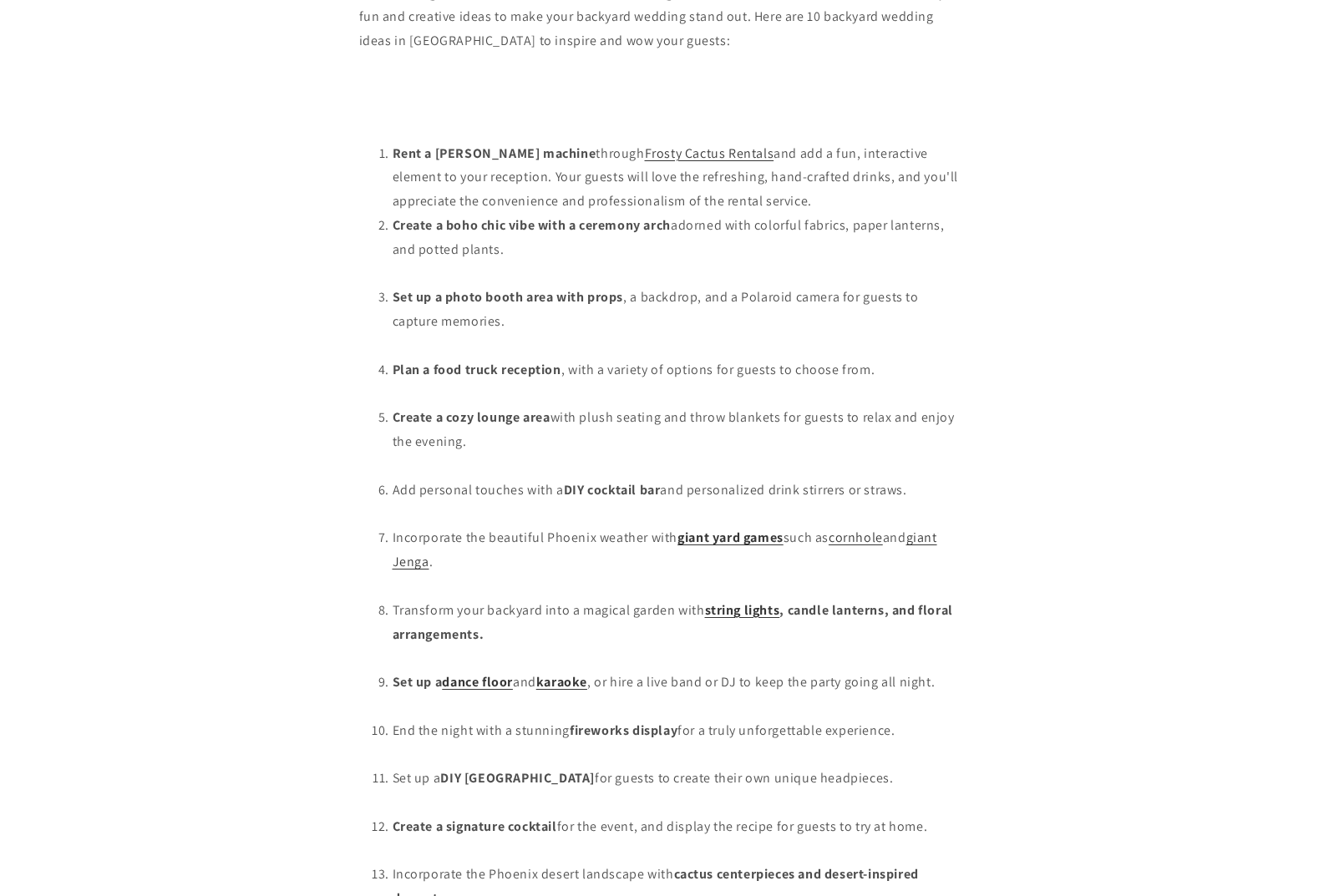
click at [544, 670] on li "Set up a dance floor and karaoke , or hire a live band or DJ to keep the party …" at bounding box center [679, 695] width 573 height 49
click at [551, 673] on link "karaoke" at bounding box center [561, 681] width 51 height 18
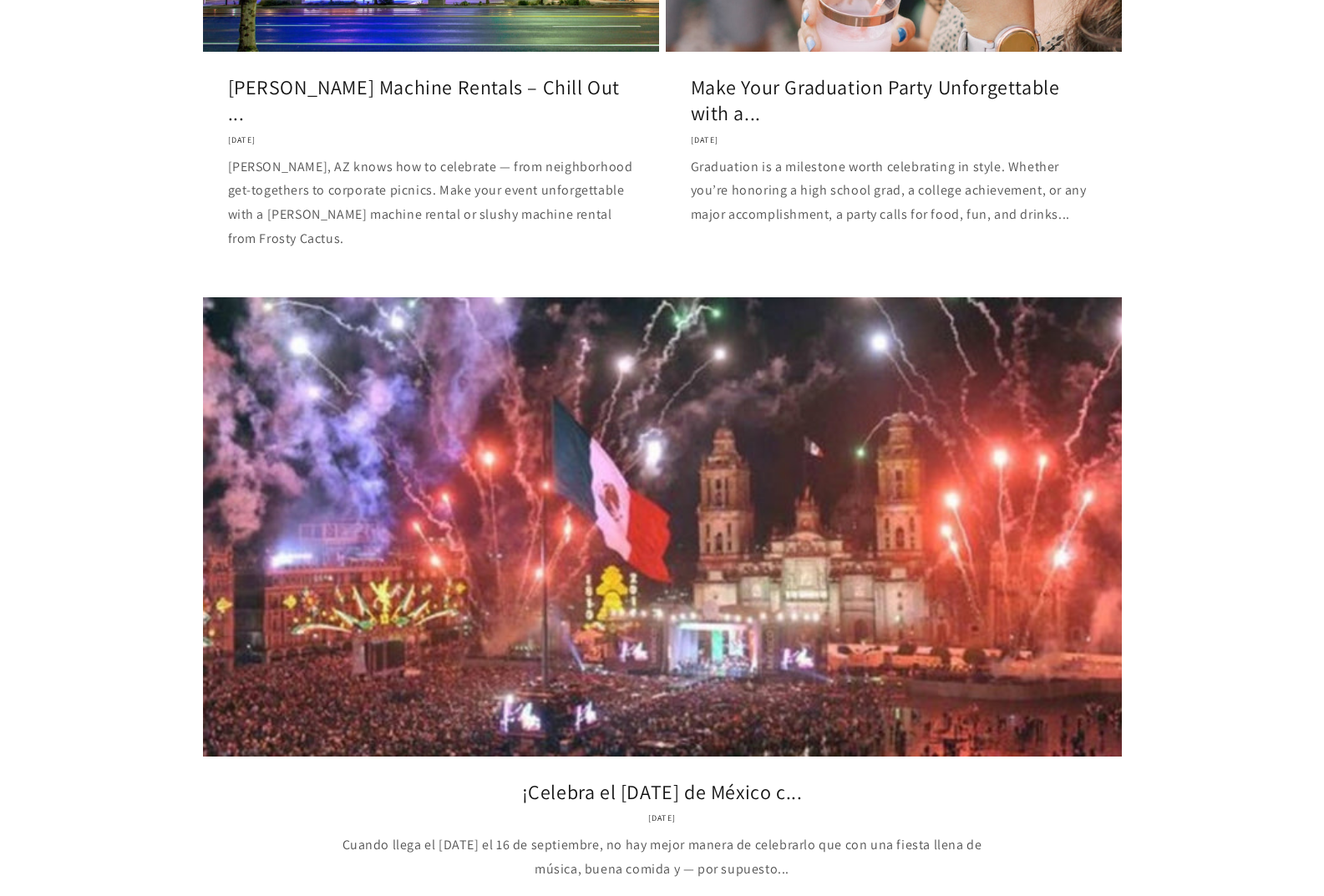
scroll to position [354, 0]
